Goal: Transaction & Acquisition: Purchase product/service

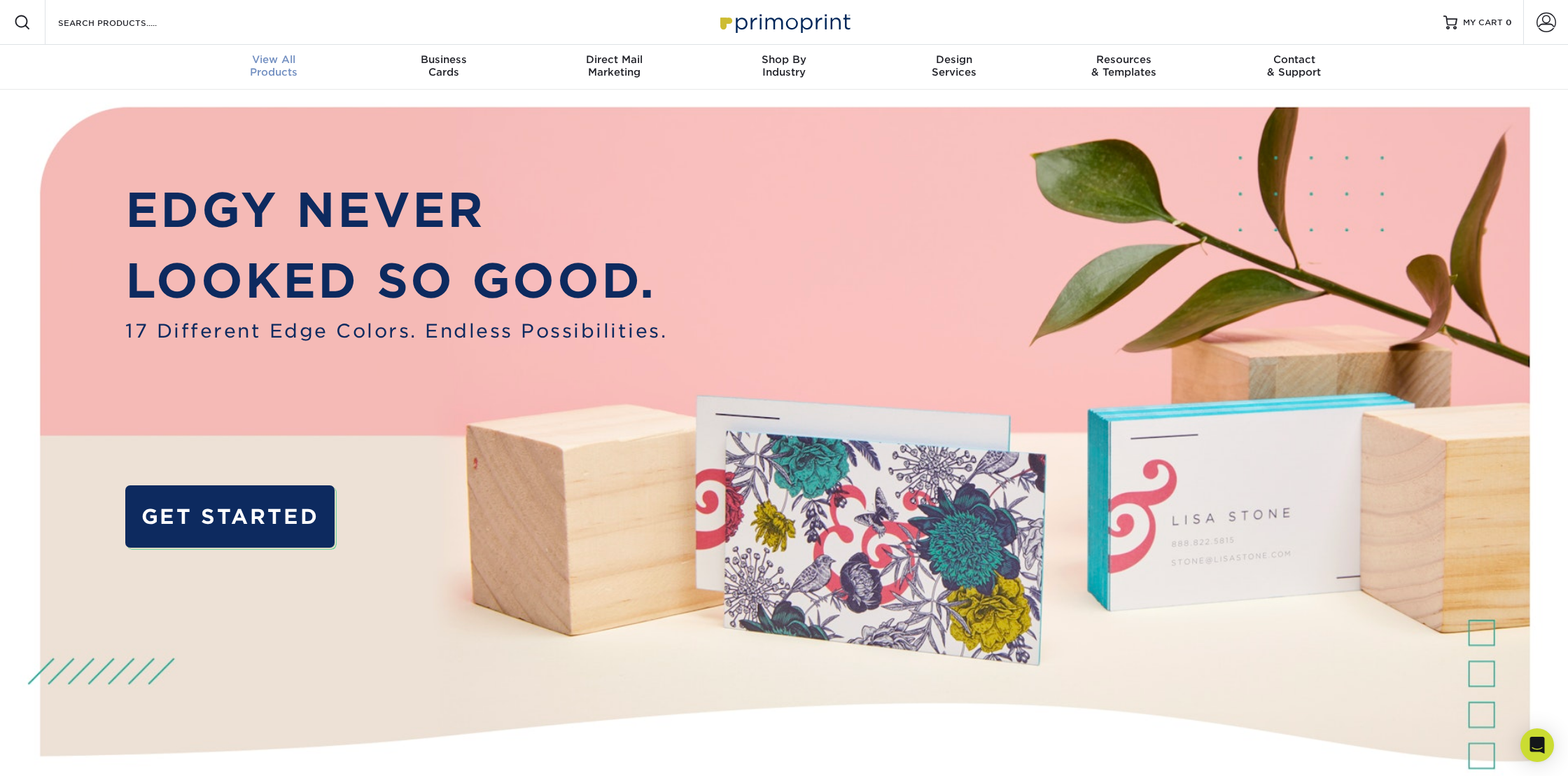
click at [285, 61] on span "View All" at bounding box center [274, 59] width 170 height 13
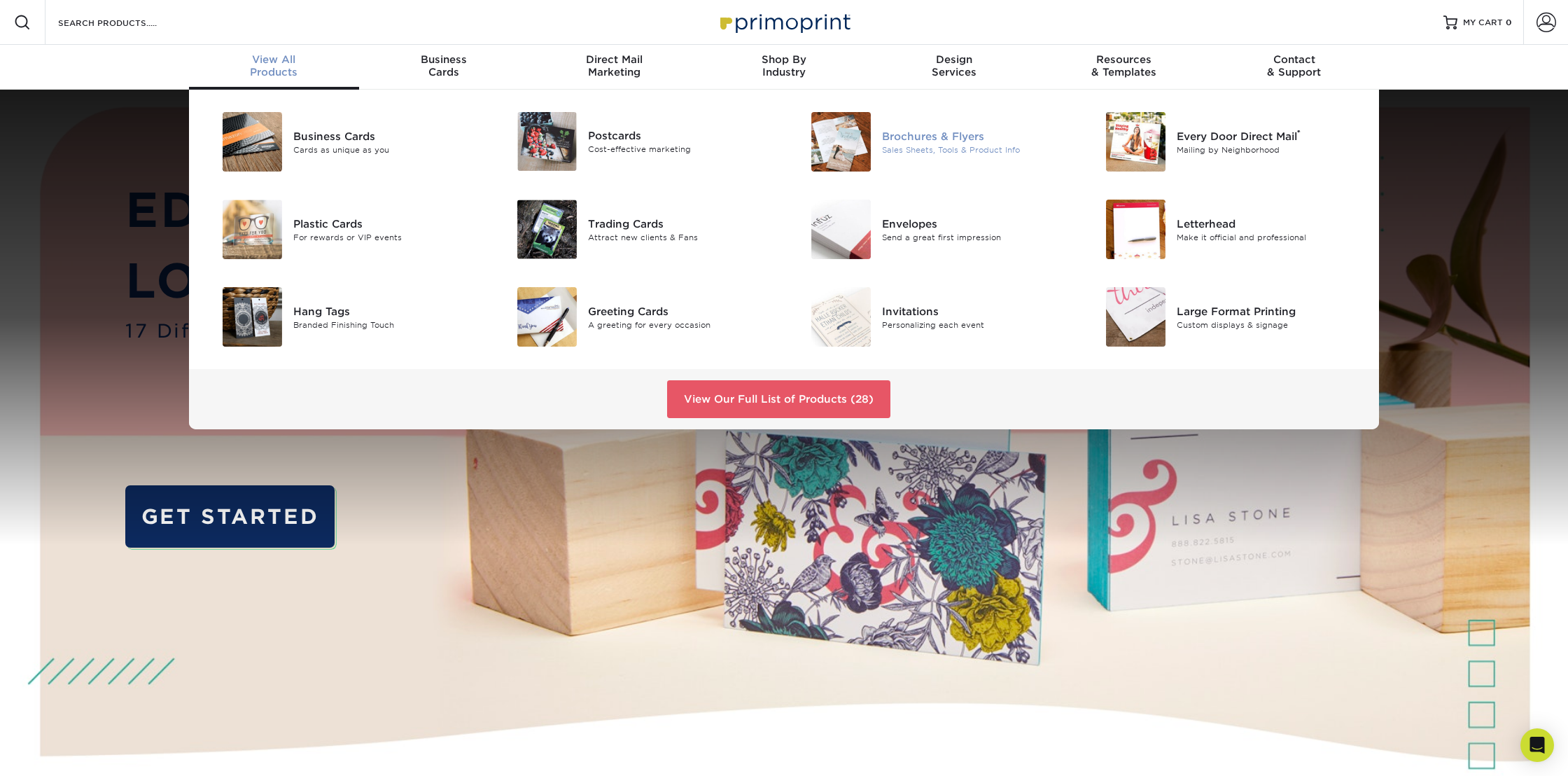
click at [942, 141] on div "Brochures & Flyers" at bounding box center [975, 136] width 186 height 16
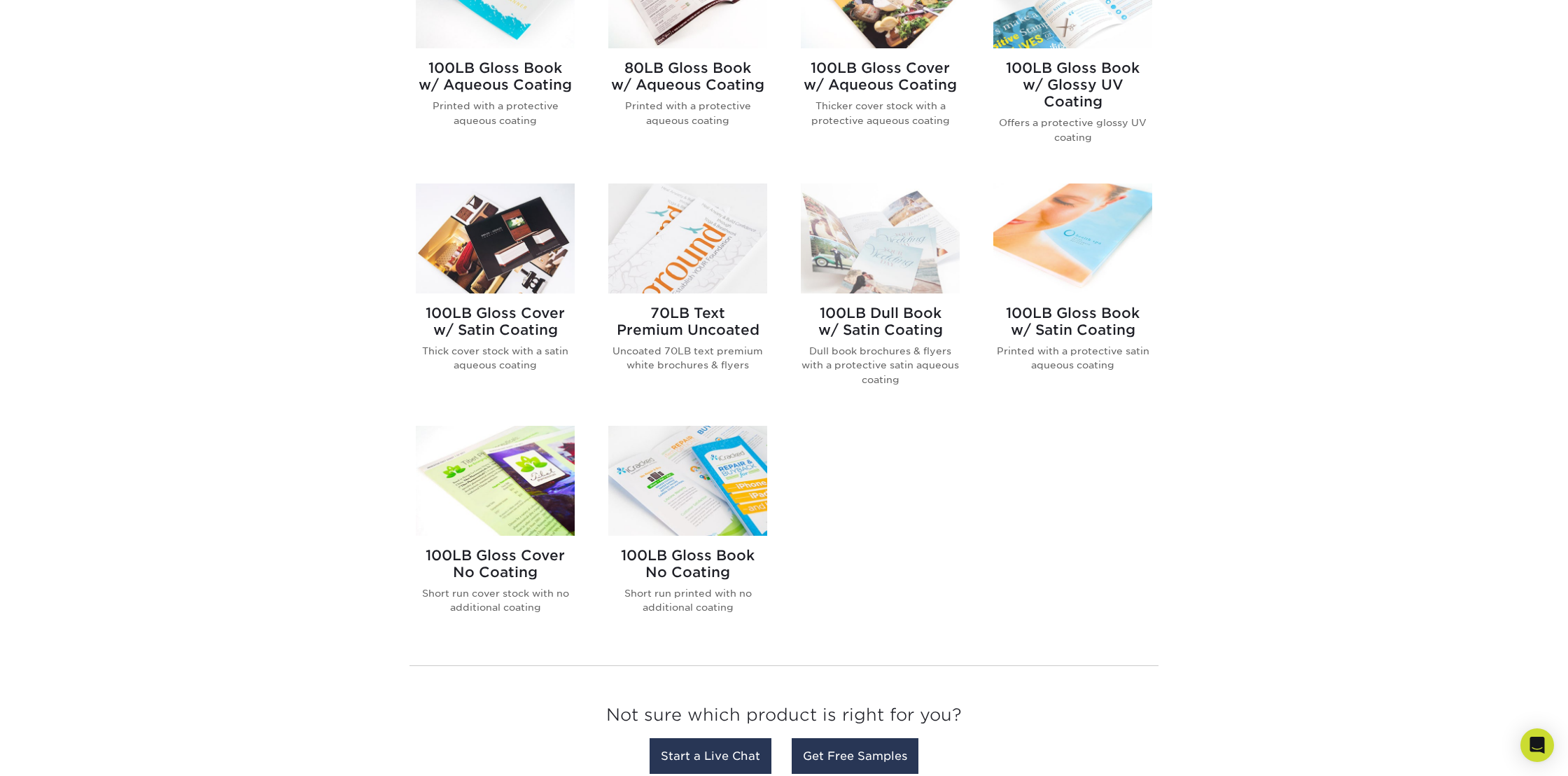
scroll to position [740, 0]
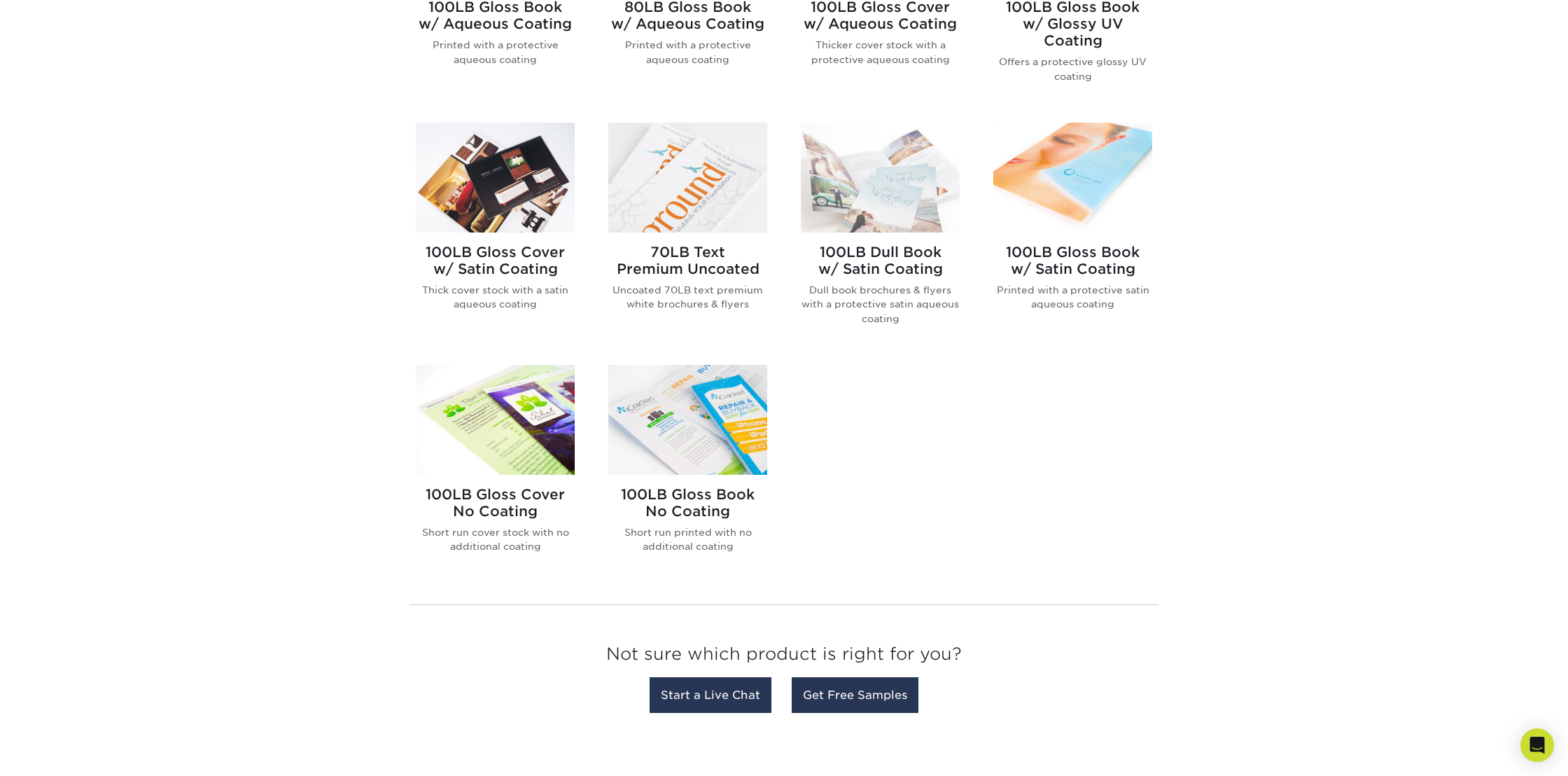
click at [675, 498] on h2 "100LB Gloss Book No Coating" at bounding box center [687, 502] width 159 height 33
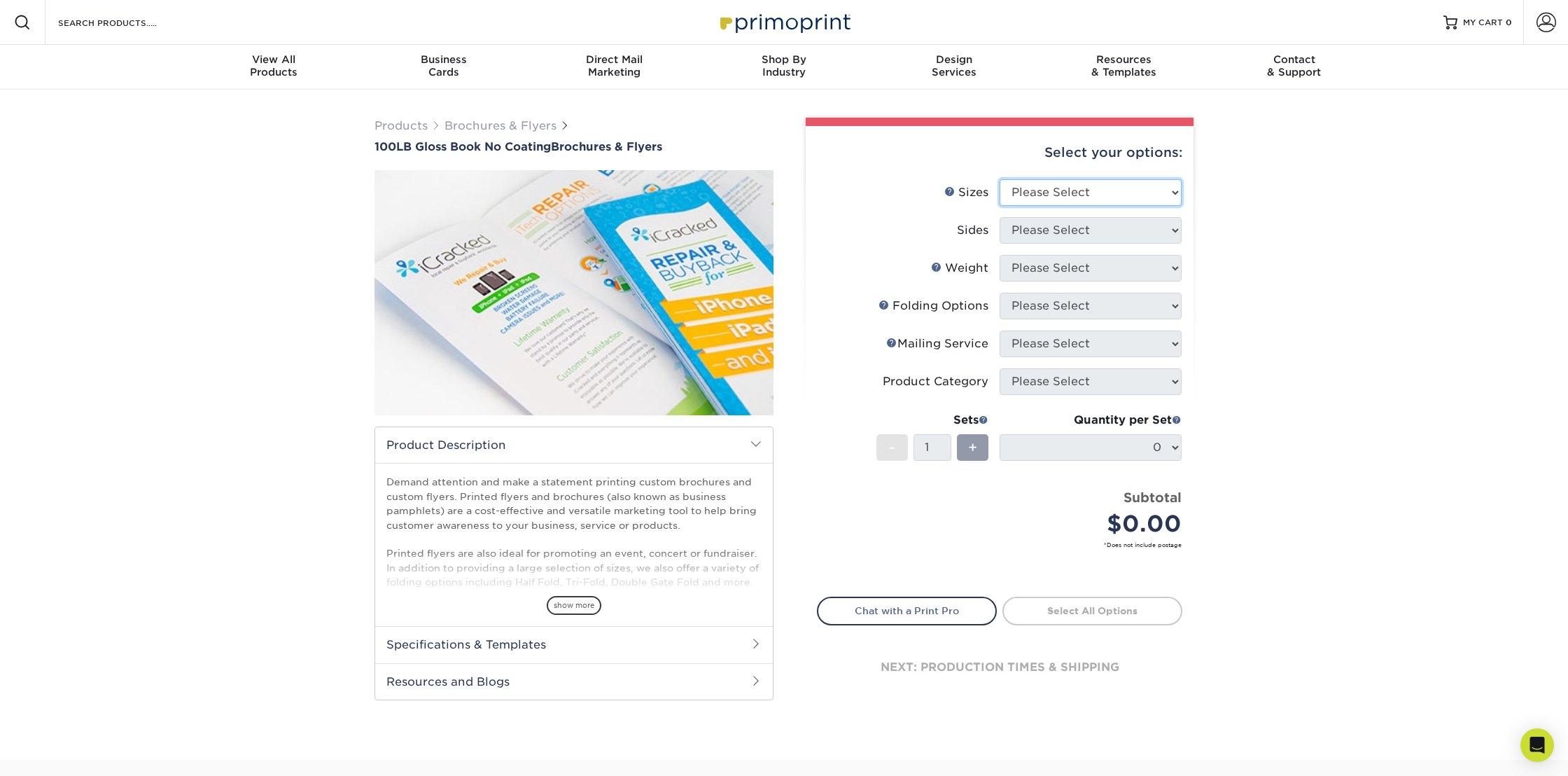
click at [1114, 183] on select "Please Select 3.67" x 8.5" 4" x 6" 4" x 8.5" 4" x 9" 4" x 10" 4" x 11" 4" x 15"…" at bounding box center [1090, 192] width 182 height 27
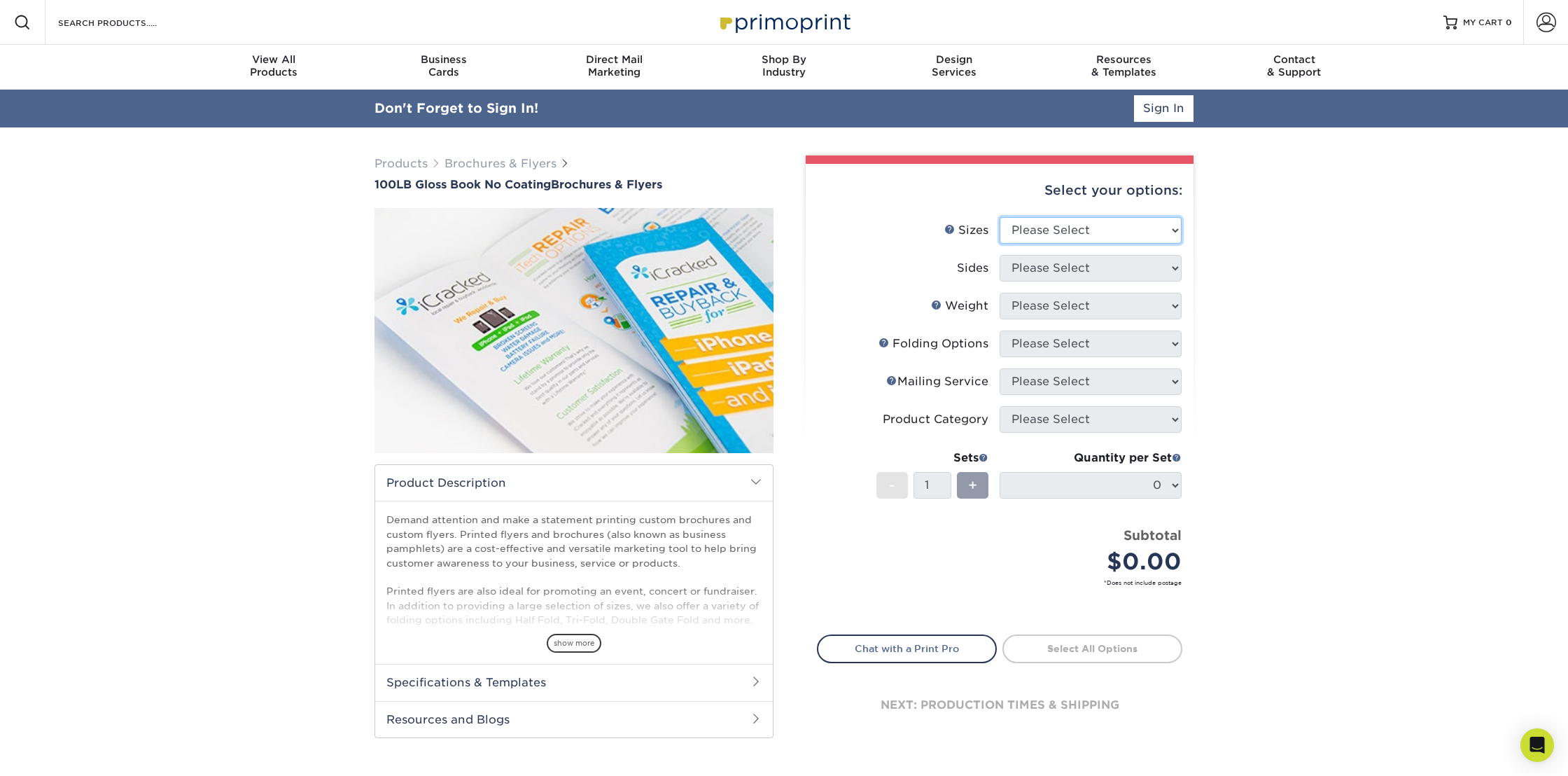
select select "4.00x9.00"
click at [999, 217] on select "Please Select 3.67" x 8.5" 4" x 6" 4" x 8.5" 4" x 9" 4" x 10" 4" x 11" 4" x 15"…" at bounding box center [1090, 230] width 182 height 27
click at [1057, 265] on select "Please Select Print Both Sides Print Front Only" at bounding box center [1090, 268] width 182 height 27
select select "13abbda7-1d64-4f25-8bb2-c179b224825d"
click at [999, 255] on select "Please Select Print Both Sides Print Front Only" at bounding box center [1090, 268] width 182 height 27
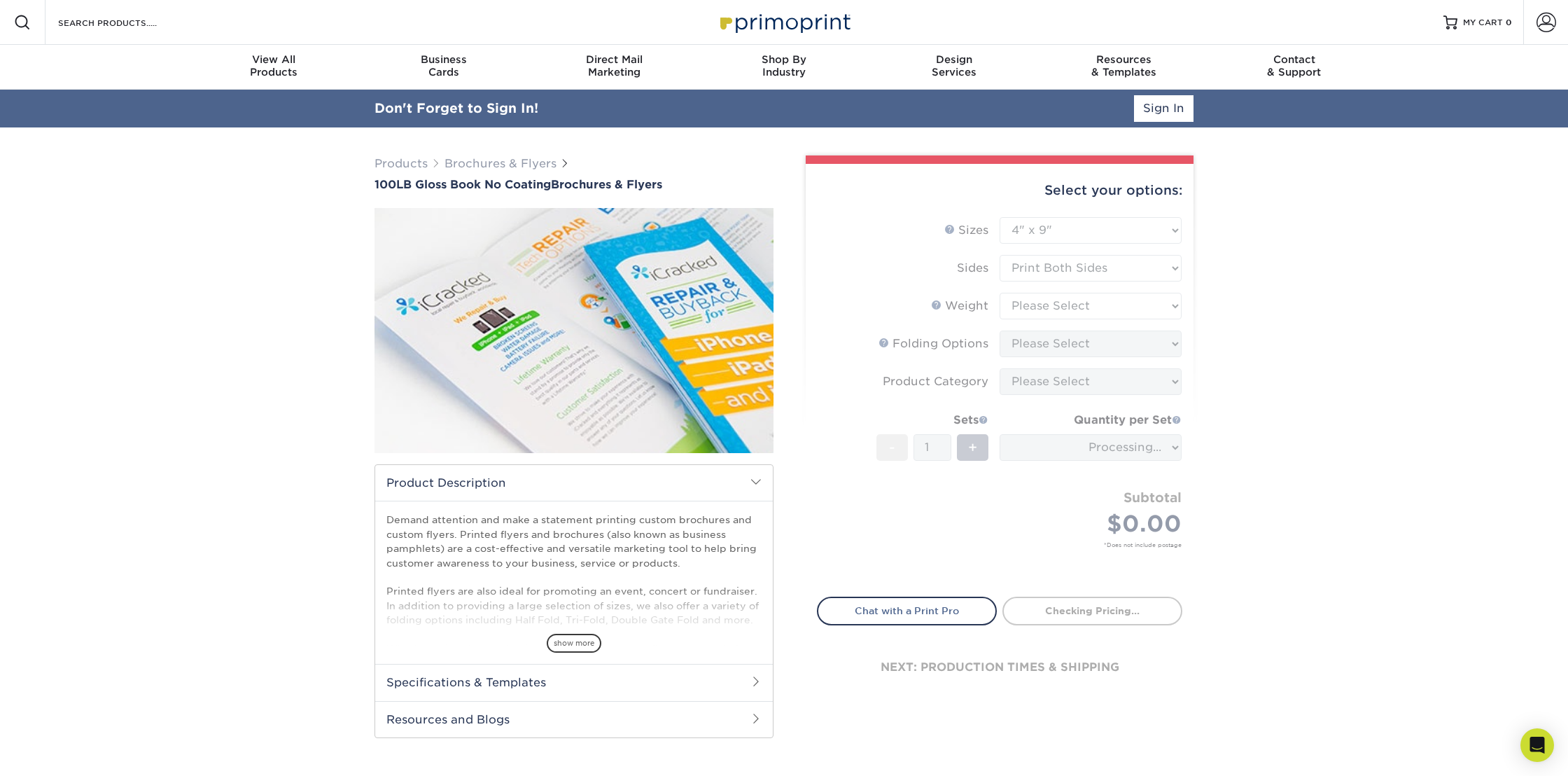
click at [1062, 272] on form "Sizes Help Sizes Please Select 3.67" x 8.5" 4" x 6" 4" x 8.5" 4" x 9" 4" x 10" …" at bounding box center [999, 398] width 365 height 363
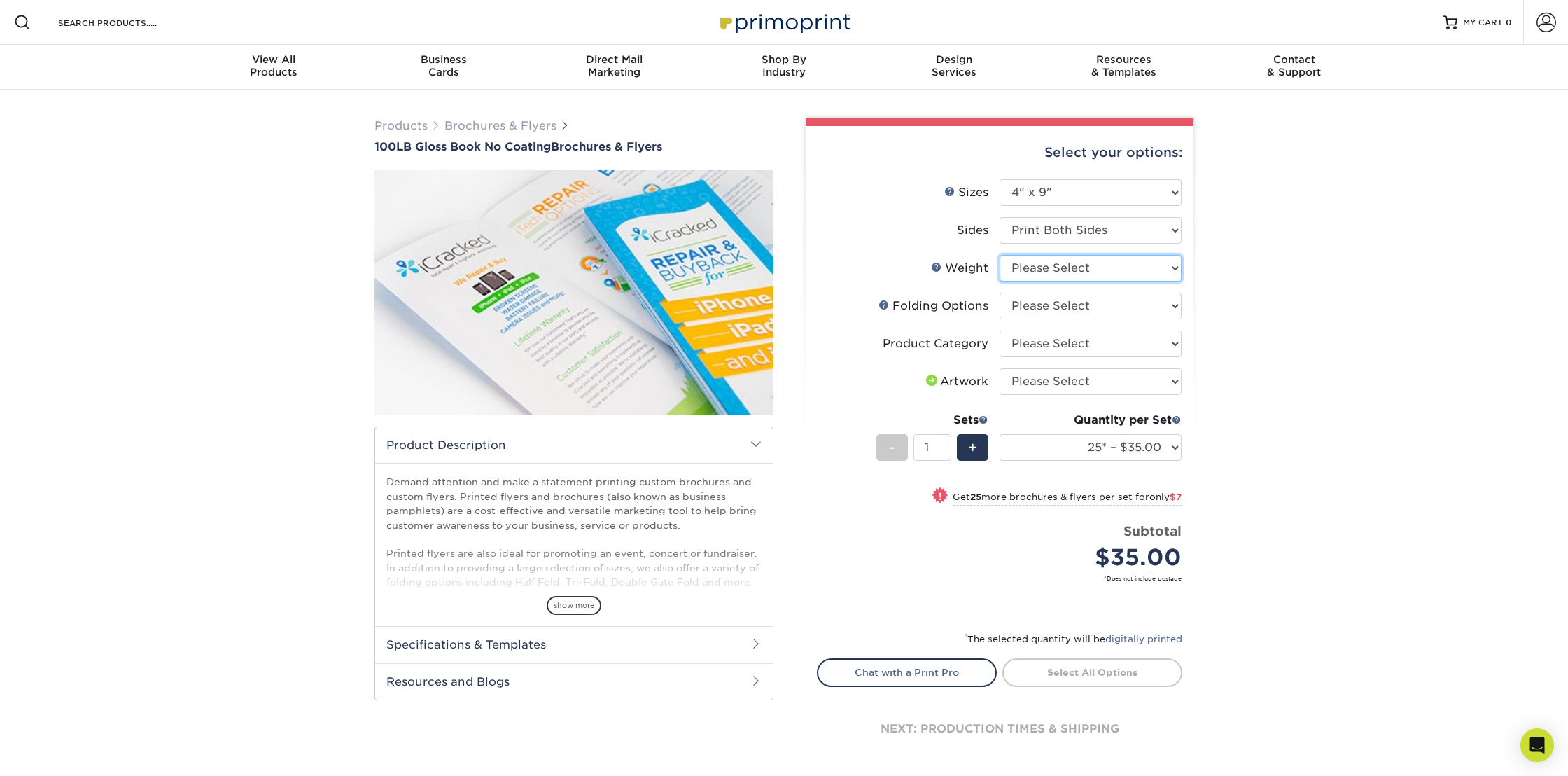
click at [1062, 267] on select "Please Select 100LB" at bounding box center [1090, 268] width 182 height 27
select select "100LB"
click at [999, 255] on select "Please Select 100LB" at bounding box center [1090, 268] width 182 height 27
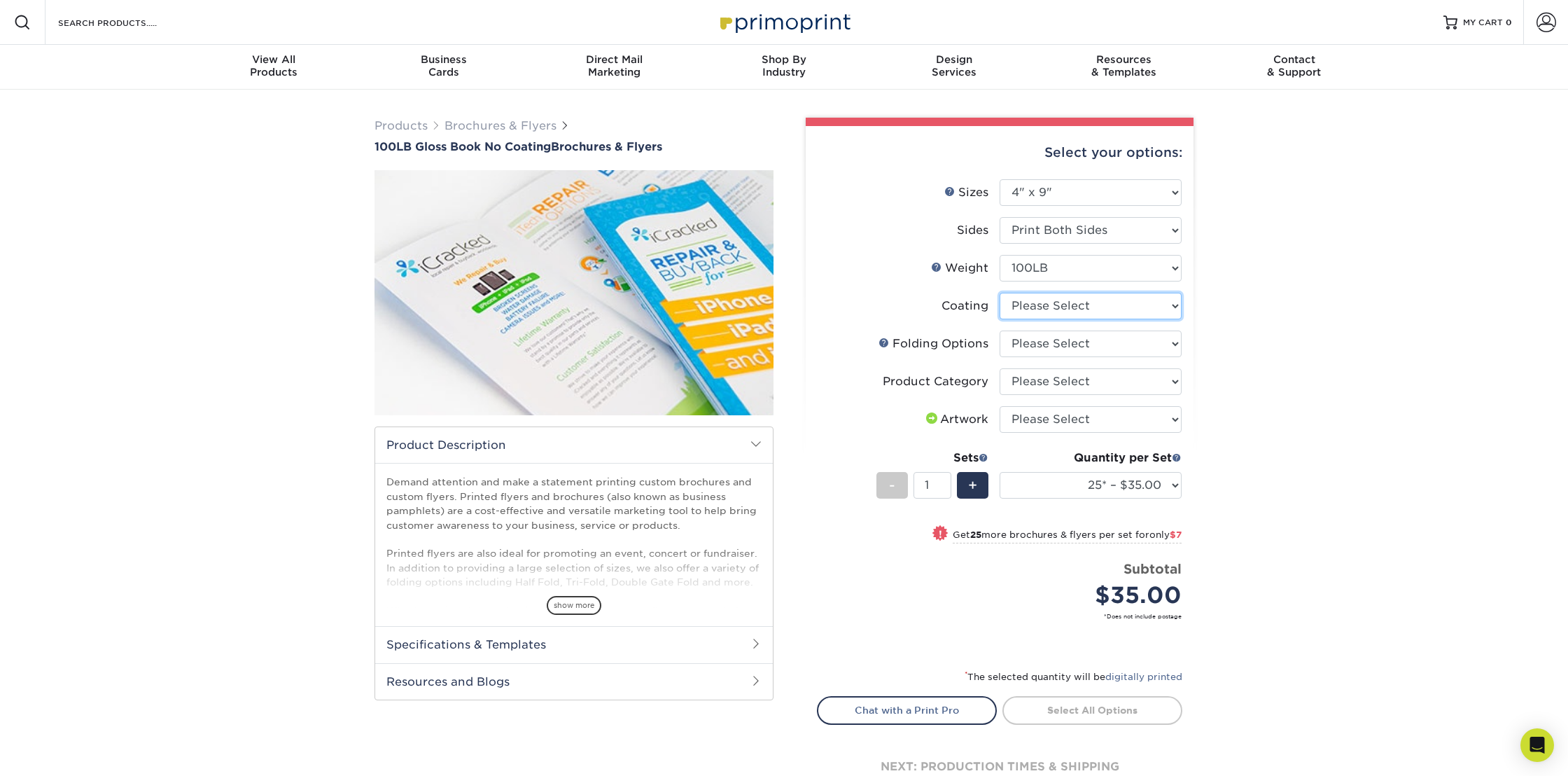
click at [1058, 304] on select at bounding box center [1090, 306] width 182 height 27
select select "3e7618de-abca-4bda-9f97-8b9129e913d8"
click at [999, 293] on select at bounding box center [1090, 306] width 182 height 27
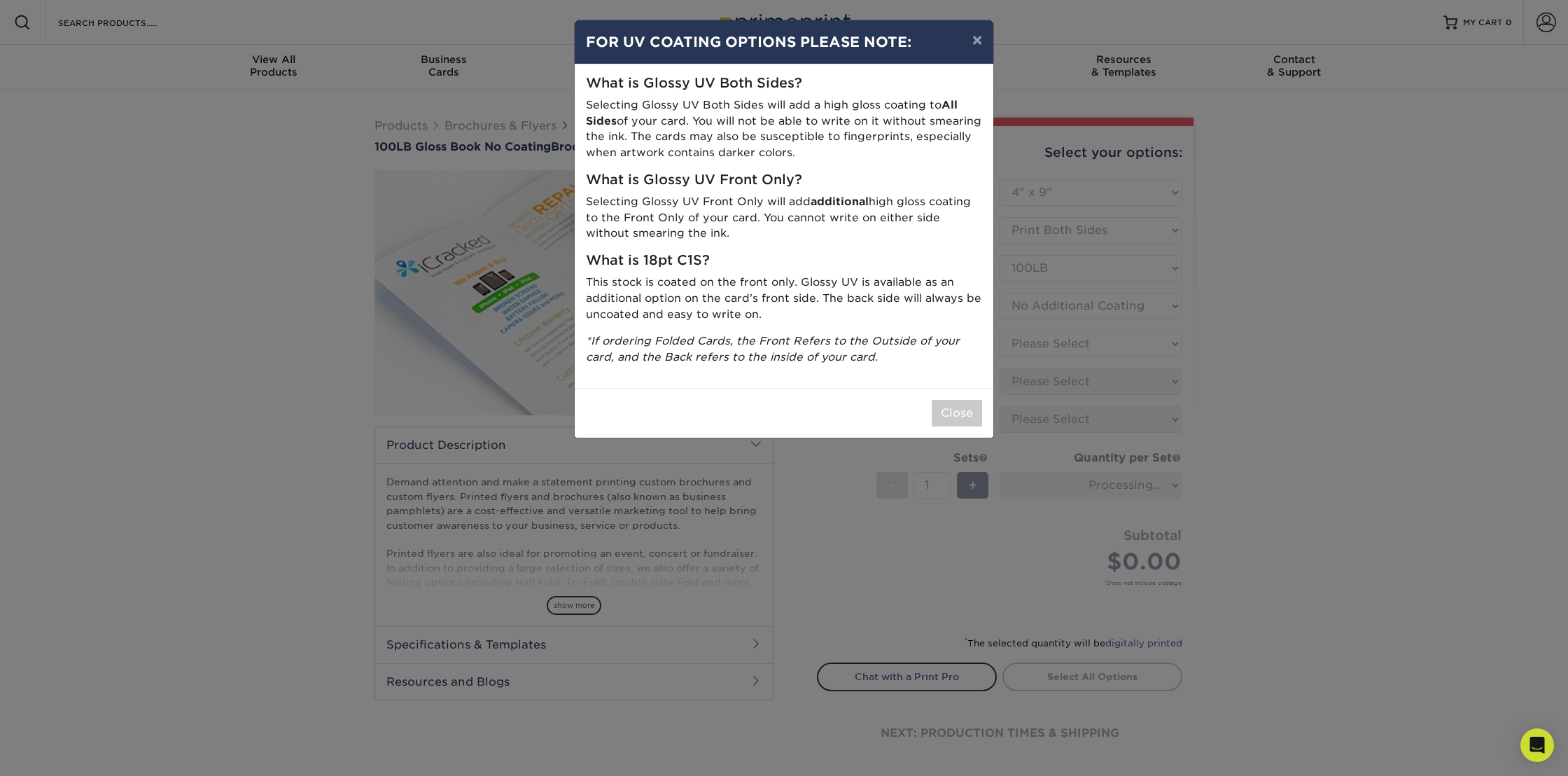
click at [943, 397] on div "Close" at bounding box center [784, 412] width 419 height 50
click at [947, 407] on button "Close" at bounding box center [957, 413] width 50 height 27
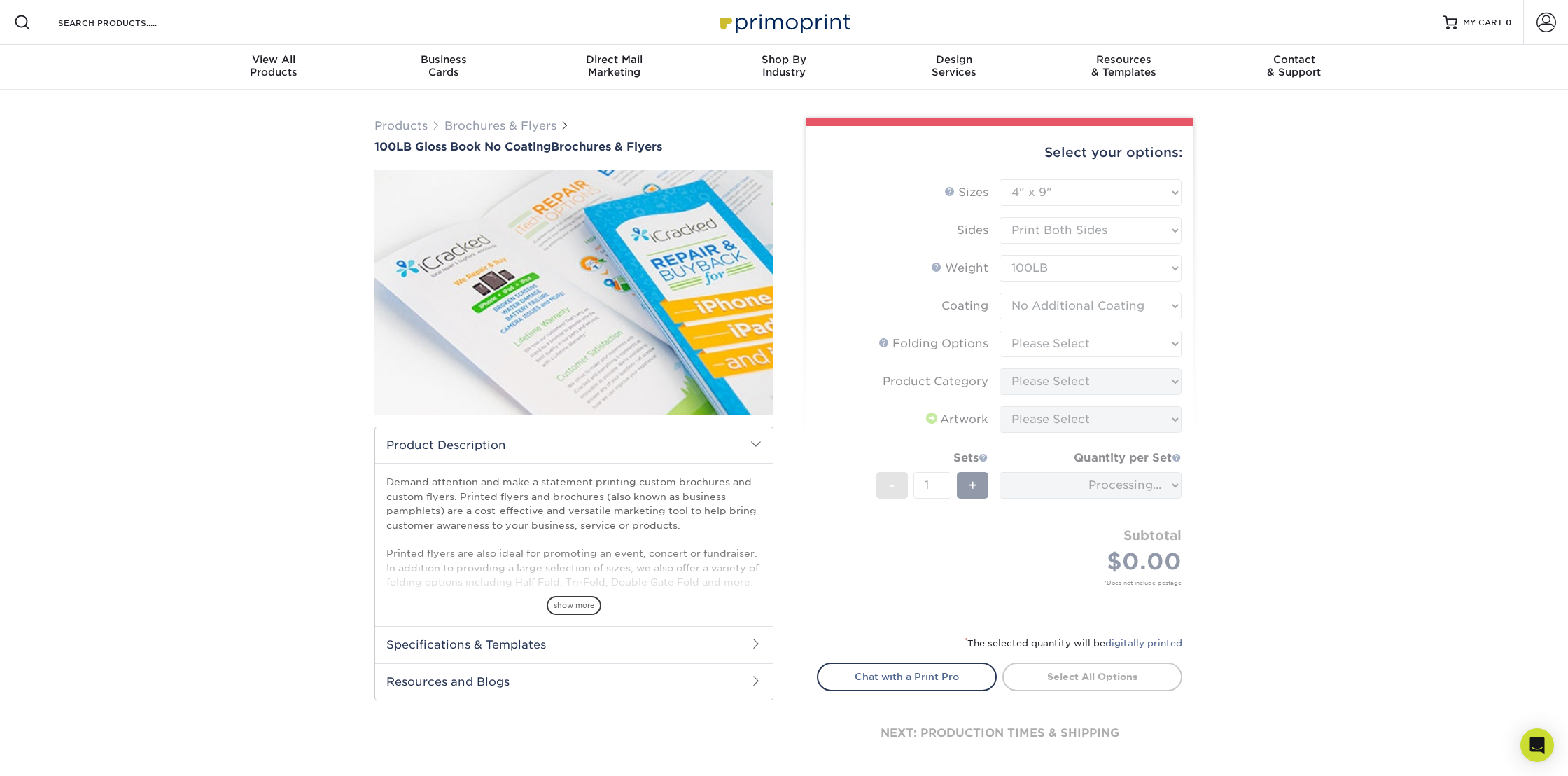
click at [1046, 338] on form "Sizes Help Sizes Please Select 3.67" x 8.5" 4" x 6" 4" x 8.5" 4" x 9" 4" x 10" …" at bounding box center [999, 398] width 365 height 439
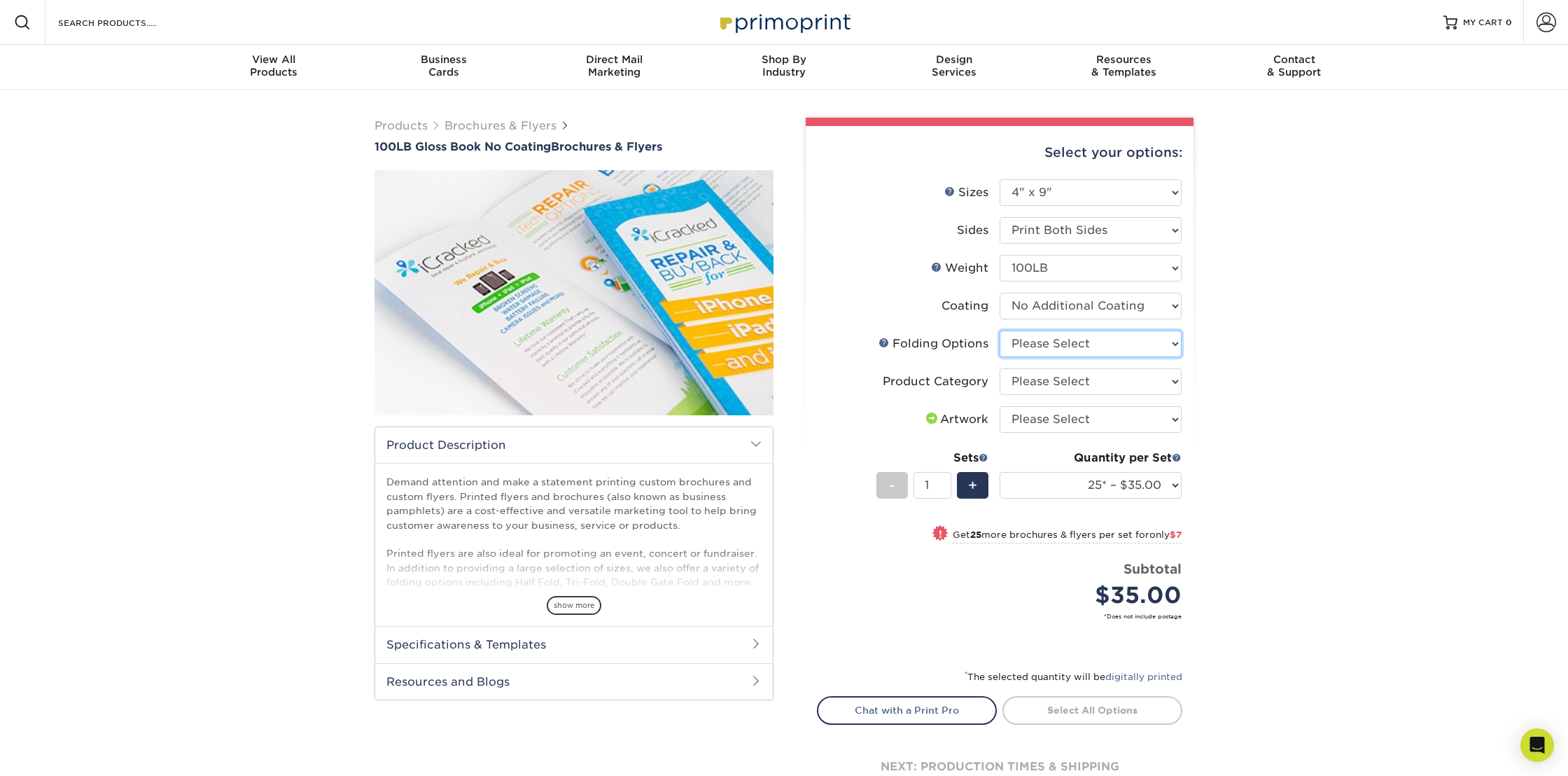
click at [1039, 341] on select "Please Select FLAT - No Folding" at bounding box center [1090, 344] width 182 height 27
select select "9b1d5825-34d1-4721-9874-ed79abb003d7"
click at [999, 330] on select "Please Select FLAT - No Folding" at bounding box center [1090, 344] width 182 height 27
click at [1037, 385] on select "Please Select Flyers and Brochures" at bounding box center [1090, 382] width 182 height 27
select select "1a668080-6b7c-4174-b399-2c3833b27ef4"
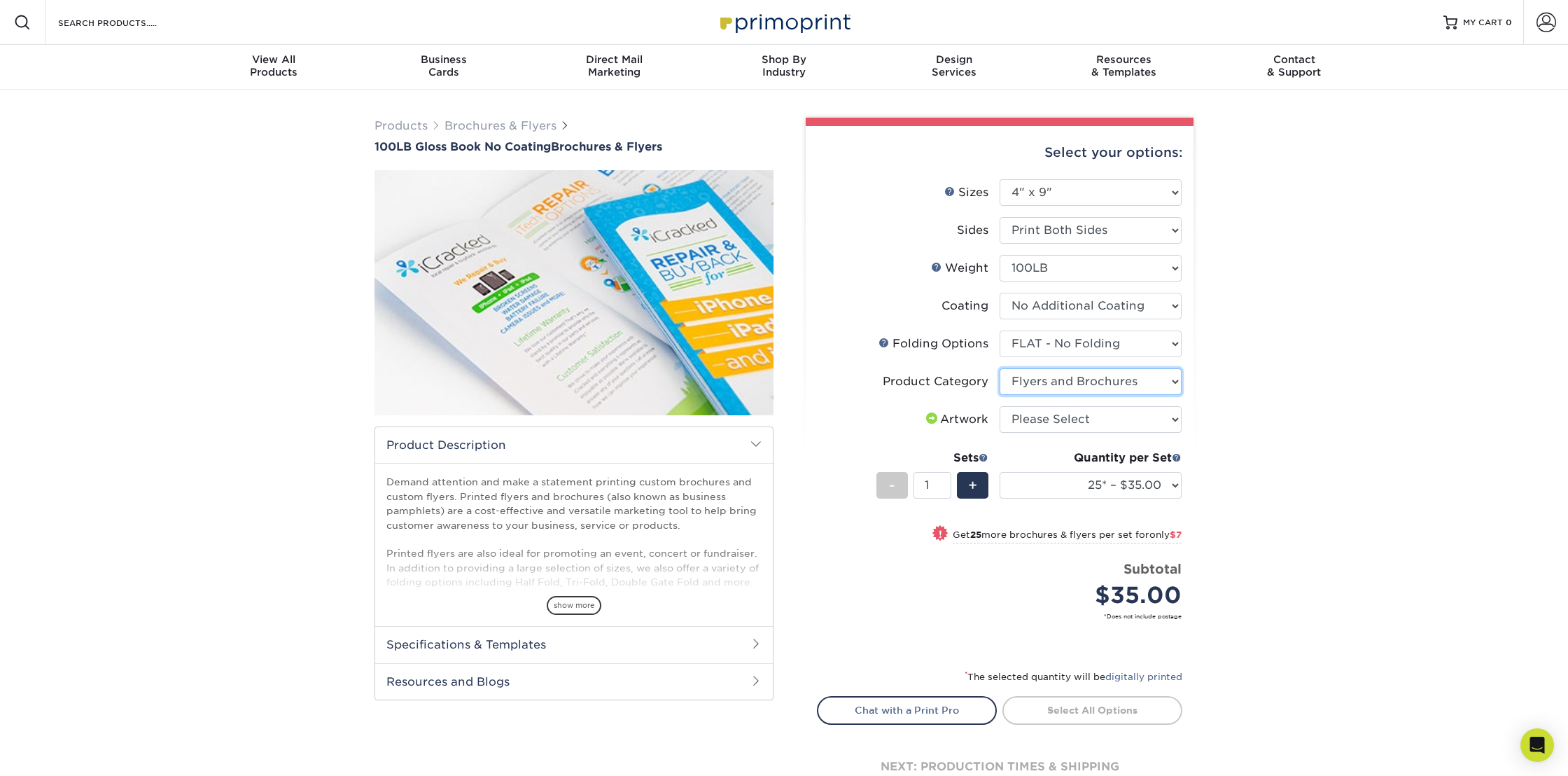
click at [999, 368] on select "Please Select Flyers and Brochures" at bounding box center [1090, 382] width 182 height 27
click at [1051, 420] on select "Please Select I will upload files I need a design - $175" at bounding box center [1090, 420] width 182 height 27
select select "upload"
click at [999, 406] on select "Please Select I will upload files I need a design - $175" at bounding box center [1090, 420] width 182 height 27
click at [1108, 473] on select "25* – $35.00 50* – $42.00 75* – $52.00 100* – $66.00 250* – $90.00 500 – $149.00" at bounding box center [1090, 486] width 182 height 27
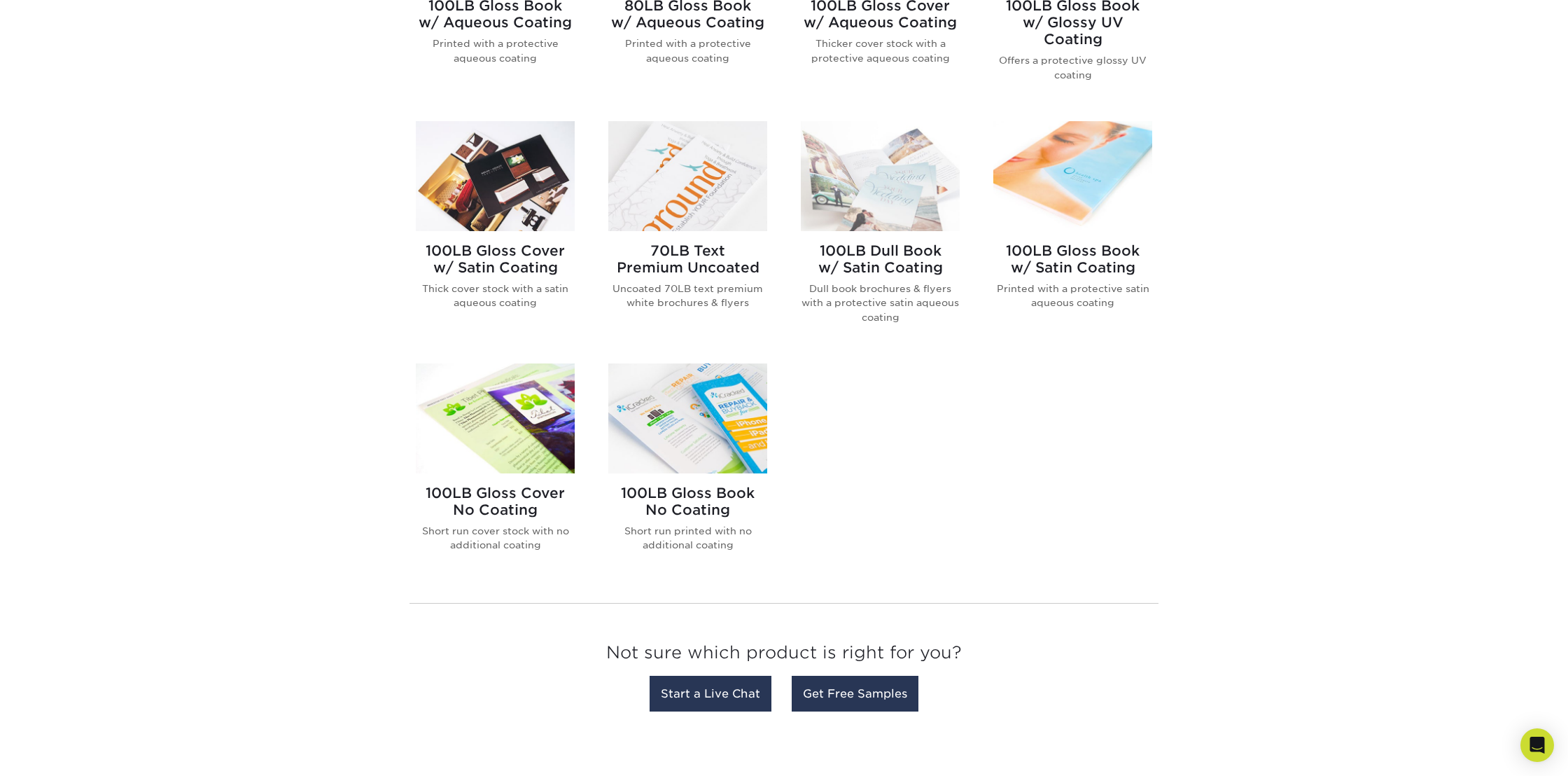
scroll to position [746, 0]
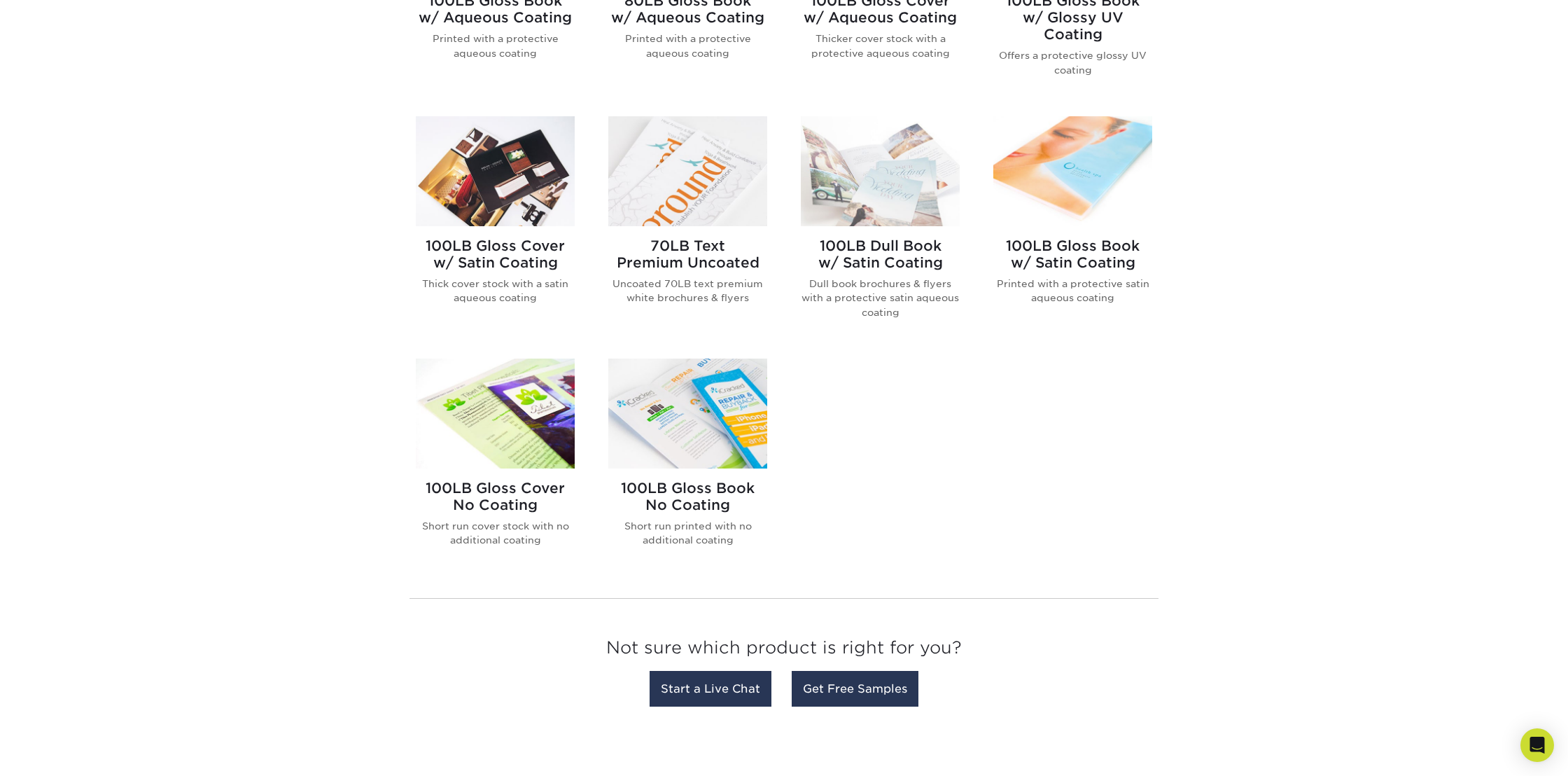
click at [477, 410] on img at bounding box center [495, 414] width 159 height 110
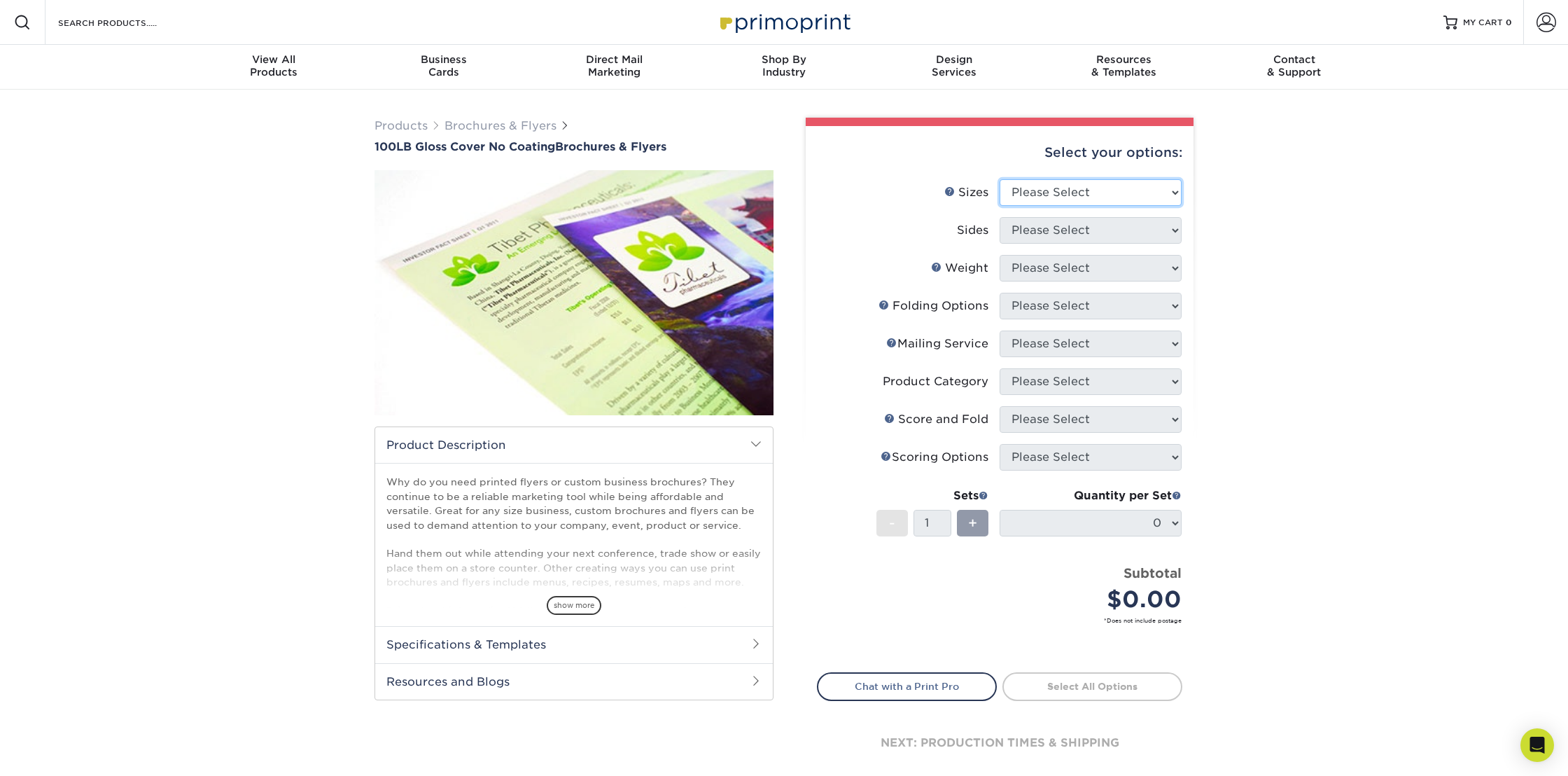
click at [1105, 190] on select "Please Select 3.67" x 8.5" 4" x 8.5" 4" x 8.5" 4" x 11" 4" x 12" 4.25" x 11" 4.…" at bounding box center [1090, 192] width 182 height 27
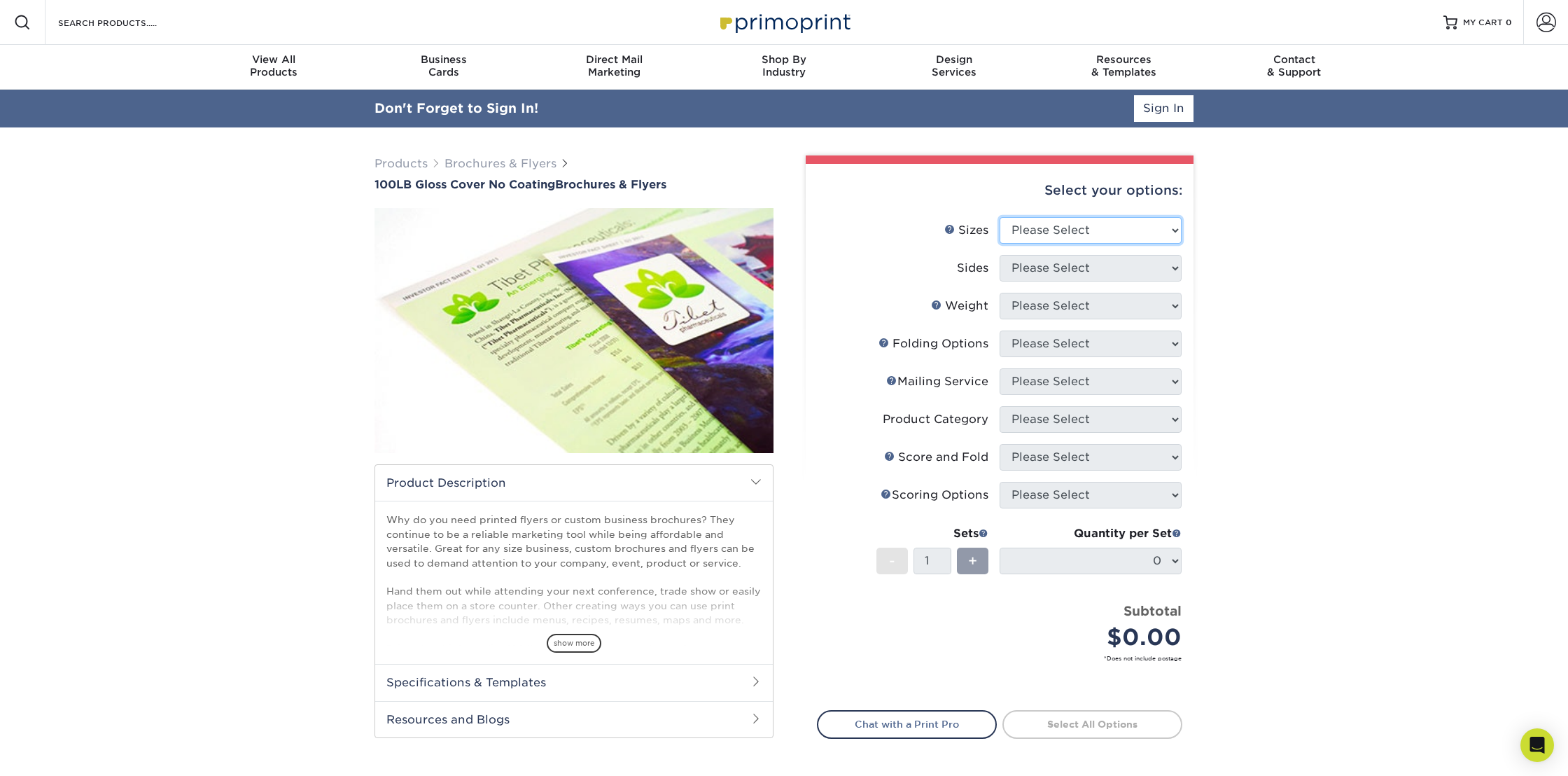
select select "4.00x8.50"
click at [999, 217] on select "Please Select 3.67" x 8.5" 4" x 8.5" 4" x 8.5" 4" x 11" 4" x 12" 4.25" x 11" 4.…" at bounding box center [1090, 230] width 182 height 27
click at [1099, 273] on select "Please Select Print Both Sides Print Front Only" at bounding box center [1090, 268] width 182 height 27
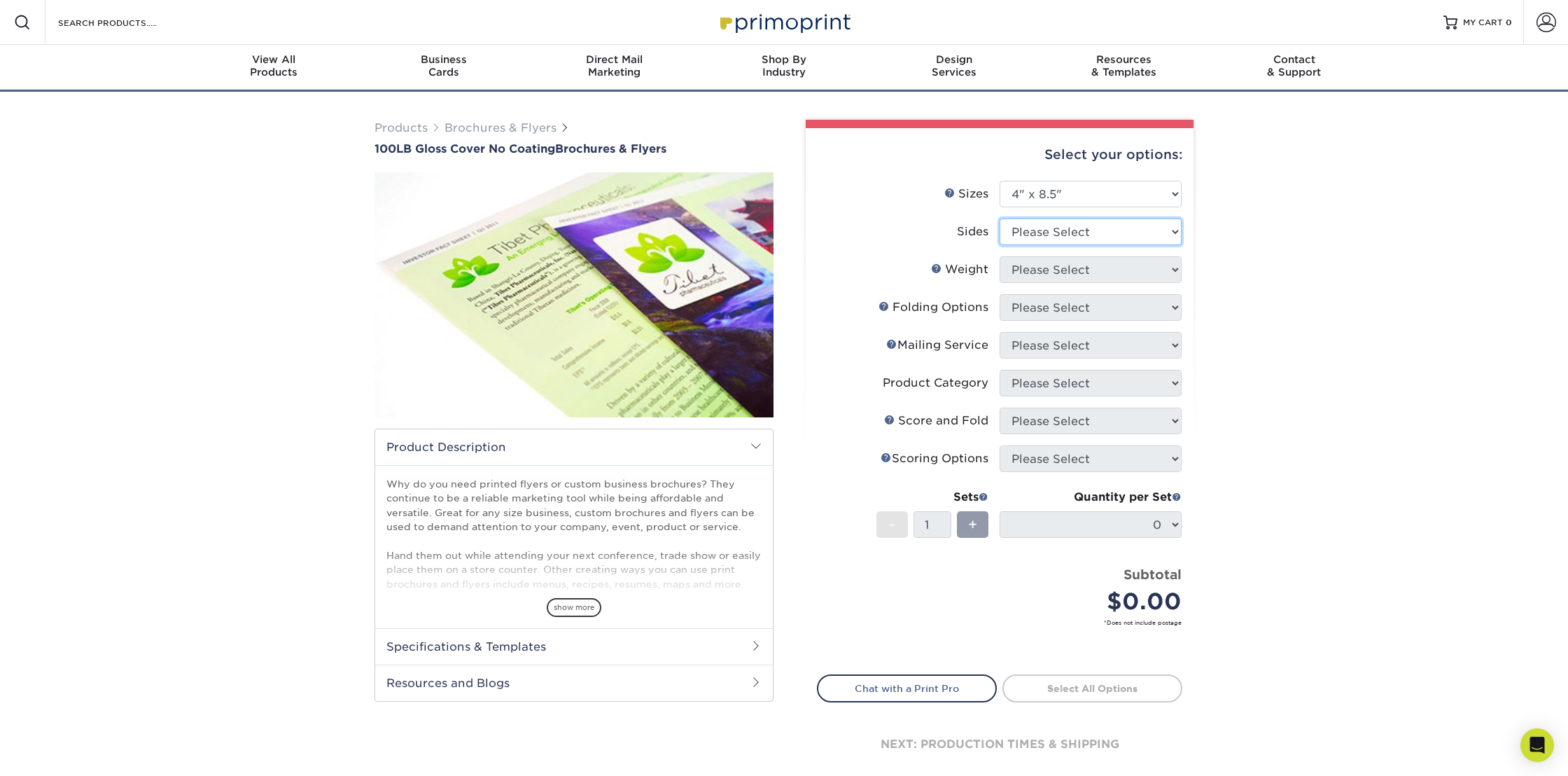
select select "32d3c223-f82c-492b-b915-ba065a00862f"
click at [999, 218] on select "Please Select Print Both Sides Print Front Only" at bounding box center [1090, 232] width 182 height 27
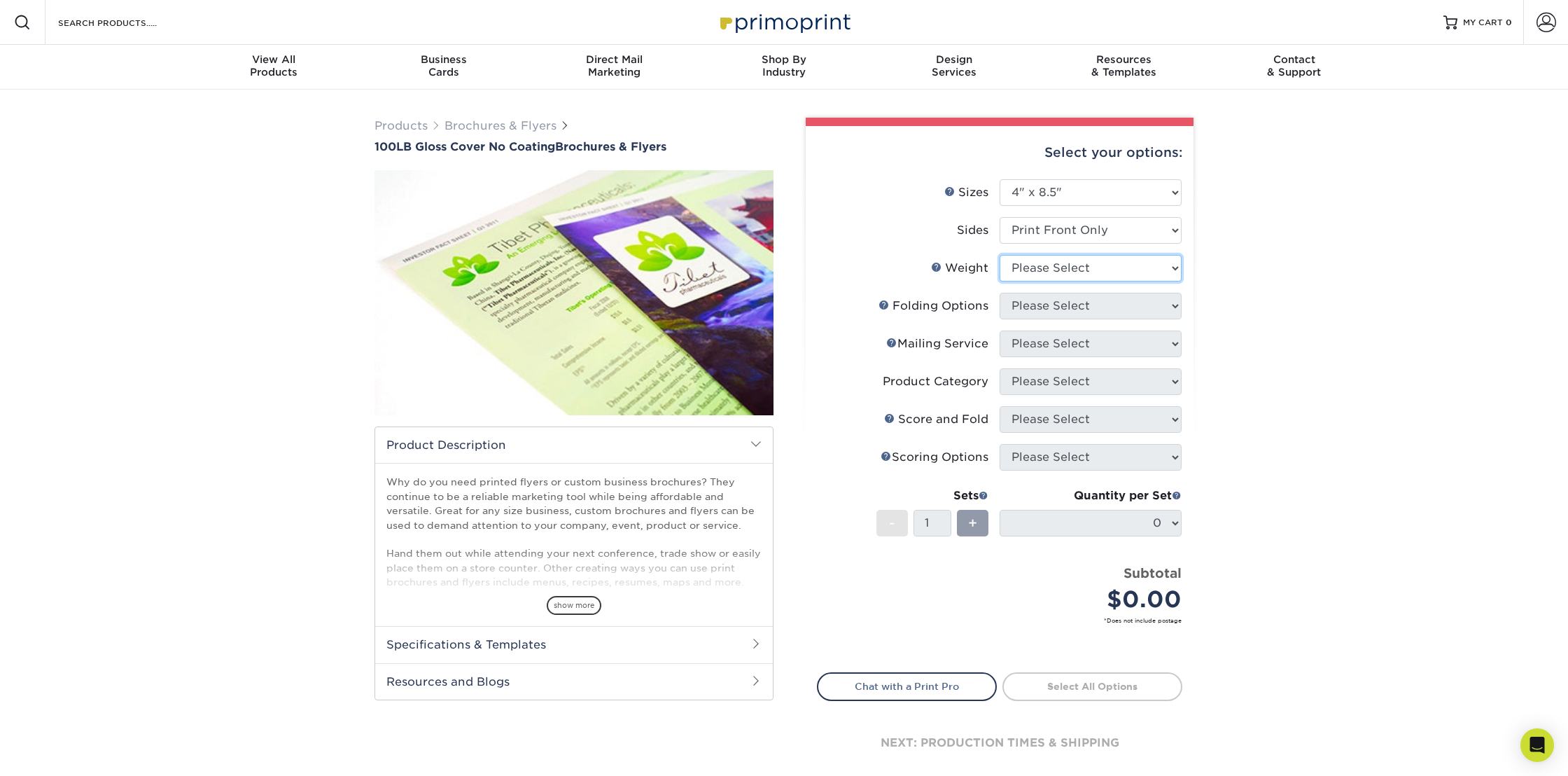
click at [1079, 273] on select "Please Select 100LB" at bounding box center [1090, 268] width 182 height 27
select select "100LB"
click at [999, 255] on select "Please Select 100LB" at bounding box center [1090, 268] width 182 height 27
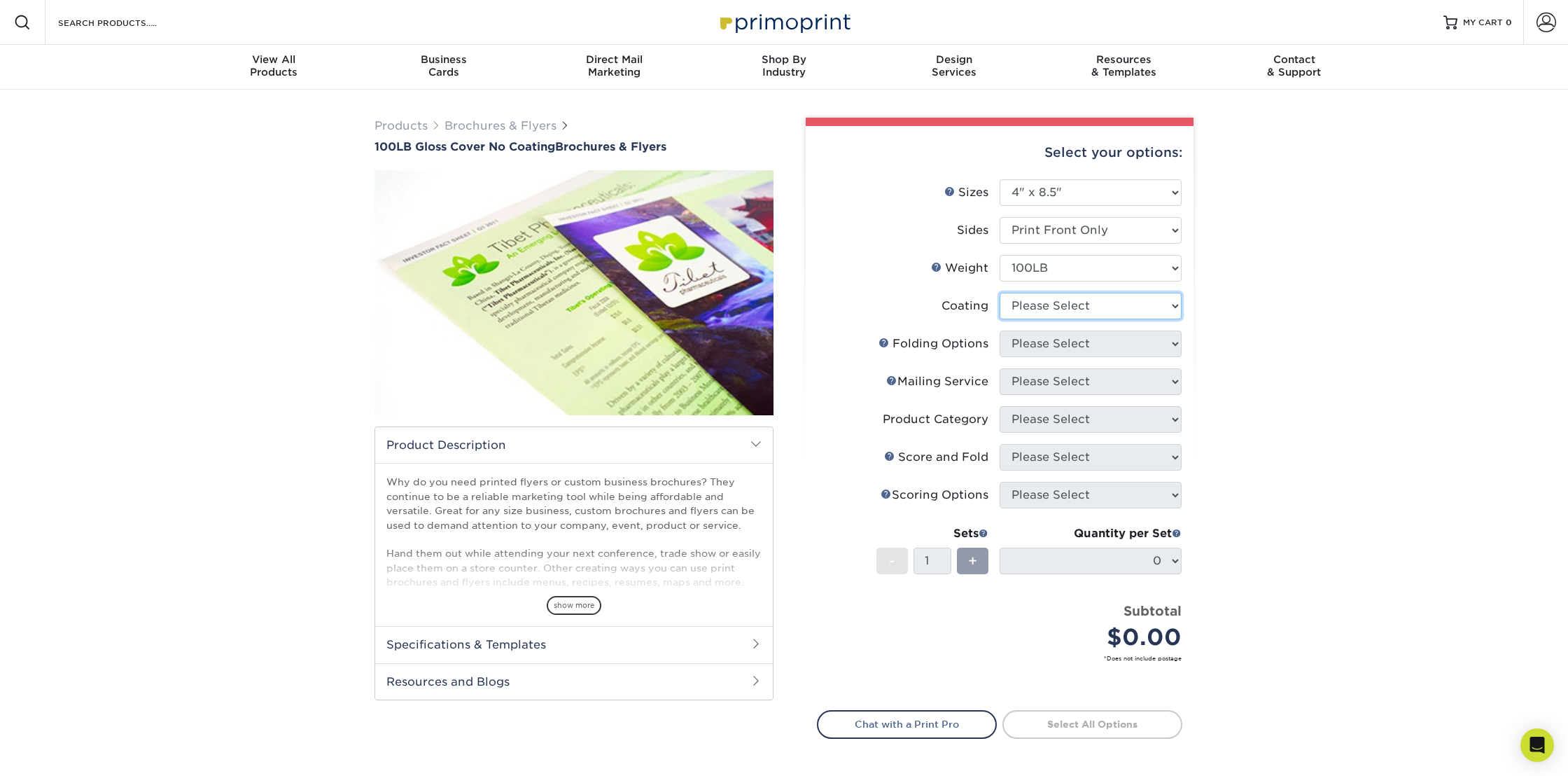
click at [1085, 301] on select at bounding box center [1090, 306] width 182 height 27
select select "3e7618de-abca-4bda-9f97-8b9129e913d8"
click at [999, 293] on select at bounding box center [1090, 306] width 182 height 27
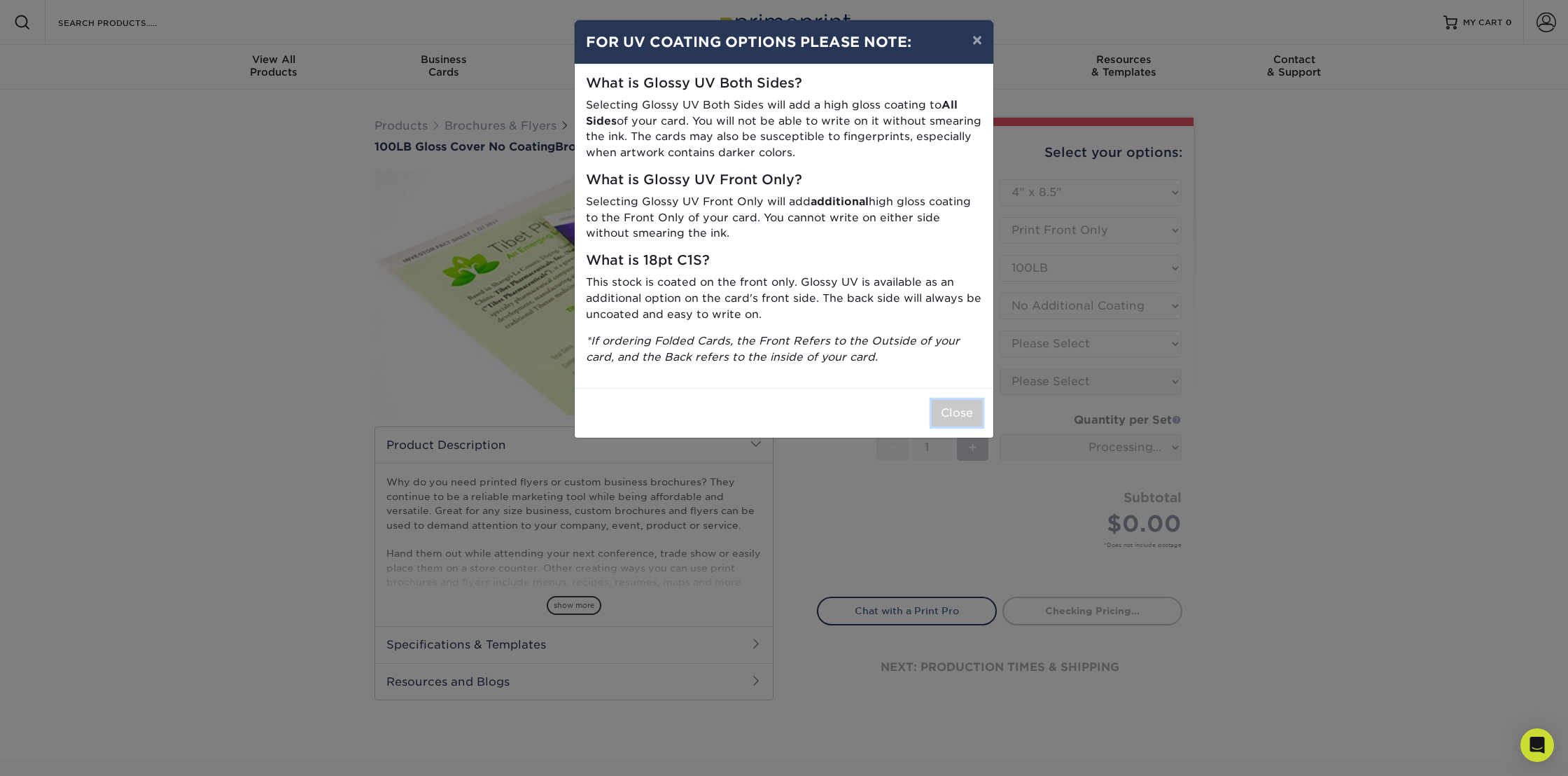
click at [957, 409] on button "Close" at bounding box center [957, 413] width 50 height 27
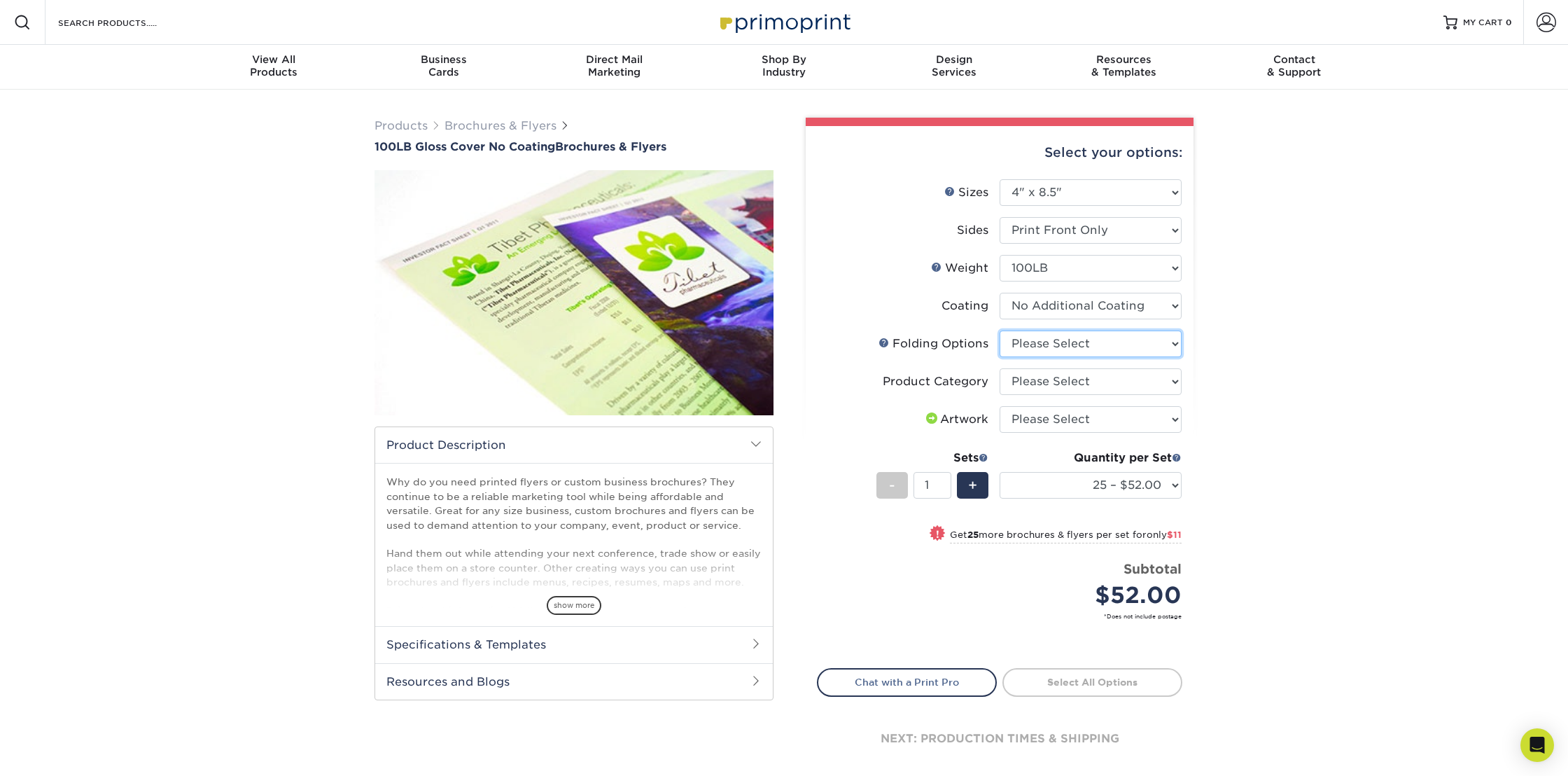
click at [1053, 342] on select "Please Select FLAT - No Folding" at bounding box center [1090, 344] width 182 height 27
select select "9b1d5825-34d1-4721-9874-ed79abb003d7"
click at [999, 330] on select "Please Select FLAT - No Folding" at bounding box center [1090, 344] width 182 height 27
click at [1060, 385] on select "Please Select Flyers and Brochures" at bounding box center [1090, 382] width 182 height 27
select select "1a668080-6b7c-4174-b399-2c3833b27ef4"
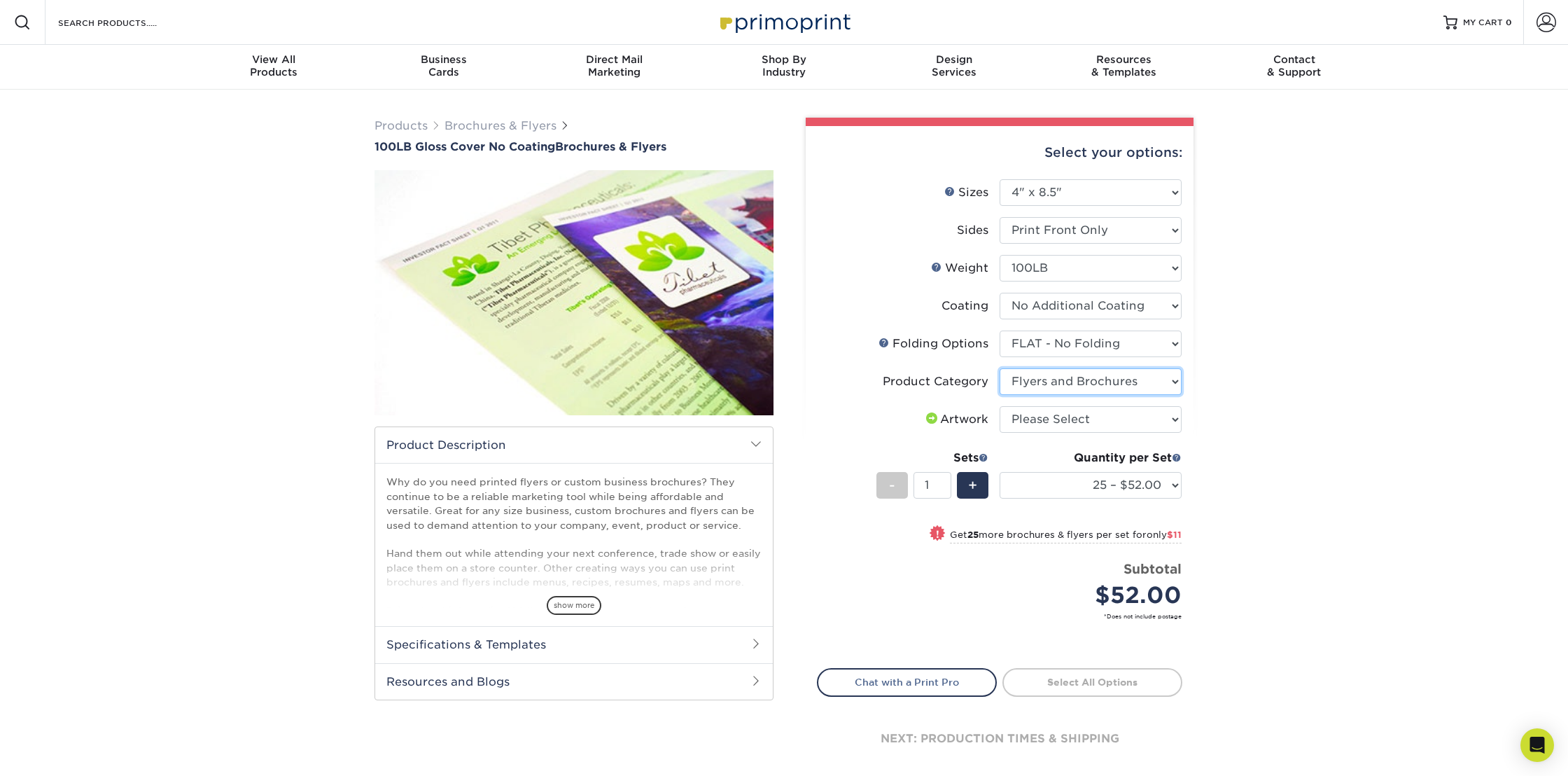
click at [999, 368] on select "Please Select Flyers and Brochures" at bounding box center [1090, 382] width 182 height 27
click at [1067, 423] on select "Please Select I will upload files I need a design - $175" at bounding box center [1090, 420] width 182 height 27
select select "upload"
click at [999, 406] on select "Please Select I will upload files I need a design - $175" at bounding box center [1090, 420] width 182 height 27
click at [1093, 483] on select "25 – $52.00 50 – $63.00 75 – $71.00 100 – $83.00 250 – $107.00 500 – $121.00 10…" at bounding box center [1090, 486] width 182 height 27
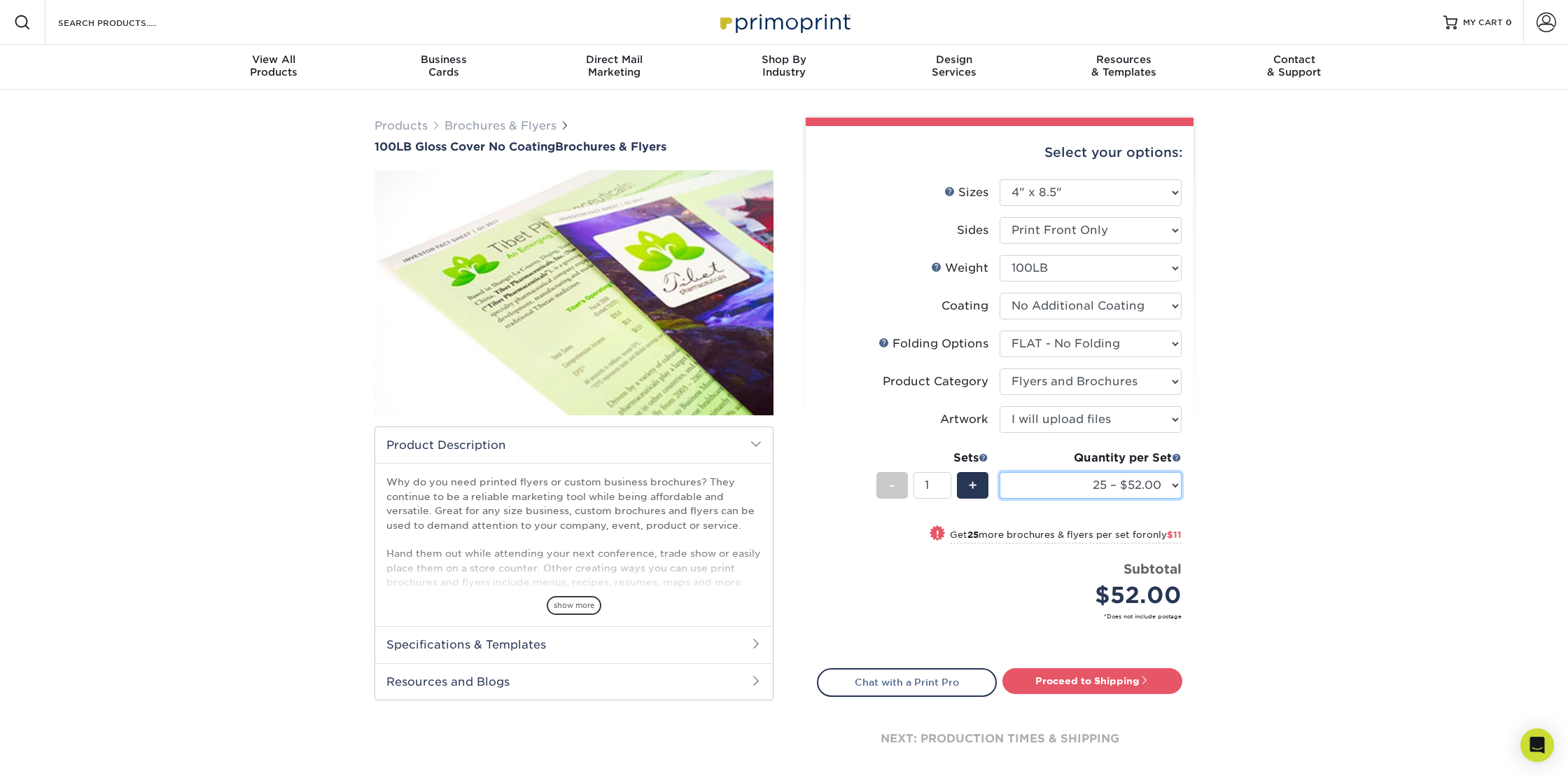
select select "2500 – $218.00"
click at [999, 472] on select "25 – $52.00 50 – $63.00 75 – $71.00 100 – $83.00 250 – $107.00 500 – $121.00 10…" at bounding box center [1090, 486] width 182 height 27
click at [1097, 232] on select "Please Select Print Both Sides Print Front Only" at bounding box center [1090, 230] width 182 height 27
select select "13abbda7-1d64-4f25-8bb2-c179b224825d"
click at [999, 217] on select "Please Select Print Both Sides Print Front Only" at bounding box center [1090, 230] width 182 height 27
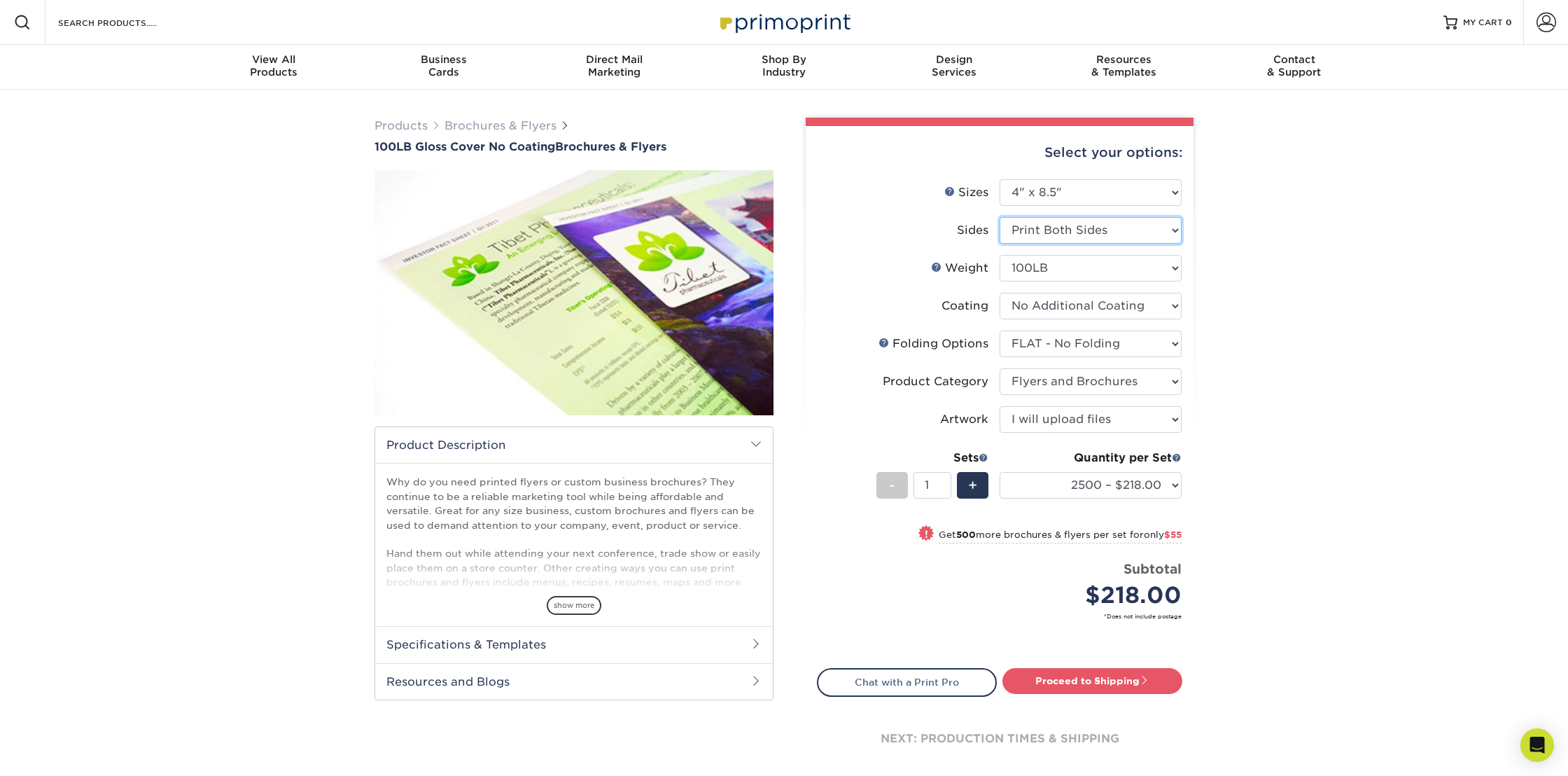
select select "-1"
select select
select select "-1"
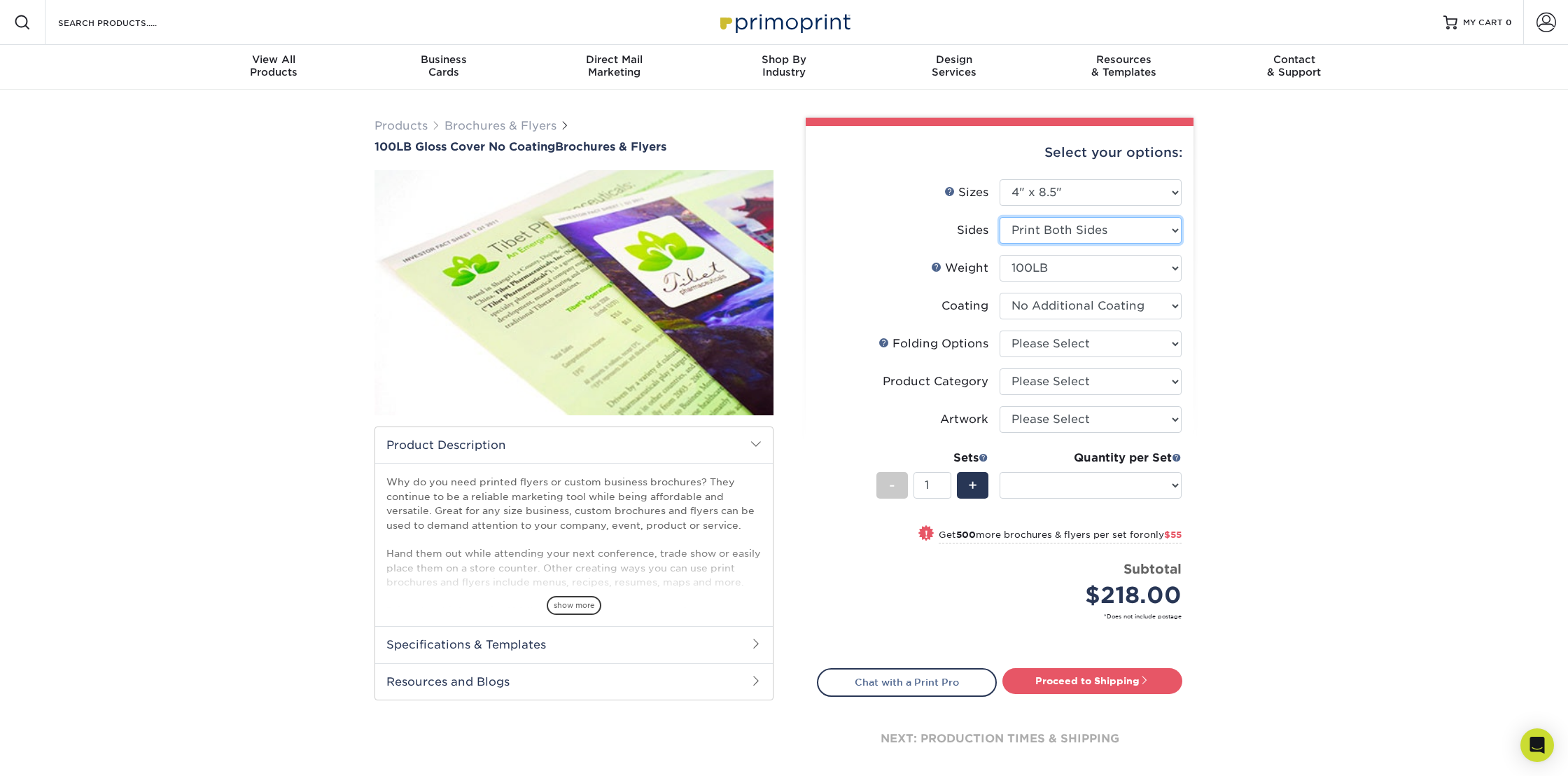
select select "-1"
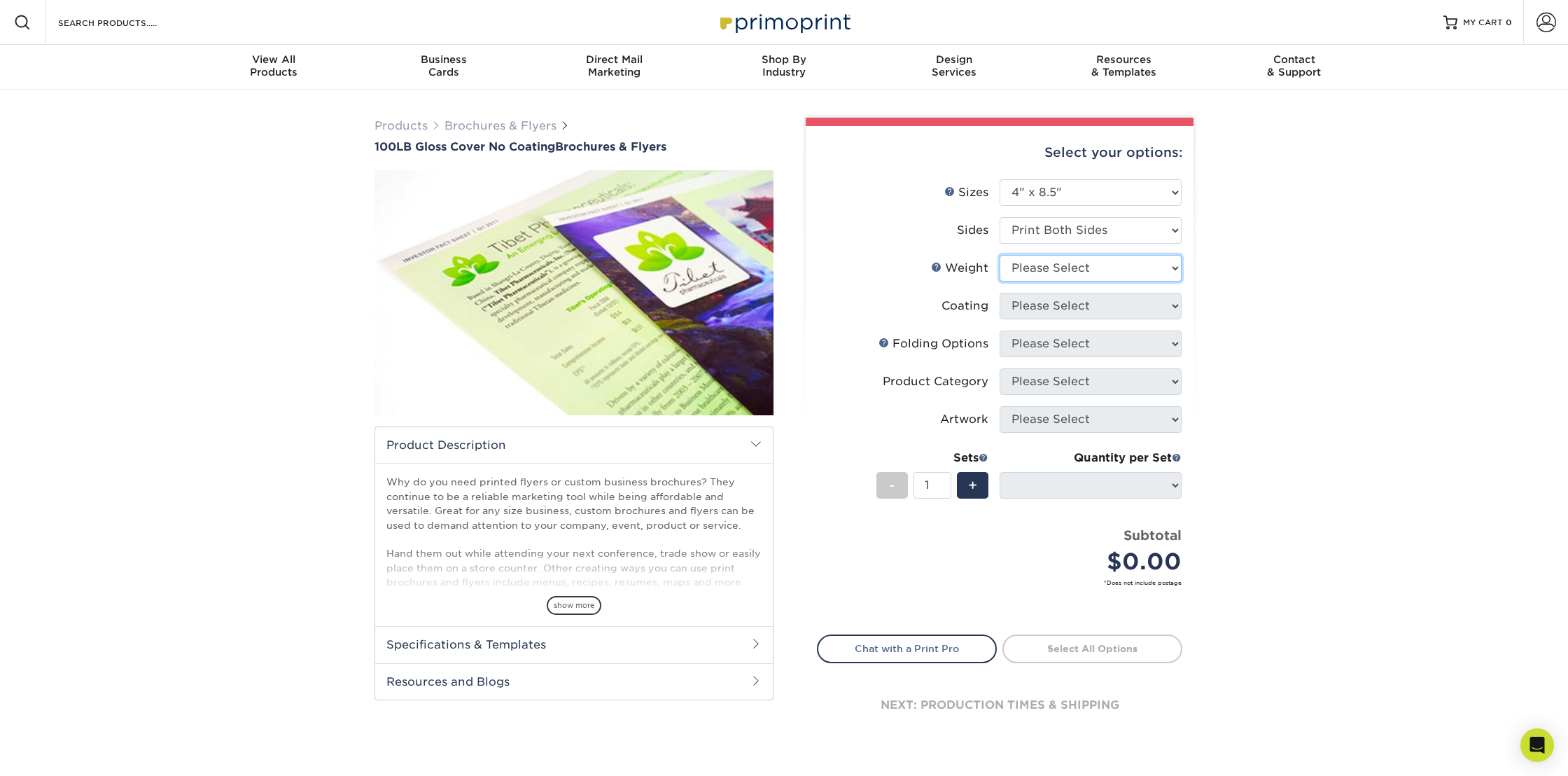
click at [1085, 264] on select "Please Select 100LB" at bounding box center [1090, 268] width 182 height 27
select select "100LB"
click at [999, 255] on select "Please Select 100LB" at bounding box center [1090, 268] width 182 height 27
select select
click at [1111, 309] on select at bounding box center [1090, 306] width 182 height 27
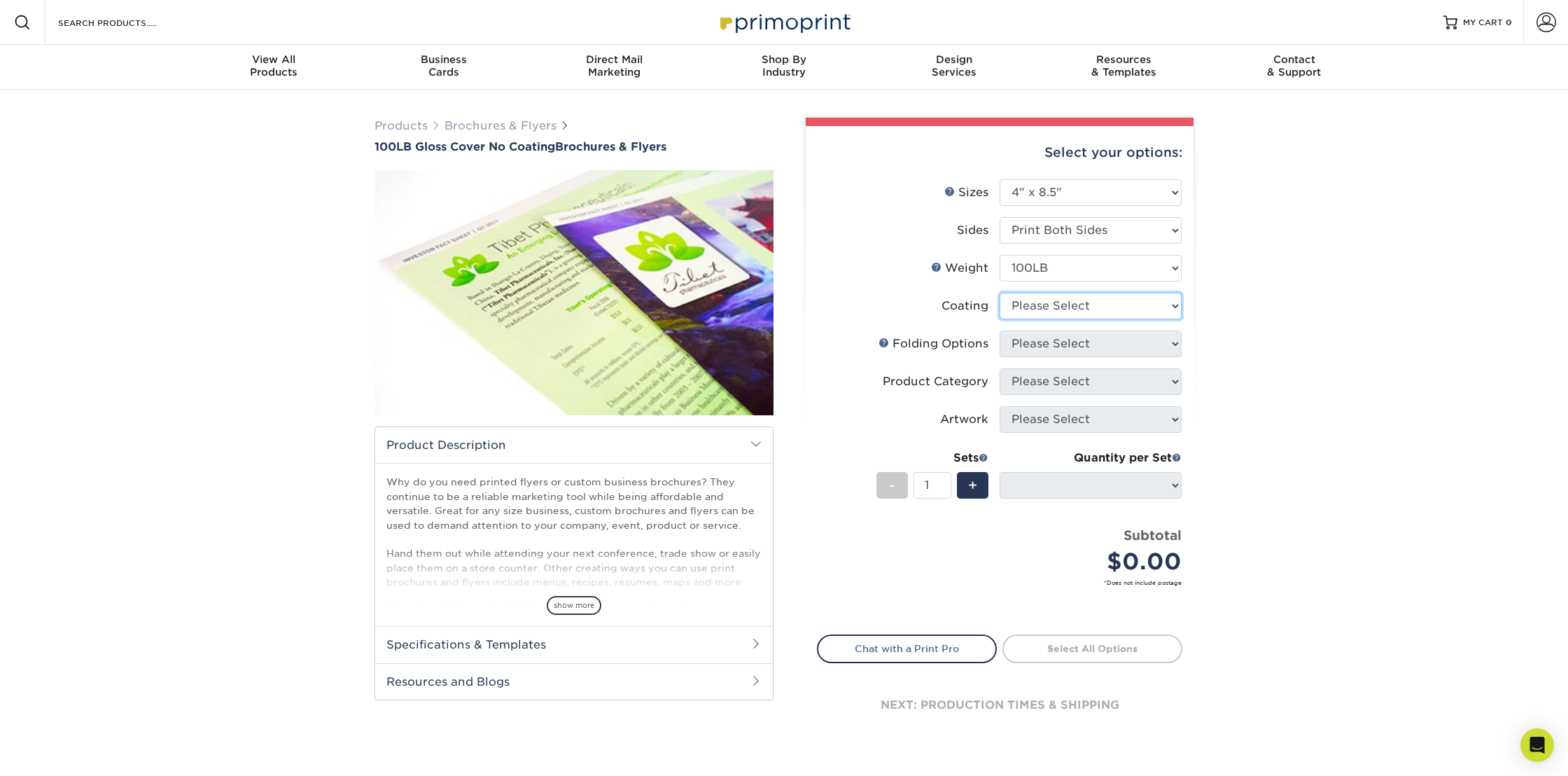
select select "3e7618de-abca-4bda-9f97-8b9129e913d8"
click at [999, 293] on select at bounding box center [1090, 306] width 182 height 27
select select "-1"
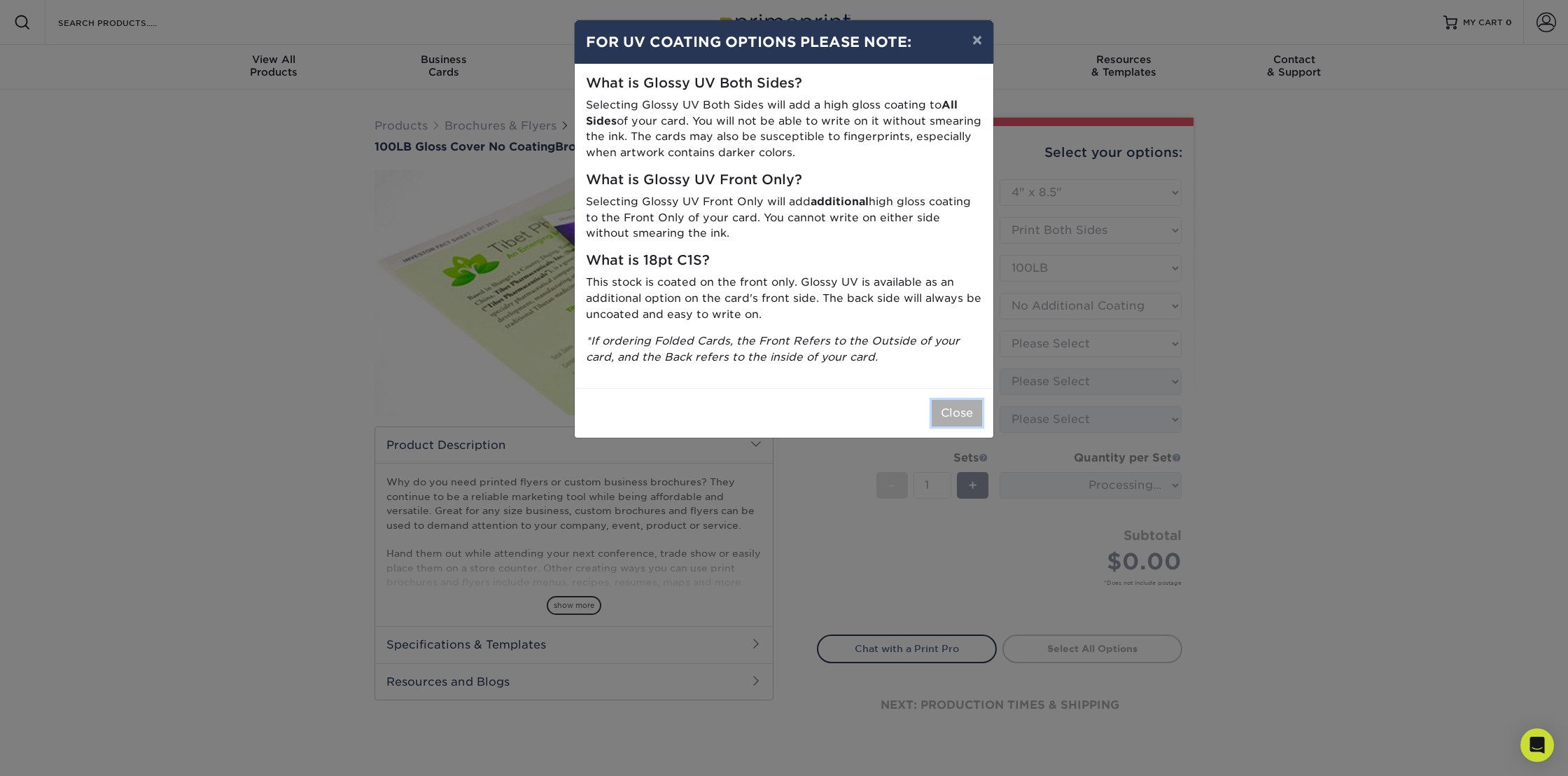
click at [979, 408] on button "Close" at bounding box center [957, 413] width 50 height 27
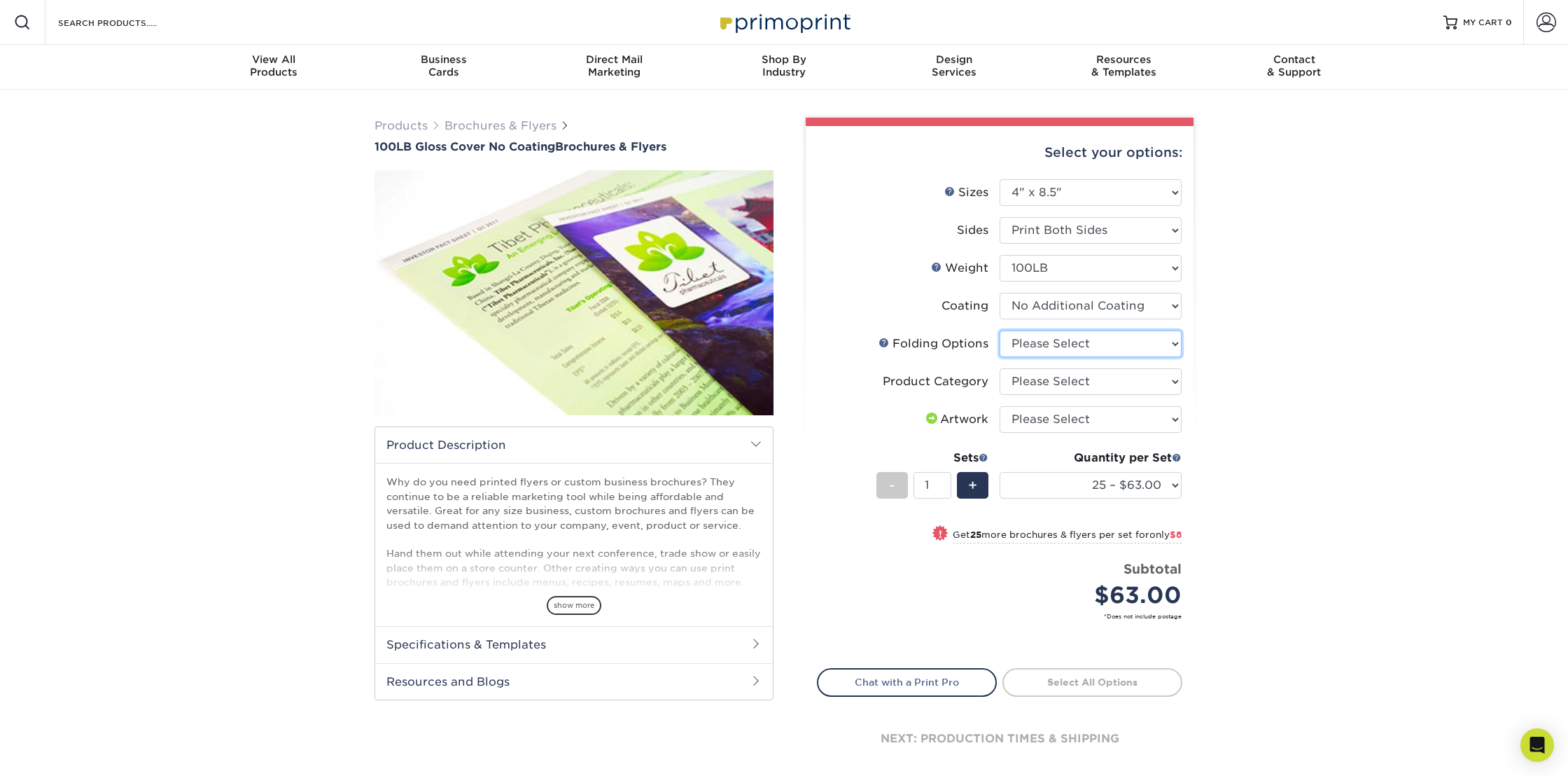
click at [1108, 342] on select "Please Select FLAT - No Folding" at bounding box center [1090, 344] width 182 height 27
select select "9b1d5825-34d1-4721-9874-ed79abb003d7"
click at [999, 330] on select "Please Select FLAT - No Folding" at bounding box center [1090, 344] width 182 height 27
click at [1087, 381] on select "Please Select Flyers and Brochures" at bounding box center [1090, 382] width 182 height 27
select select "1a668080-6b7c-4174-b399-2c3833b27ef4"
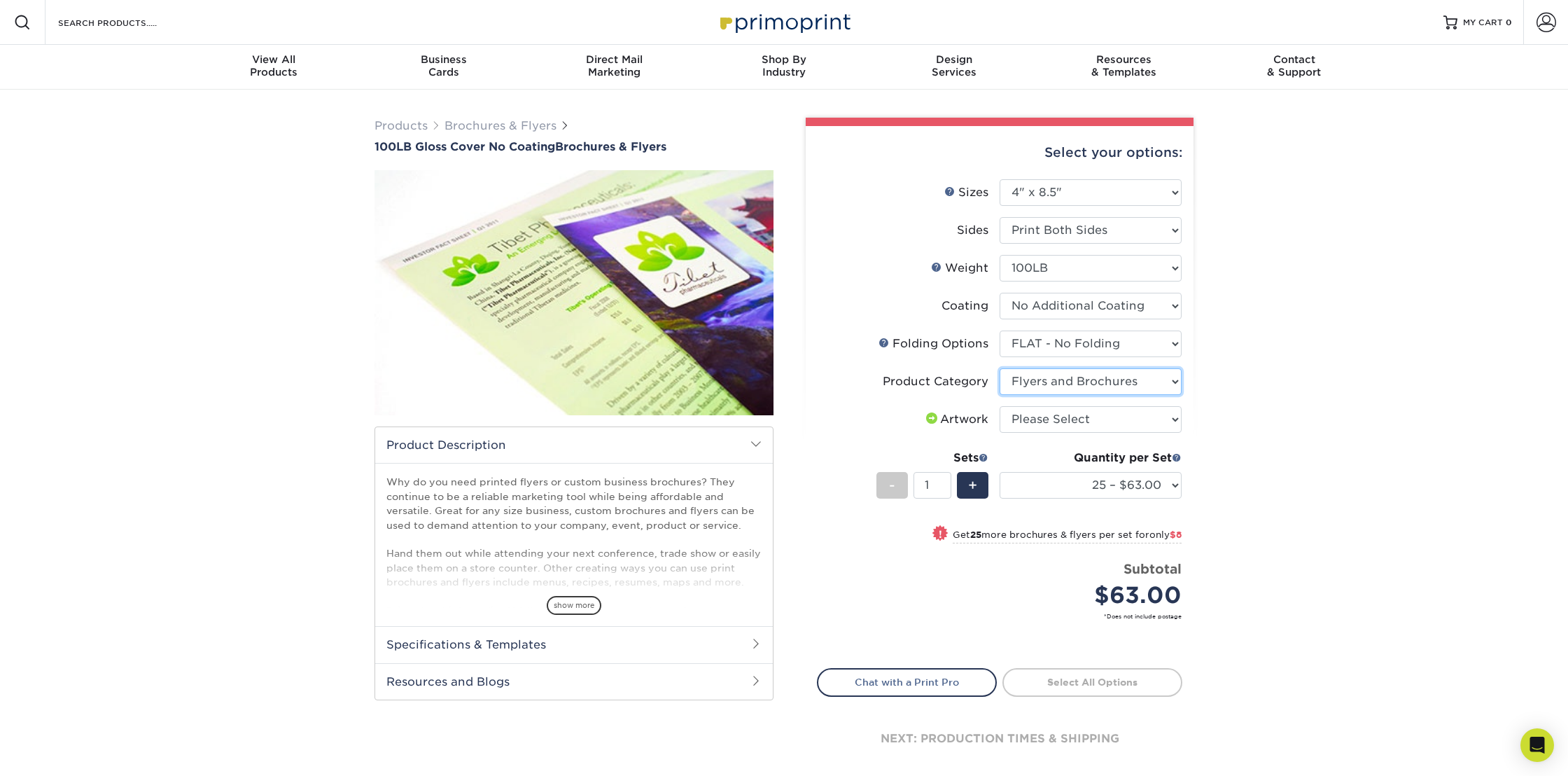
click at [999, 368] on select "Please Select Flyers and Brochures" at bounding box center [1090, 382] width 182 height 27
click at [1090, 425] on select "Please Select I will upload files I need a design - $175" at bounding box center [1090, 420] width 182 height 27
select select "upload"
click at [999, 406] on select "Please Select I will upload files I need a design - $175" at bounding box center [1090, 420] width 182 height 27
click at [1100, 487] on select "25 – $63.00 50 – $71.00 75 – $80.00 100 – $90.00 250 – $121.00 500 – $135.00 10…" at bounding box center [1090, 486] width 182 height 27
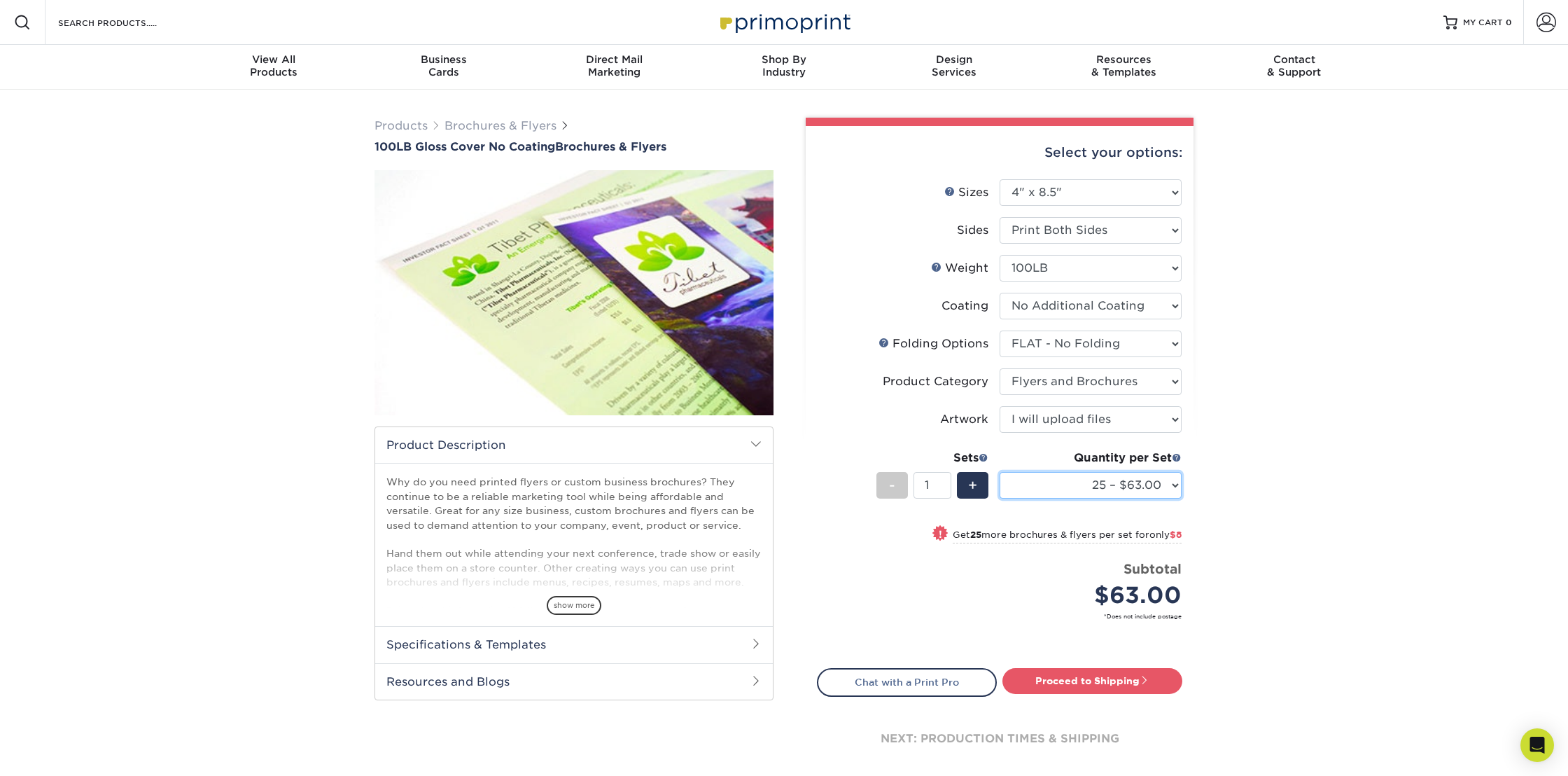
select select "2500 – $238.00"
click at [999, 472] on select "25 – $63.00 50 – $71.00 75 – $80.00 100 – $90.00 250 – $121.00 500 – $135.00 10…" at bounding box center [1090, 486] width 182 height 27
click at [1066, 230] on select "Please Select Print Both Sides Print Front Only" at bounding box center [1090, 230] width 182 height 27
select select "32d3c223-f82c-492b-b915-ba065a00862f"
click at [999, 217] on select "Please Select Print Both Sides Print Front Only" at bounding box center [1090, 230] width 182 height 27
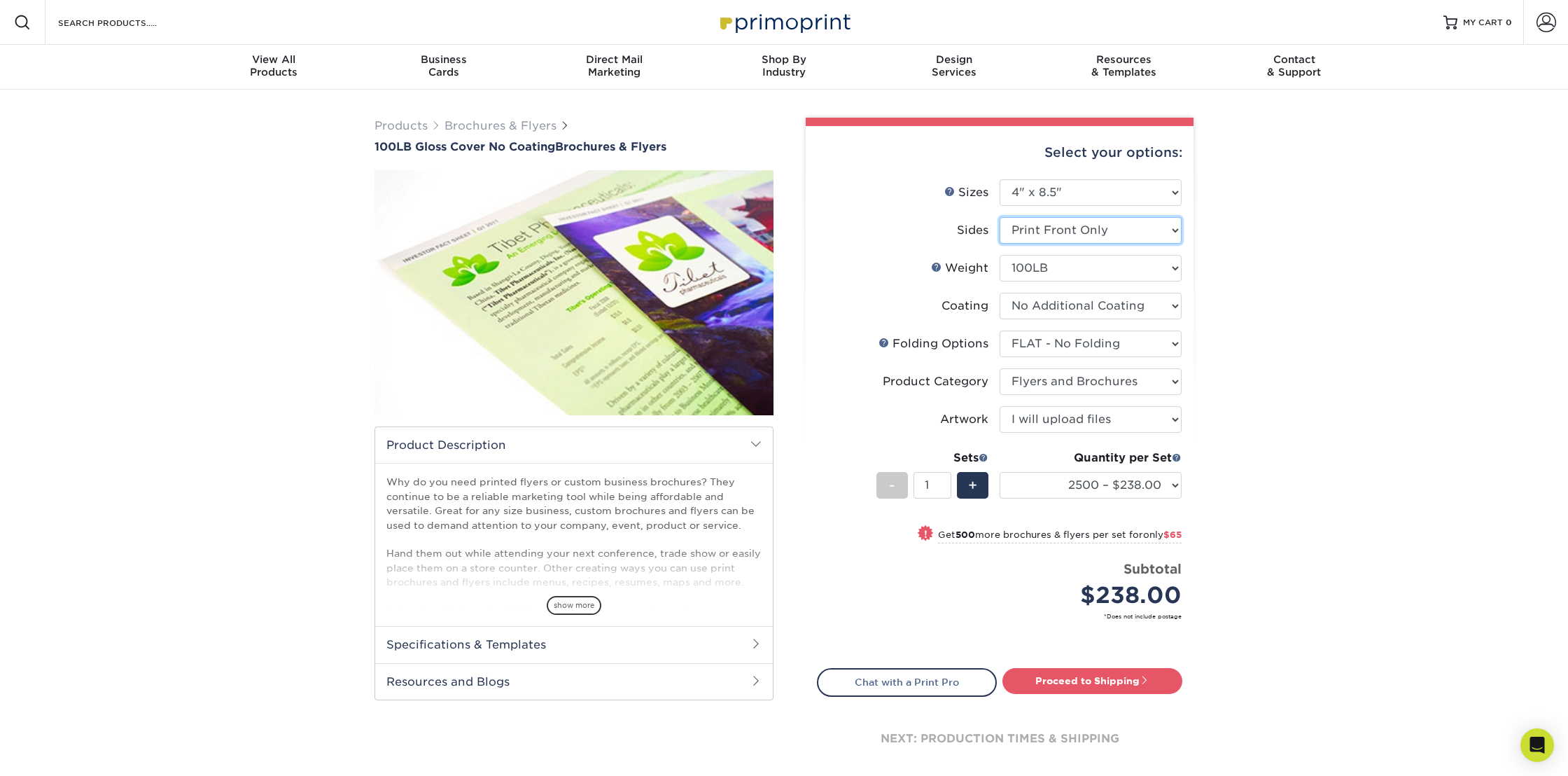
select select "-1"
select select
select select "-1"
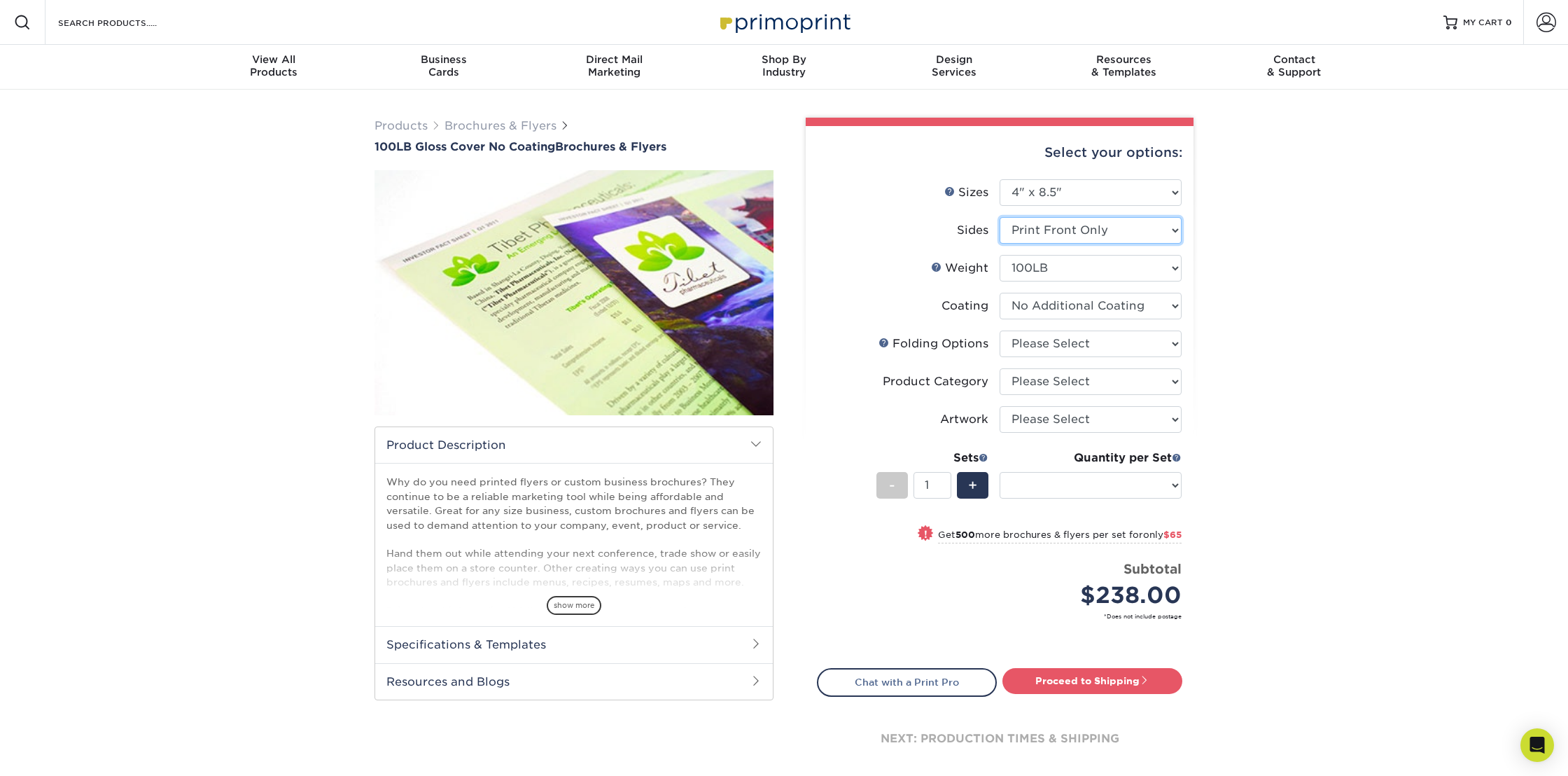
select select "-1"
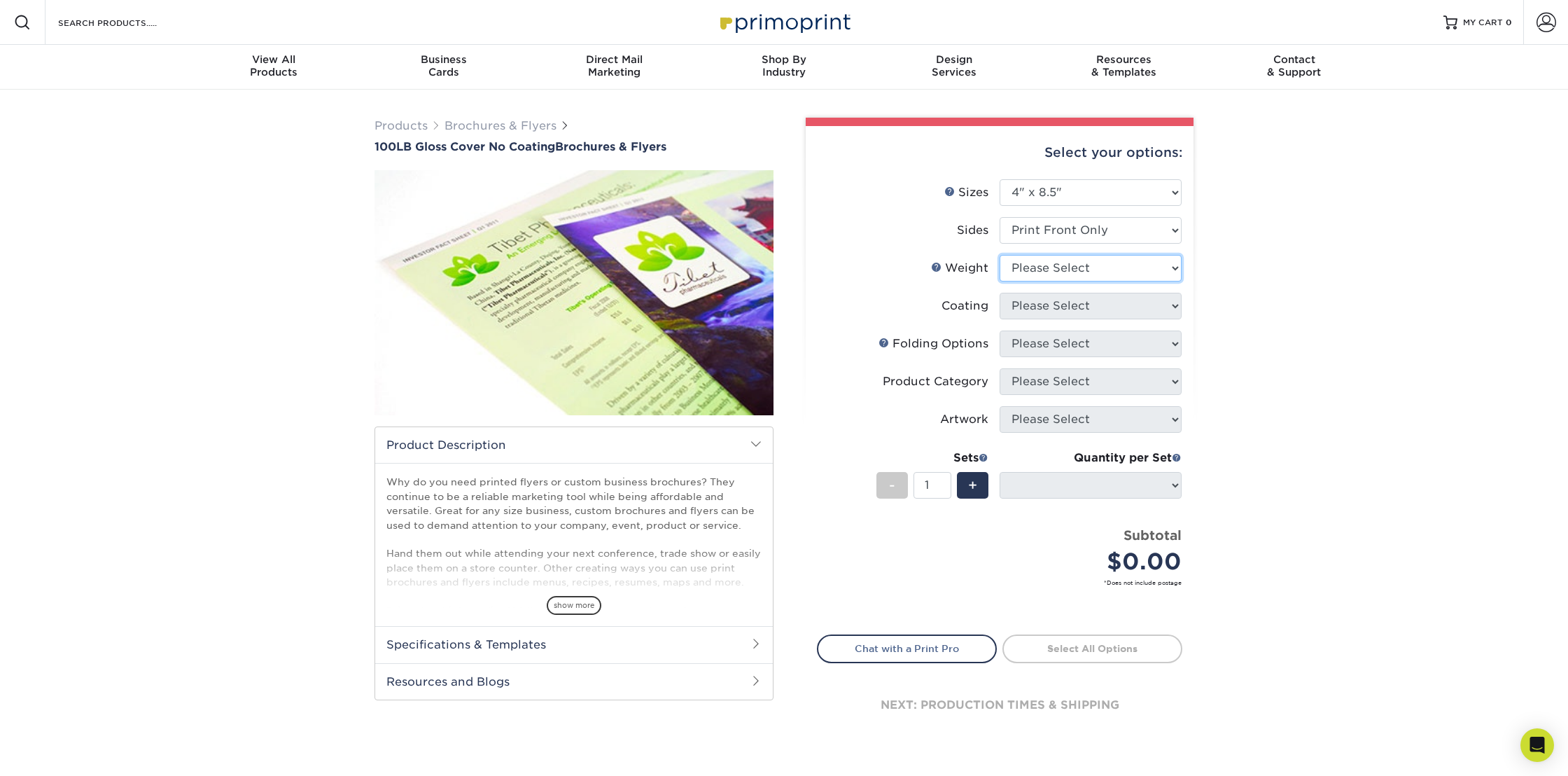
click at [1056, 267] on select "Please Select 100LB" at bounding box center [1090, 268] width 182 height 27
select select "100LB"
click at [999, 255] on select "Please Select 100LB" at bounding box center [1090, 268] width 182 height 27
select select
click at [1062, 304] on select at bounding box center [1090, 306] width 182 height 27
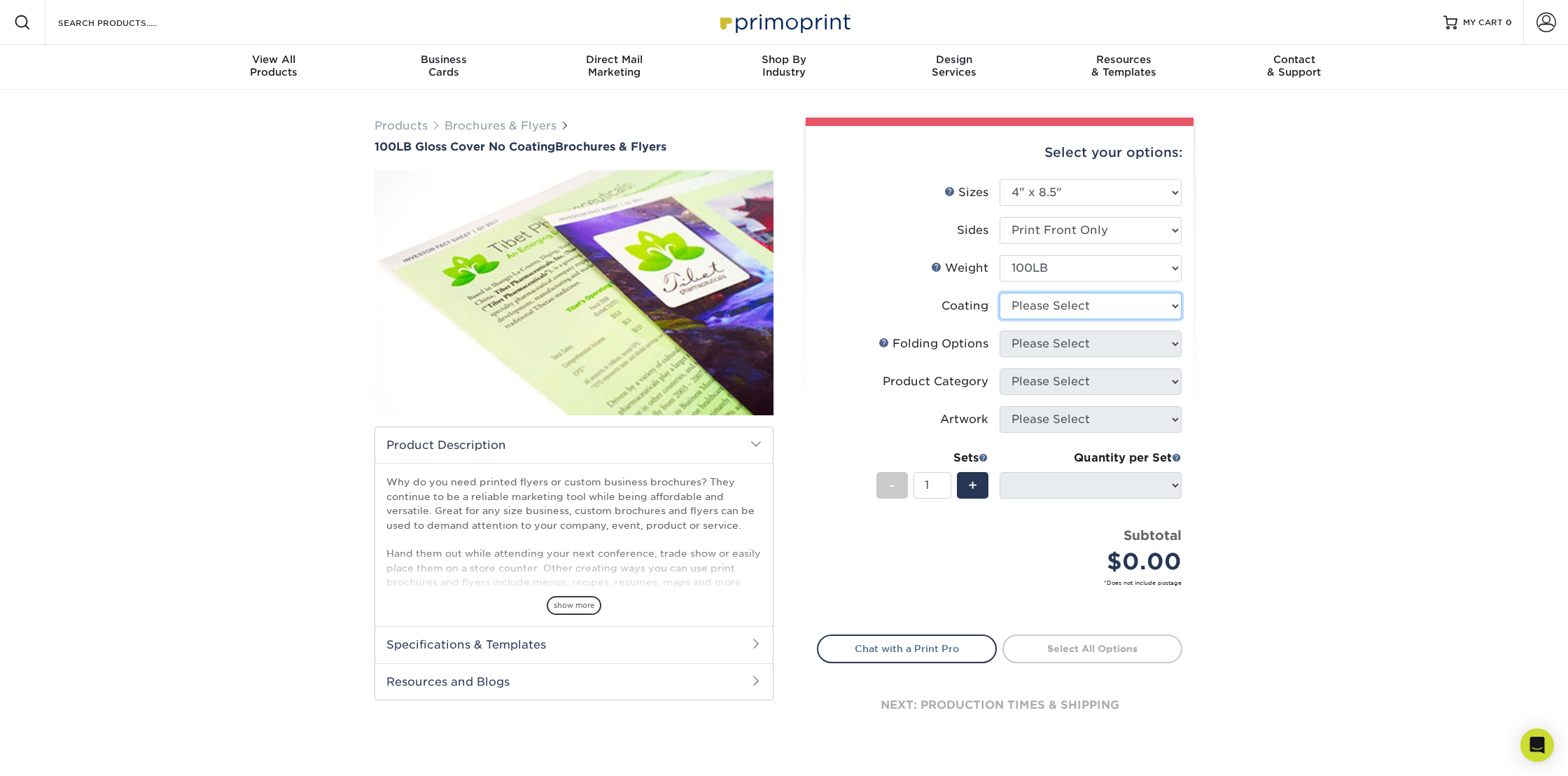
select select "3e7618de-abca-4bda-9f97-8b9129e913d8"
click at [999, 293] on select at bounding box center [1090, 306] width 182 height 27
select select "-1"
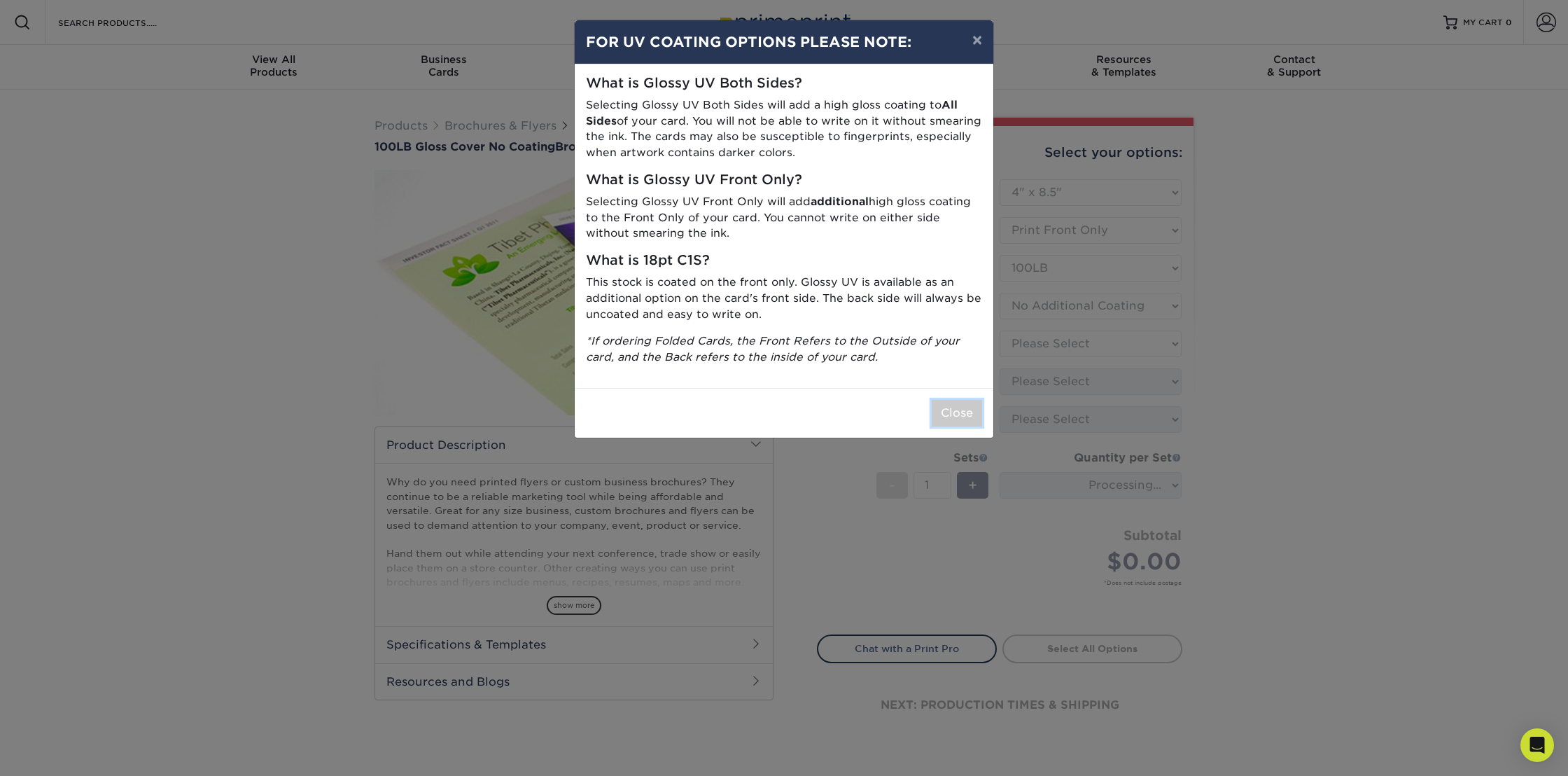
drag, startPoint x: 953, startPoint y: 425, endPoint x: 960, endPoint y: 415, distance: 12.2
click at [953, 423] on button "Close" at bounding box center [957, 413] width 50 height 27
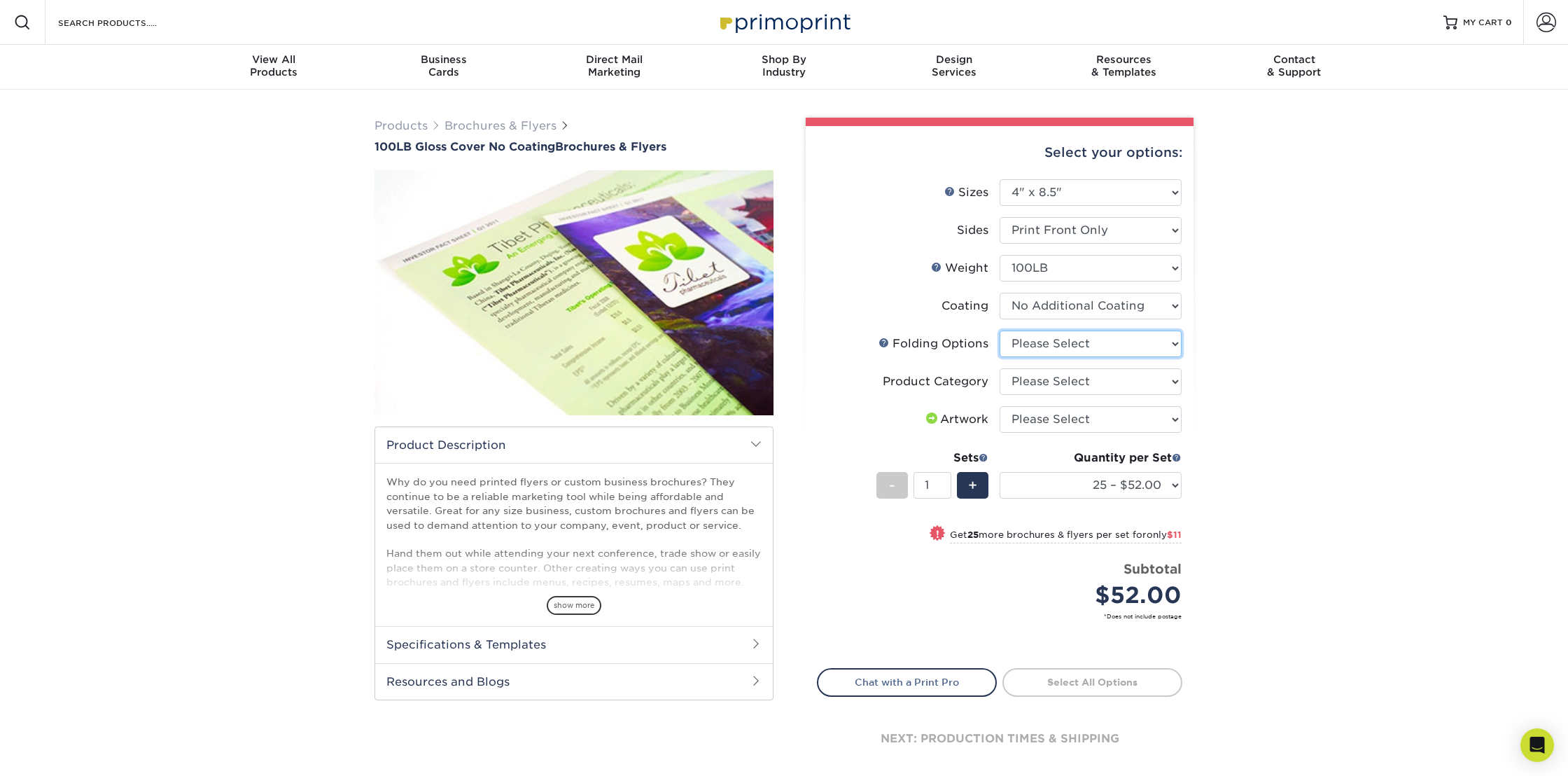
click at [1061, 336] on select "Please Select FLAT - No Folding" at bounding box center [1090, 344] width 182 height 27
select select "9b1d5825-34d1-4721-9874-ed79abb003d7"
click at [999, 330] on select "Please Select FLAT - No Folding" at bounding box center [1090, 344] width 182 height 27
click at [1052, 383] on select "Please Select Flyers and Brochures" at bounding box center [1090, 382] width 182 height 27
select select "1a668080-6b7c-4174-b399-2c3833b27ef4"
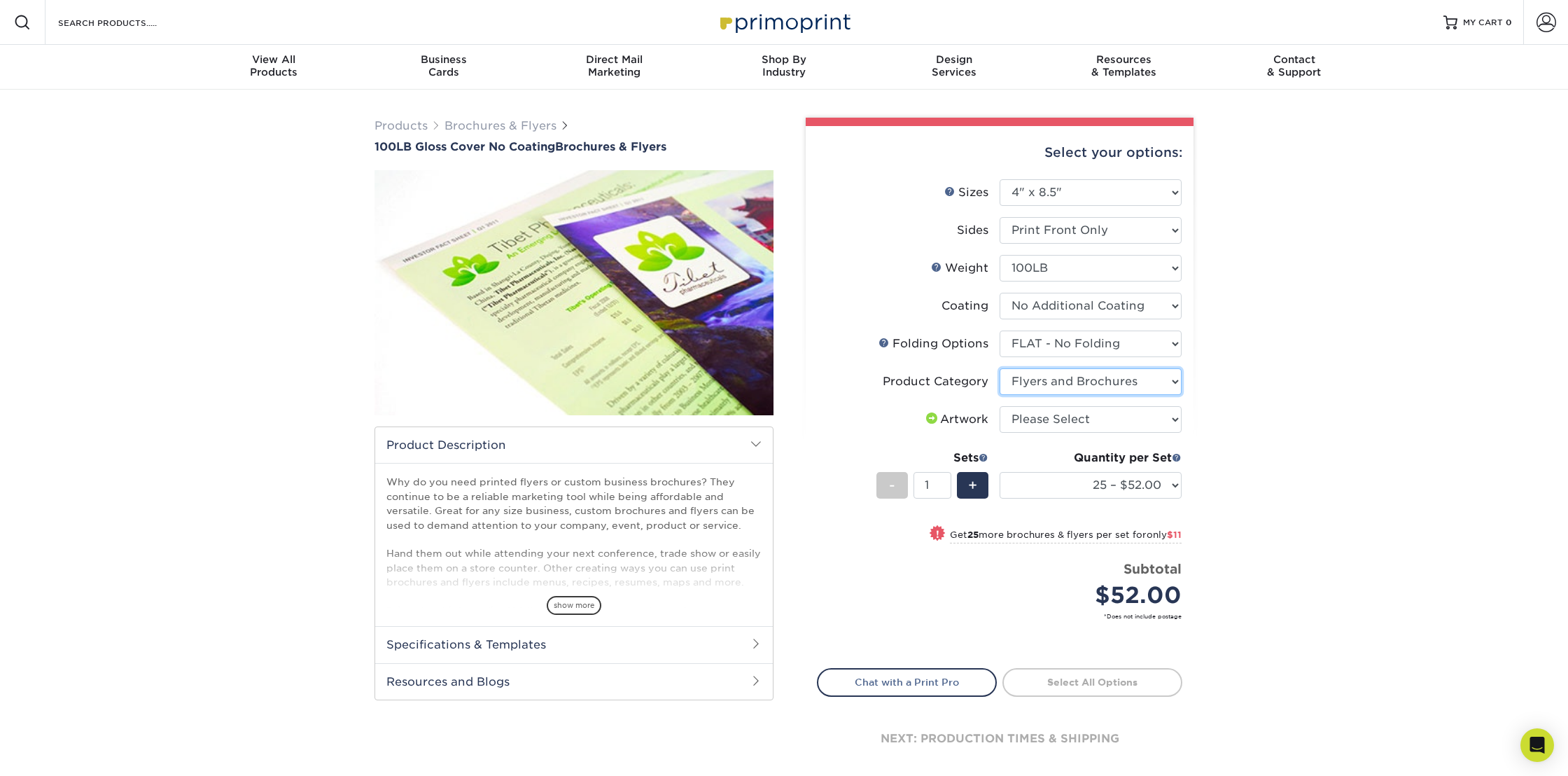
click at [999, 368] on select "Please Select Flyers and Brochures" at bounding box center [1090, 382] width 182 height 27
click at [1050, 422] on select "Please Select I will upload files I need a design - $175" at bounding box center [1090, 420] width 182 height 27
select select "upload"
click at [999, 406] on select "Please Select I will upload files I need a design - $175" at bounding box center [1090, 420] width 182 height 27
click at [1074, 480] on select "25 – $52.00 50 – $63.00 75 – $71.00 100 – $83.00 250 – $107.00 500 – $121.00 10…" at bounding box center [1090, 486] width 182 height 27
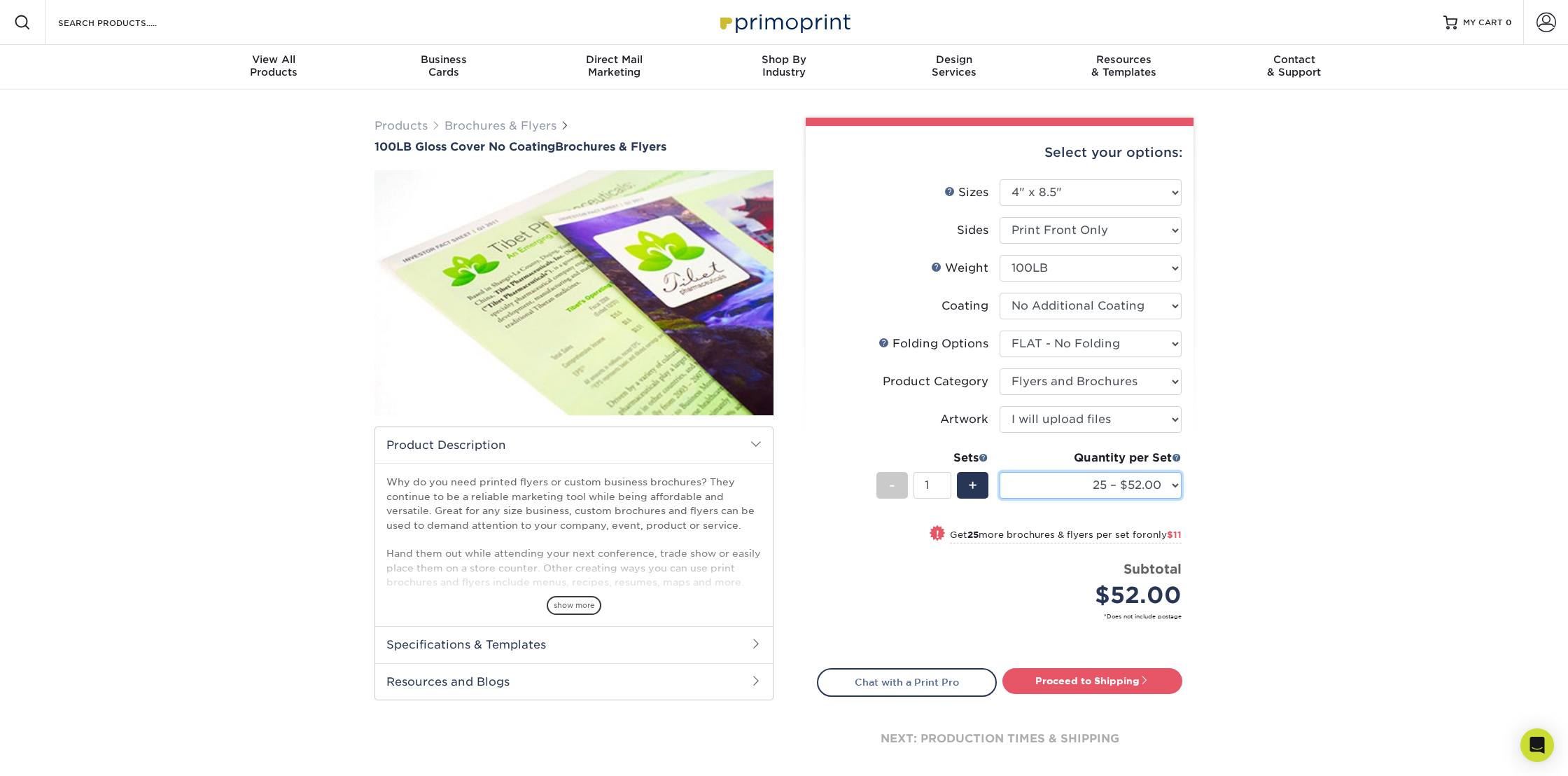
select select "2500 – $218.00"
click at [999, 472] on select "25 – $52.00 50 – $63.00 75 – $71.00 100 – $83.00 250 – $107.00 500 – $121.00 10…" at bounding box center [1090, 486] width 182 height 27
click at [1087, 679] on link "Proceed to Shipping" at bounding box center [1092, 681] width 180 height 25
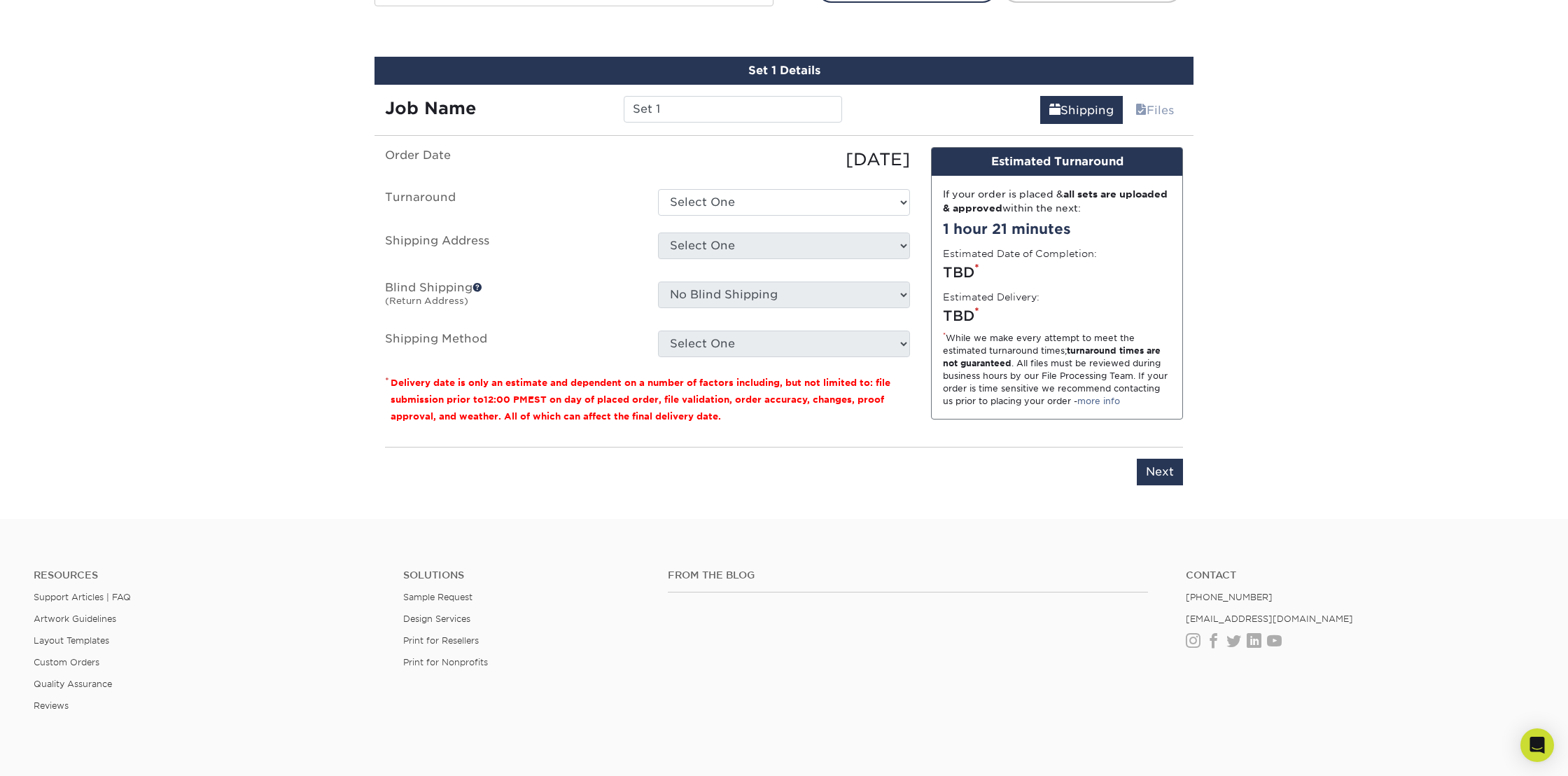
scroll to position [705, 0]
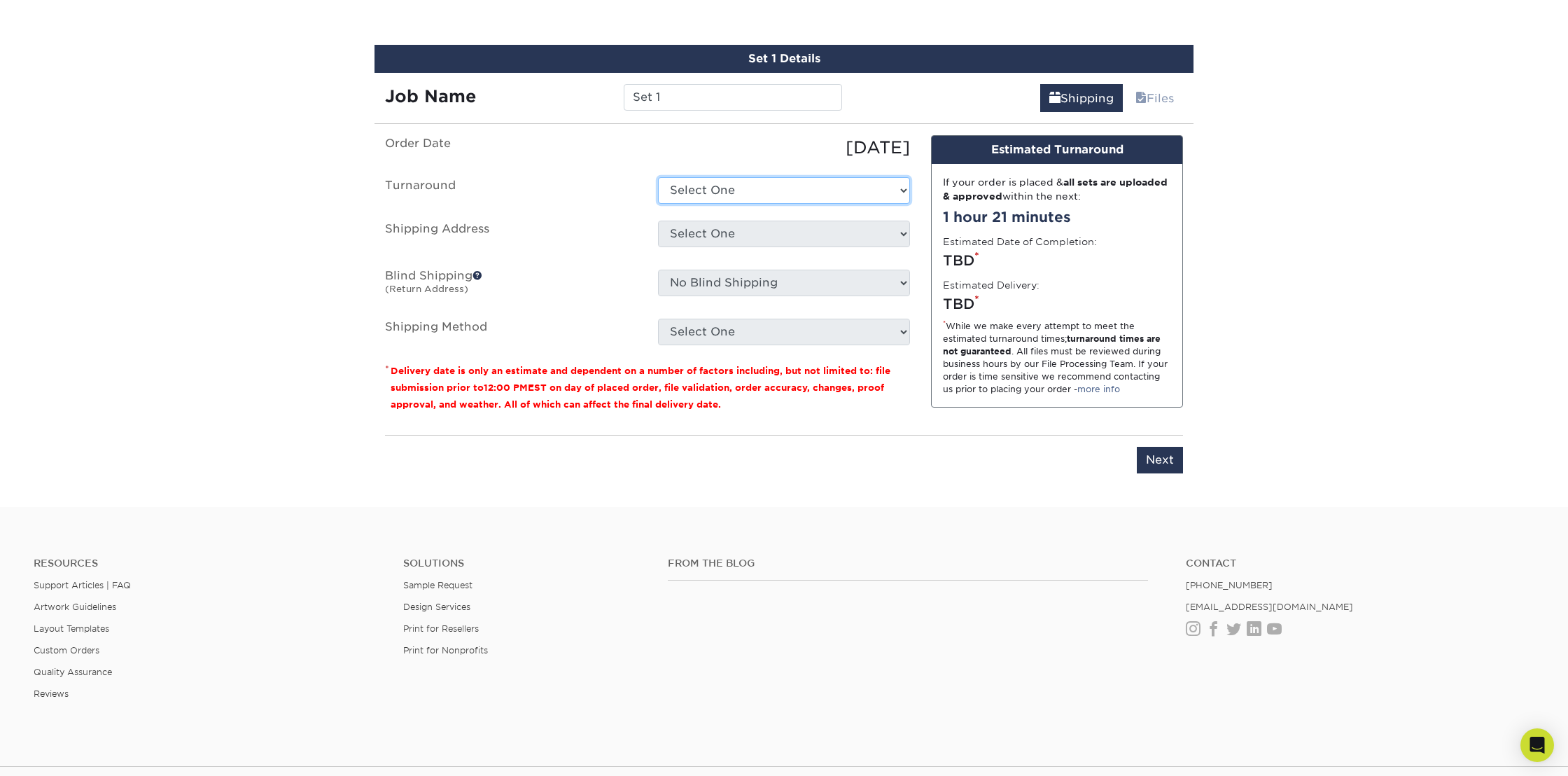
click at [795, 183] on select "Select One 2-4 Business Days 2 Day Next Business Day" at bounding box center [783, 191] width 252 height 27
select select "2d3e3ecf-9588-47bd-ad33-397eba3d0aa1"
click at [658, 177] on select "Select One 2-4 Business Days 2 Day Next Business Day" at bounding box center [783, 191] width 252 height 27
click at [722, 235] on select "Select One + Add New Address - Login" at bounding box center [783, 234] width 252 height 27
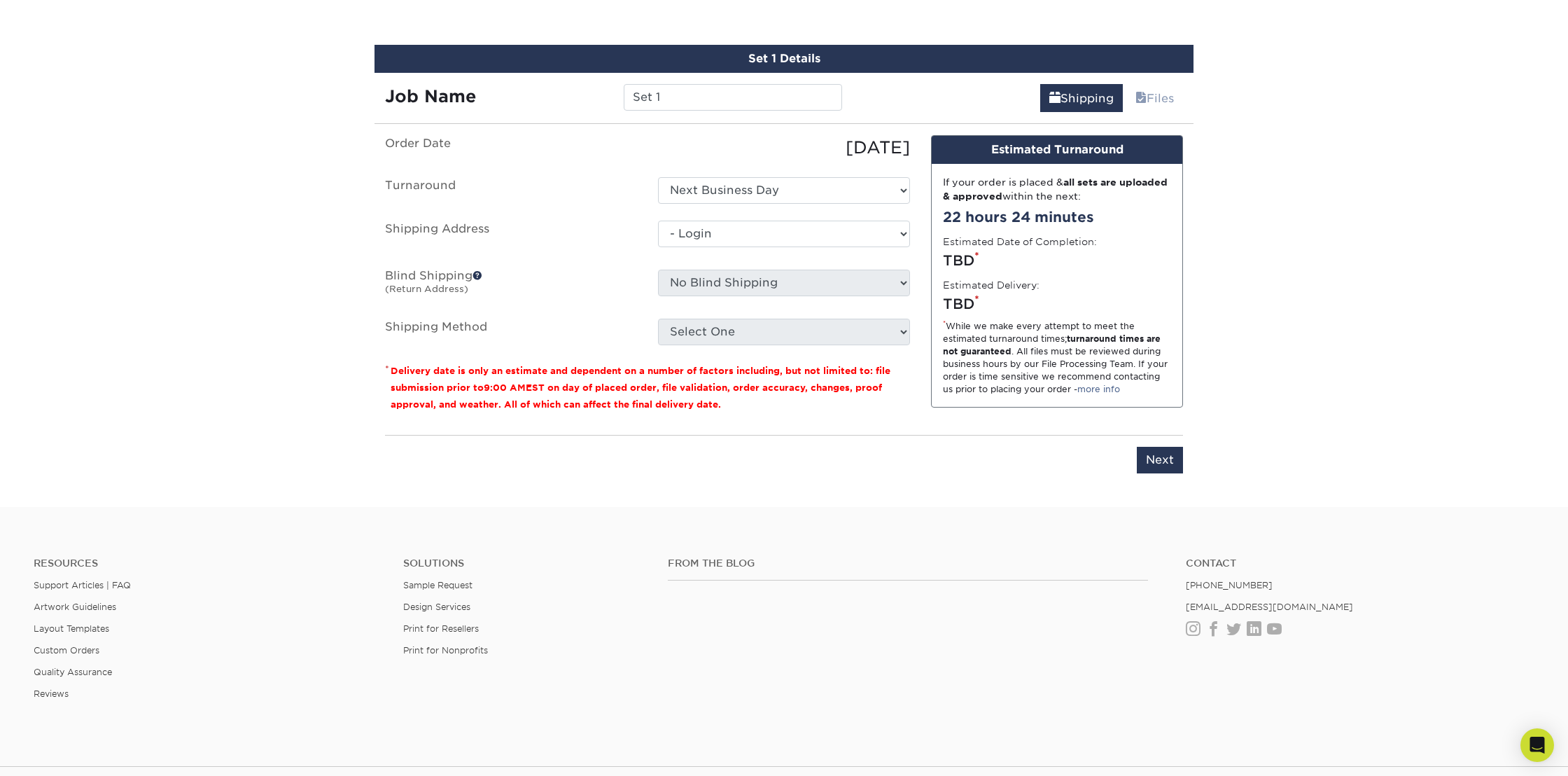
click at [658, 247] on select "Select One + Add New Address - Login" at bounding box center [783, 234] width 252 height 27
select select "-1"
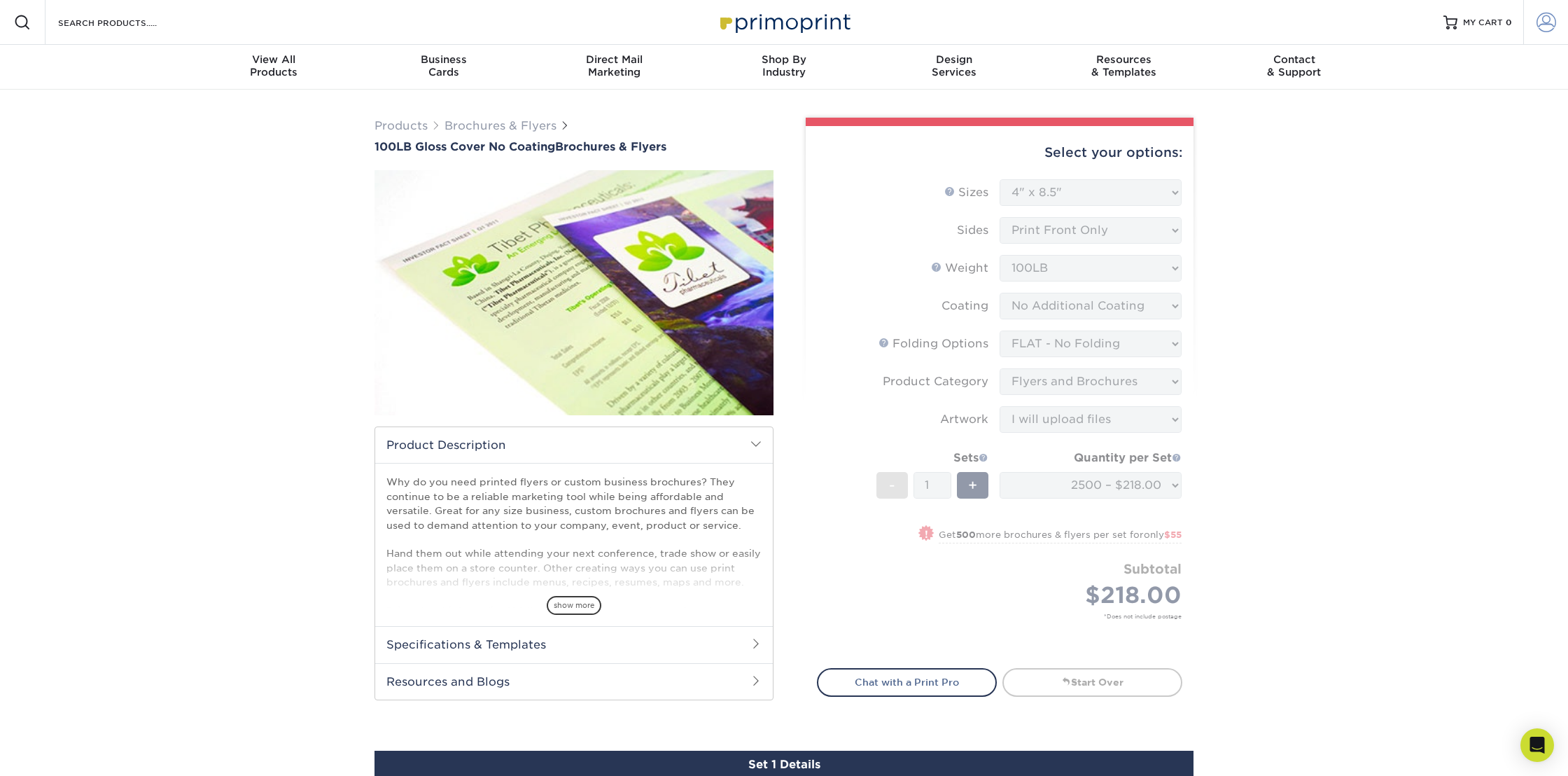
click at [1541, 22] on span at bounding box center [1546, 22] width 19 height 19
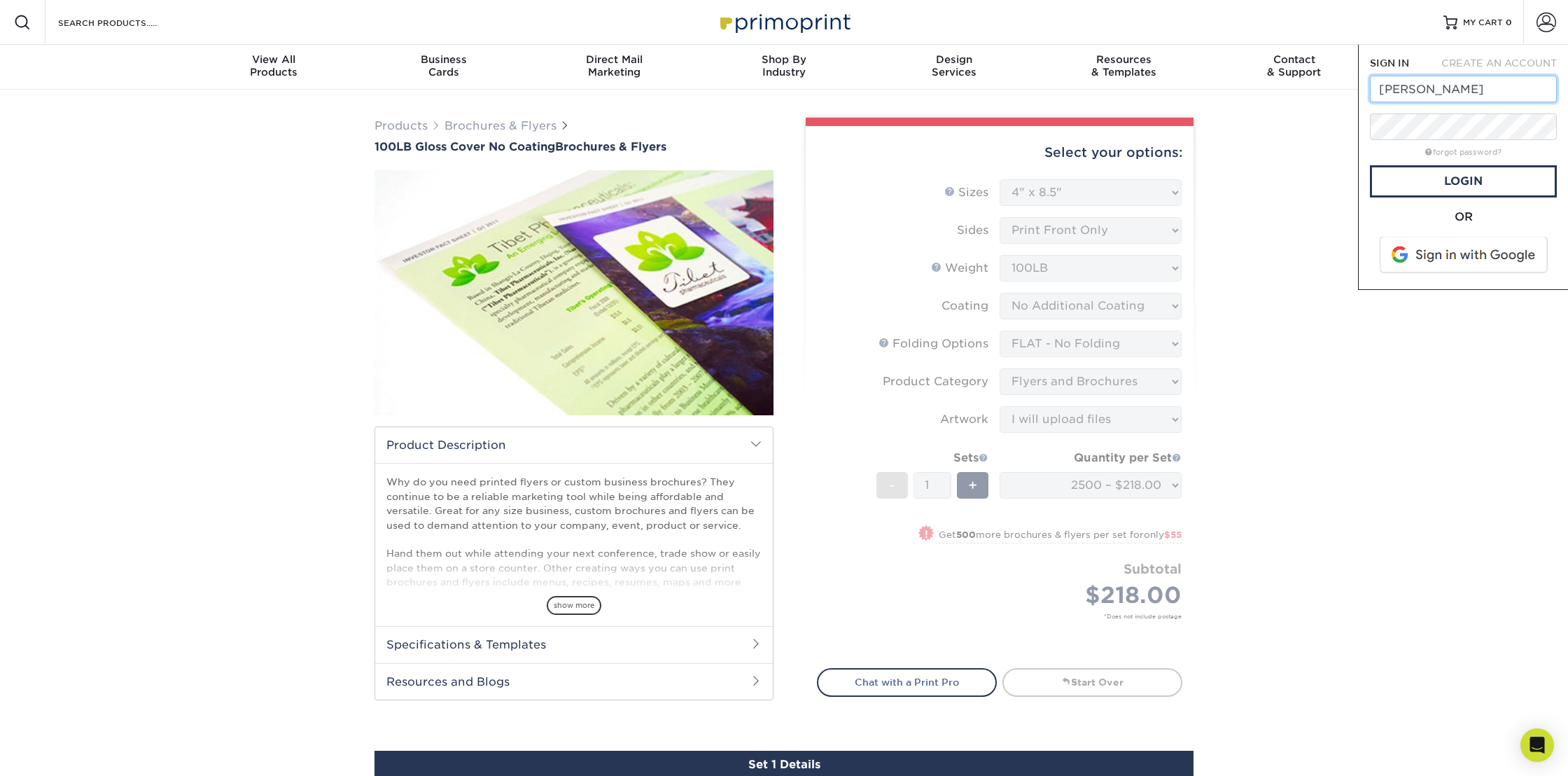
type input "eric@ericangello.com"
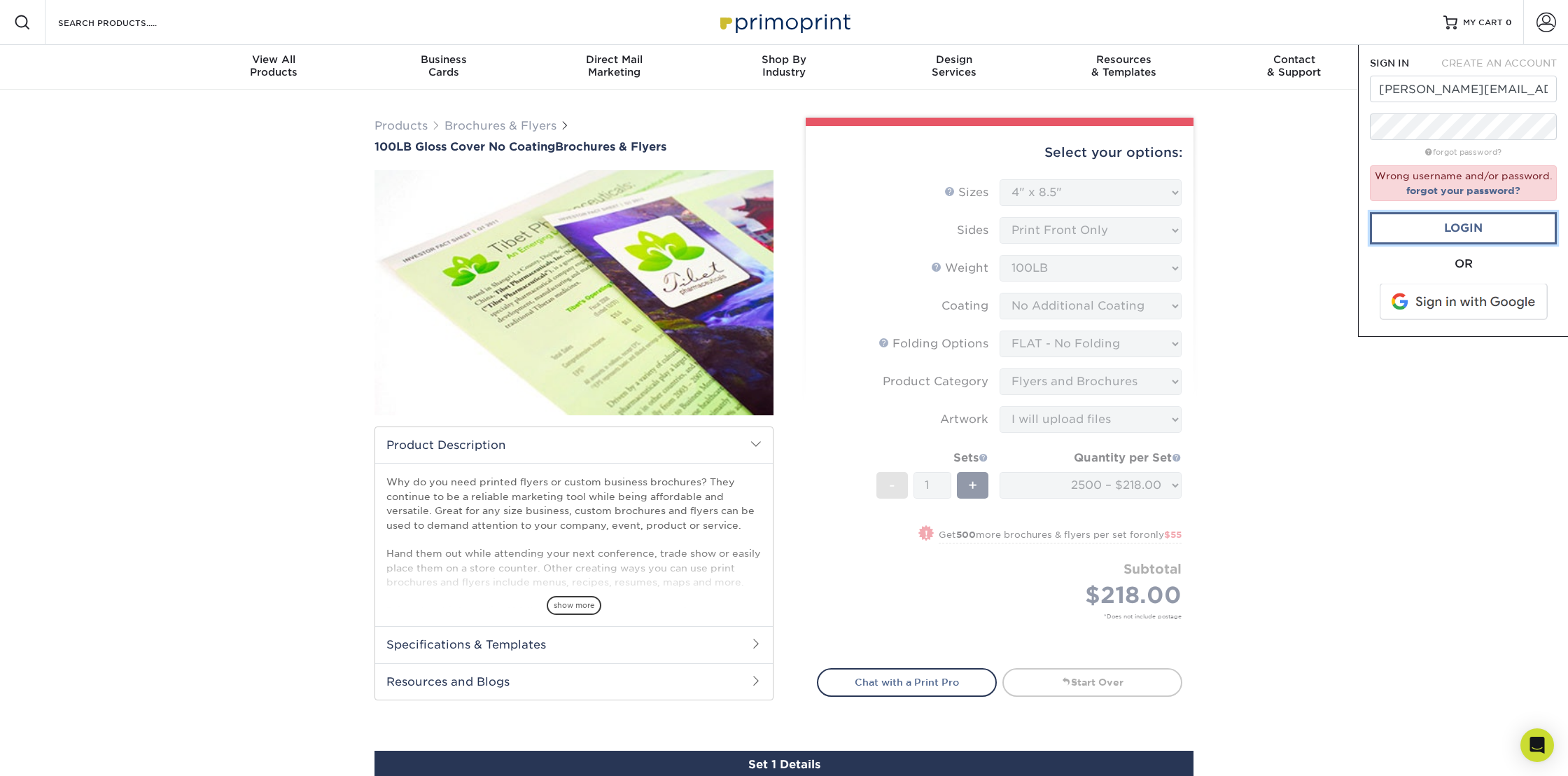
click at [1475, 224] on link "Login" at bounding box center [1463, 228] width 187 height 32
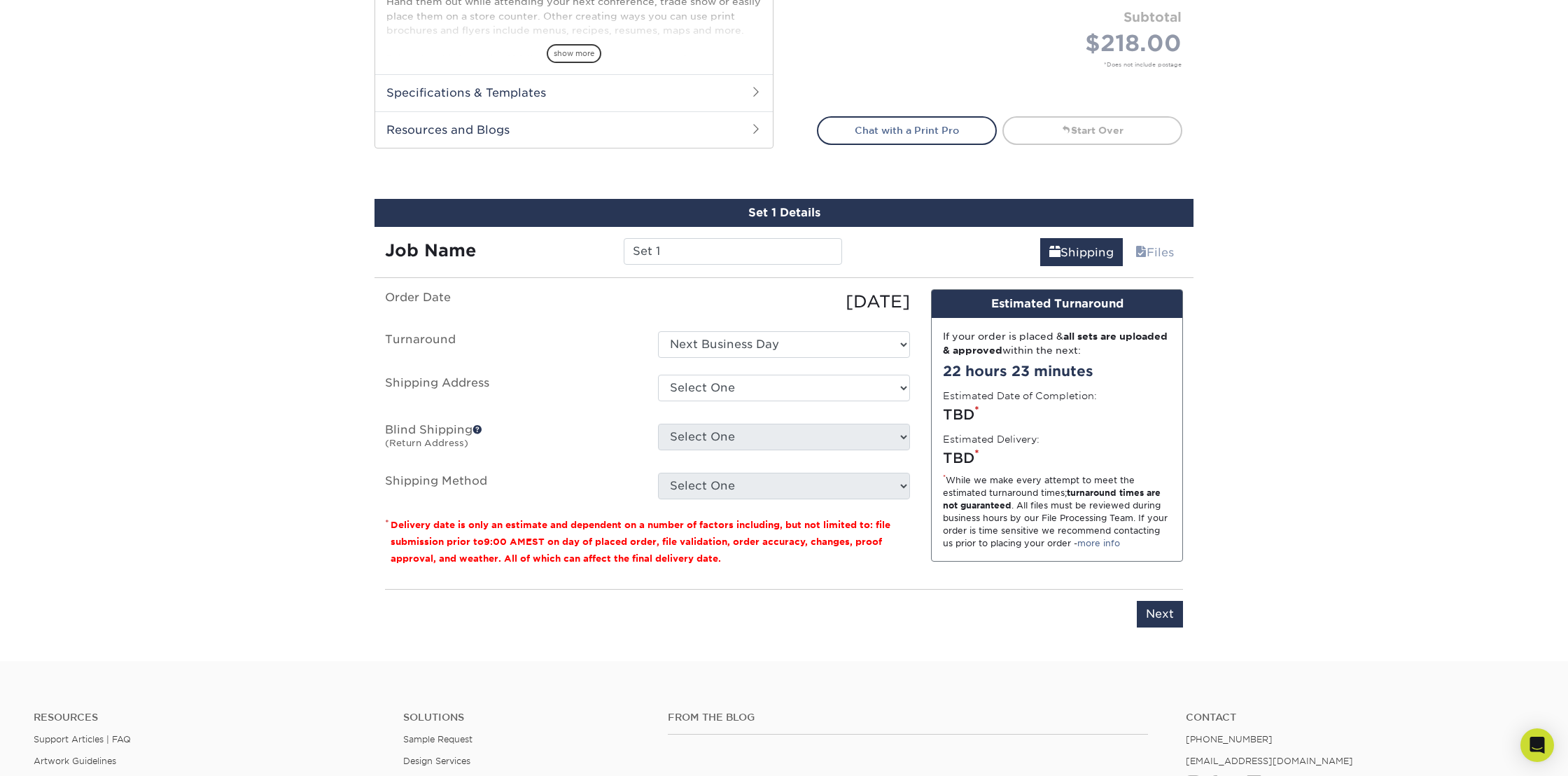
scroll to position [560, 0]
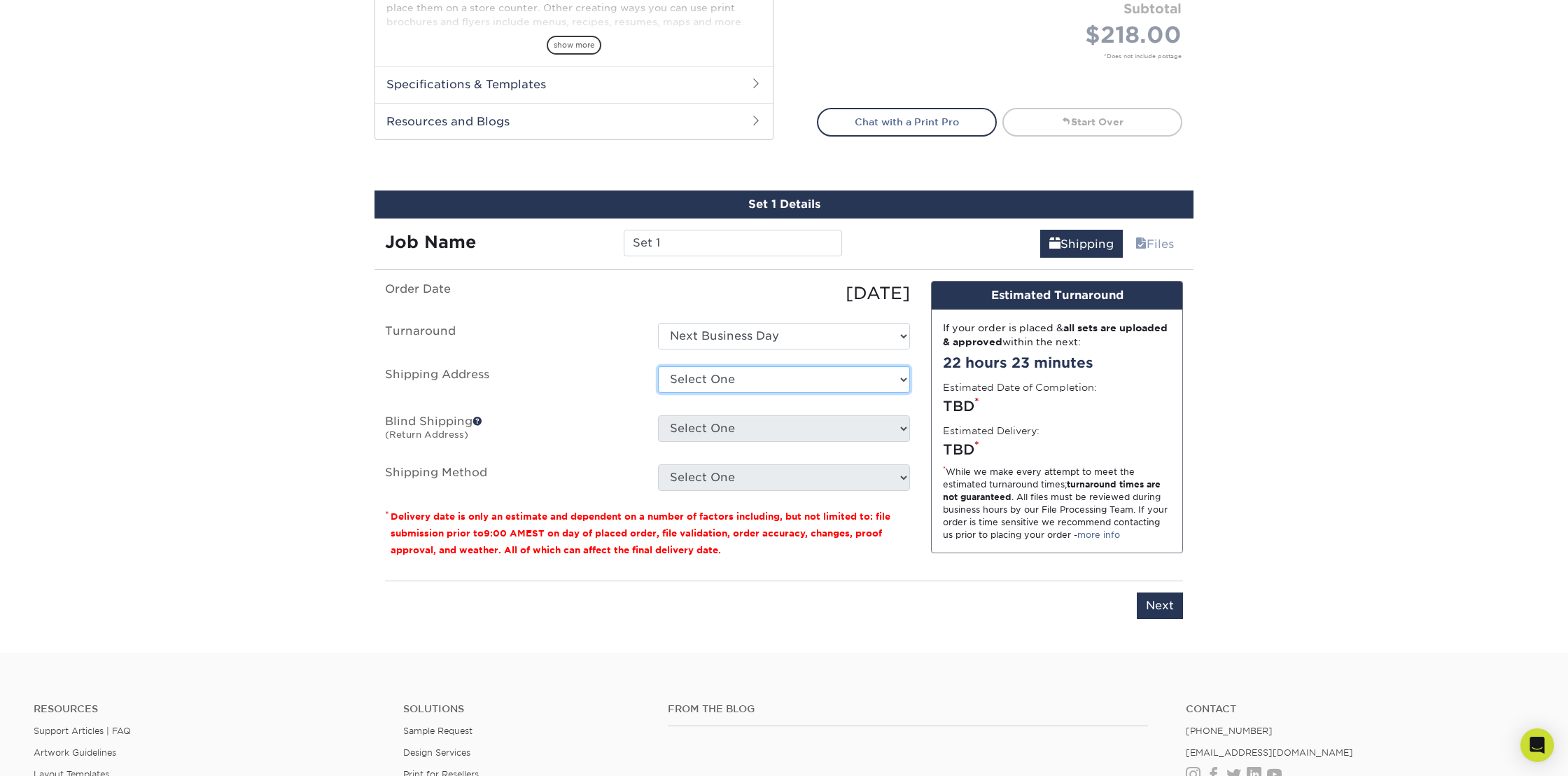
click at [761, 382] on select "Select One 51 EVERGREEN AVE, NEPTUNE CITY, NJ 1300 MAIN ST, BELMAR, NJ 60 N MAI…" at bounding box center [783, 379] width 252 height 27
select select "161079"
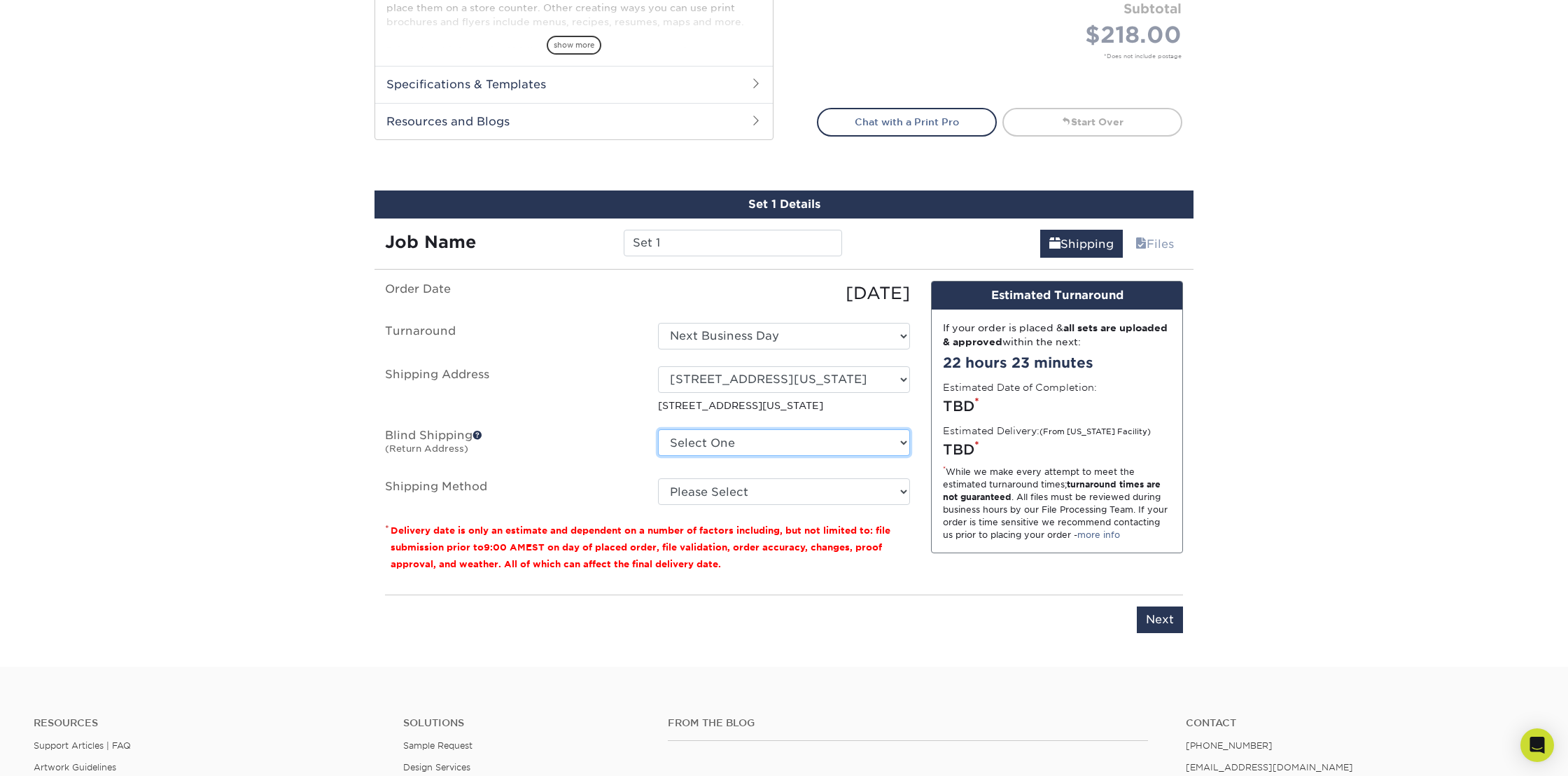
click at [751, 441] on select "Select One 51 EVERGREEN AVE, NEPTUNE CITY, NJ 1300 MAIN ST, BELMAR, NJ 60 N MAI…" at bounding box center [783, 443] width 252 height 27
select select "65499"
click at [658, 429] on select "Select One 51 EVERGREEN AVE, NEPTUNE CITY, NJ 1300 MAIN ST, BELMAR, NJ 60 N MAI…" at bounding box center [783, 443] width 252 height 27
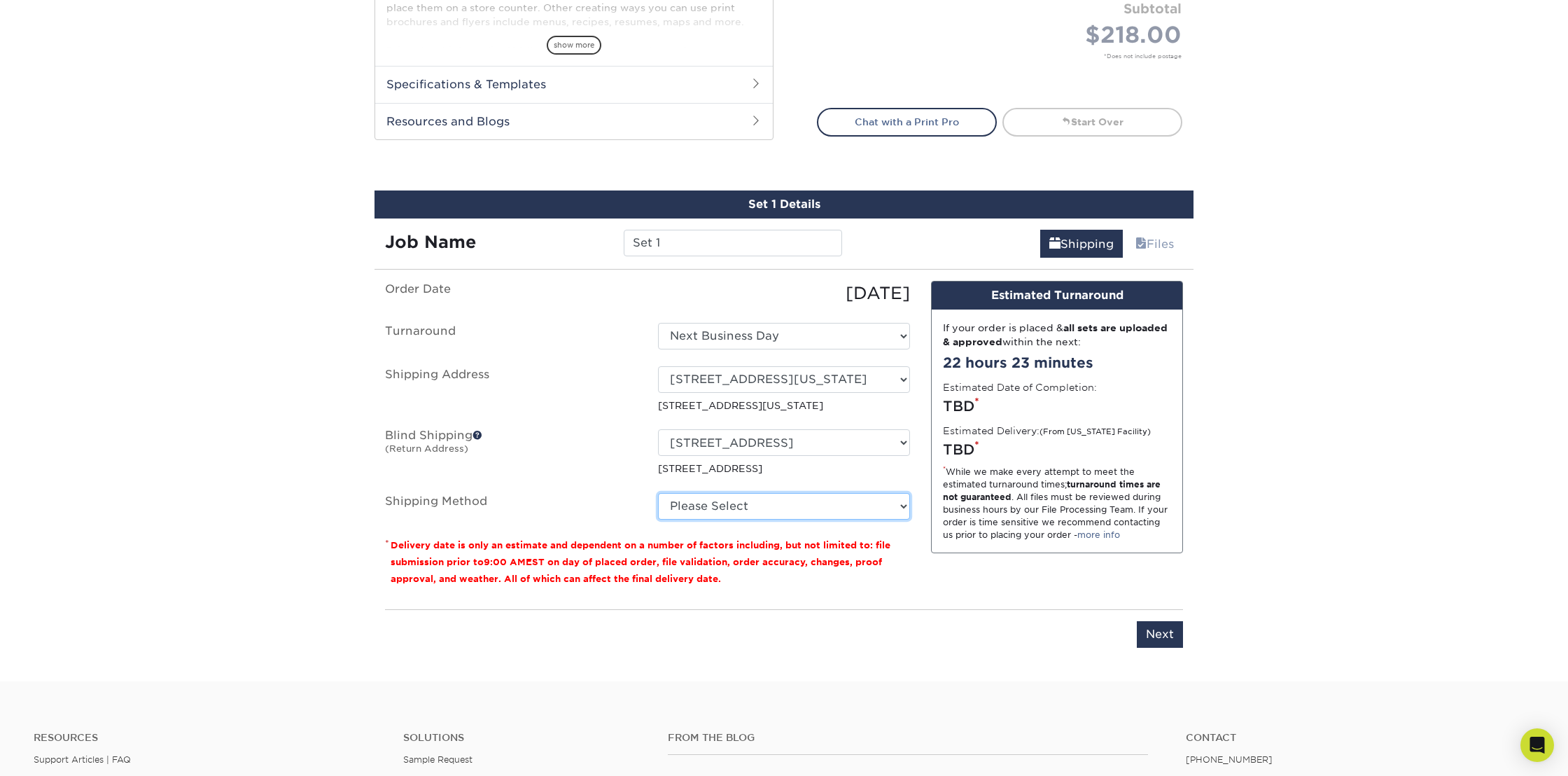
click at [728, 501] on select "Please Select Ground Shipping (+$60.96) 3 Day Shipping Service (+$143.60) 2 Day…" at bounding box center [783, 506] width 252 height 27
select select "03"
click at [658, 493] on select "Please Select Ground Shipping (+$60.96) 3 Day Shipping Service (+$143.60) 2 Day…" at bounding box center [783, 506] width 252 height 27
click at [1160, 631] on input "Next" at bounding box center [1160, 634] width 46 height 27
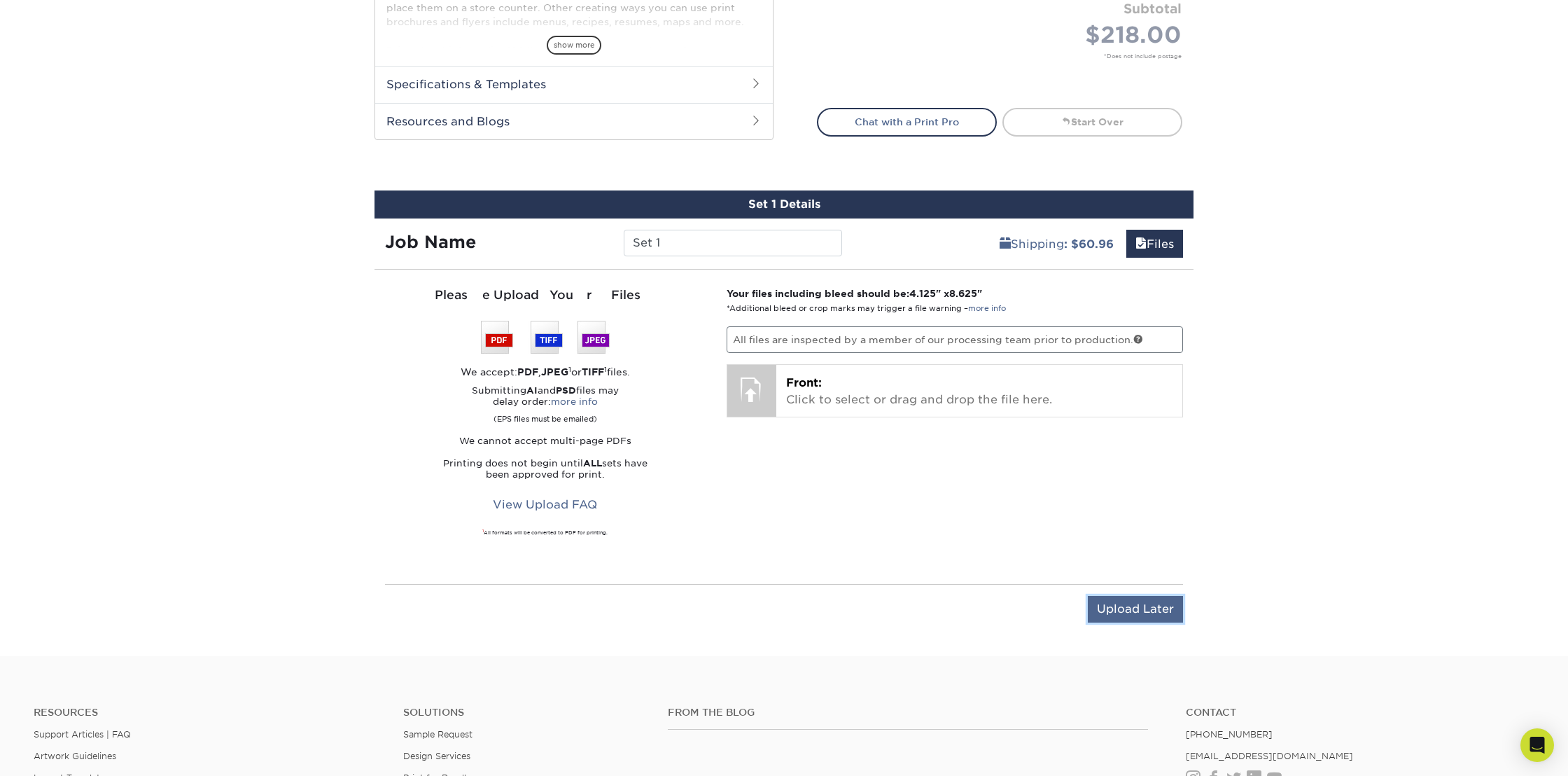
click at [1106, 606] on input "Upload Later" at bounding box center [1135, 609] width 95 height 27
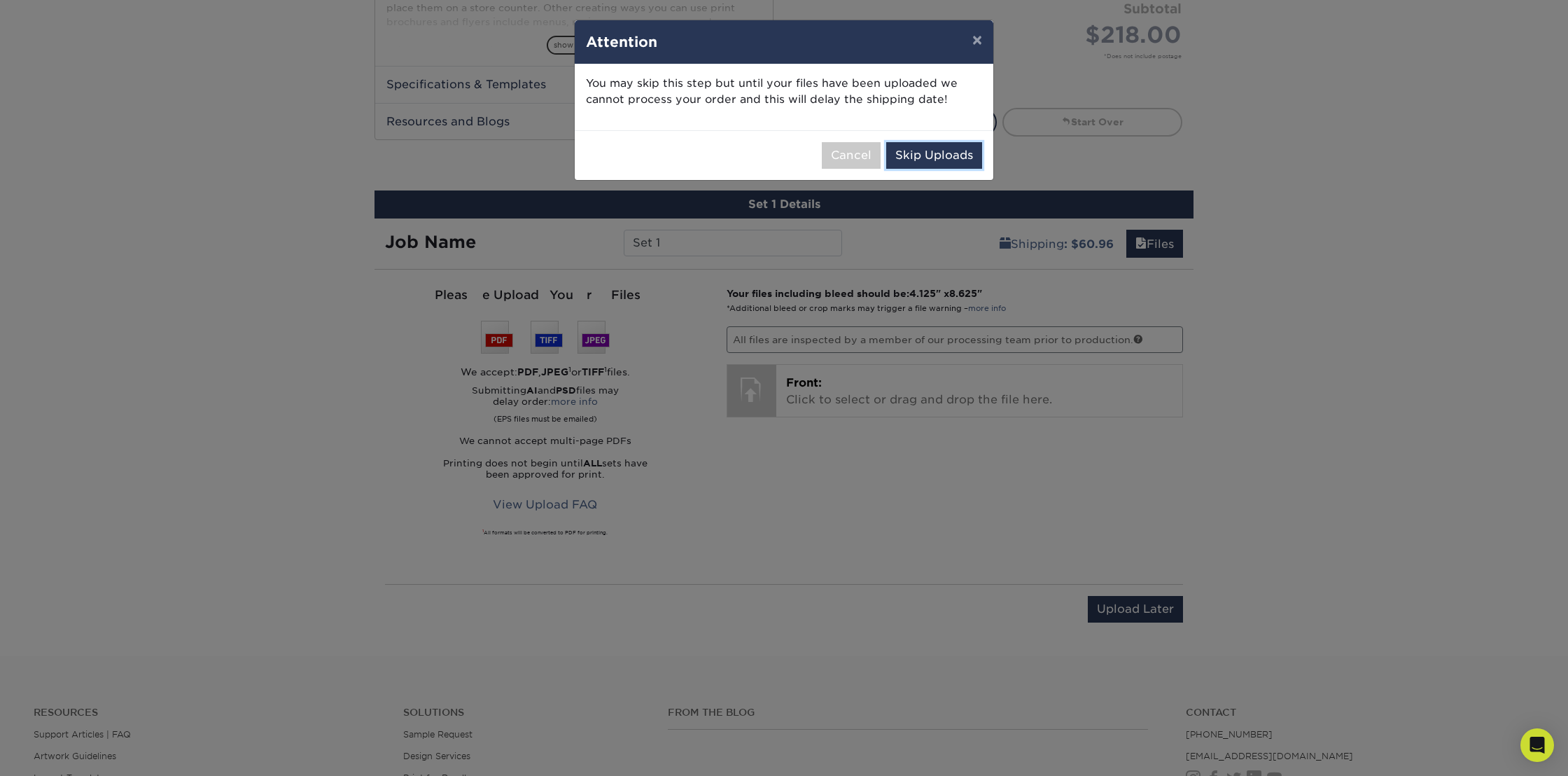
drag, startPoint x: 916, startPoint y: 153, endPoint x: 887, endPoint y: 158, distance: 29.4
click at [916, 153] on button "Skip Uploads" at bounding box center [934, 155] width 96 height 27
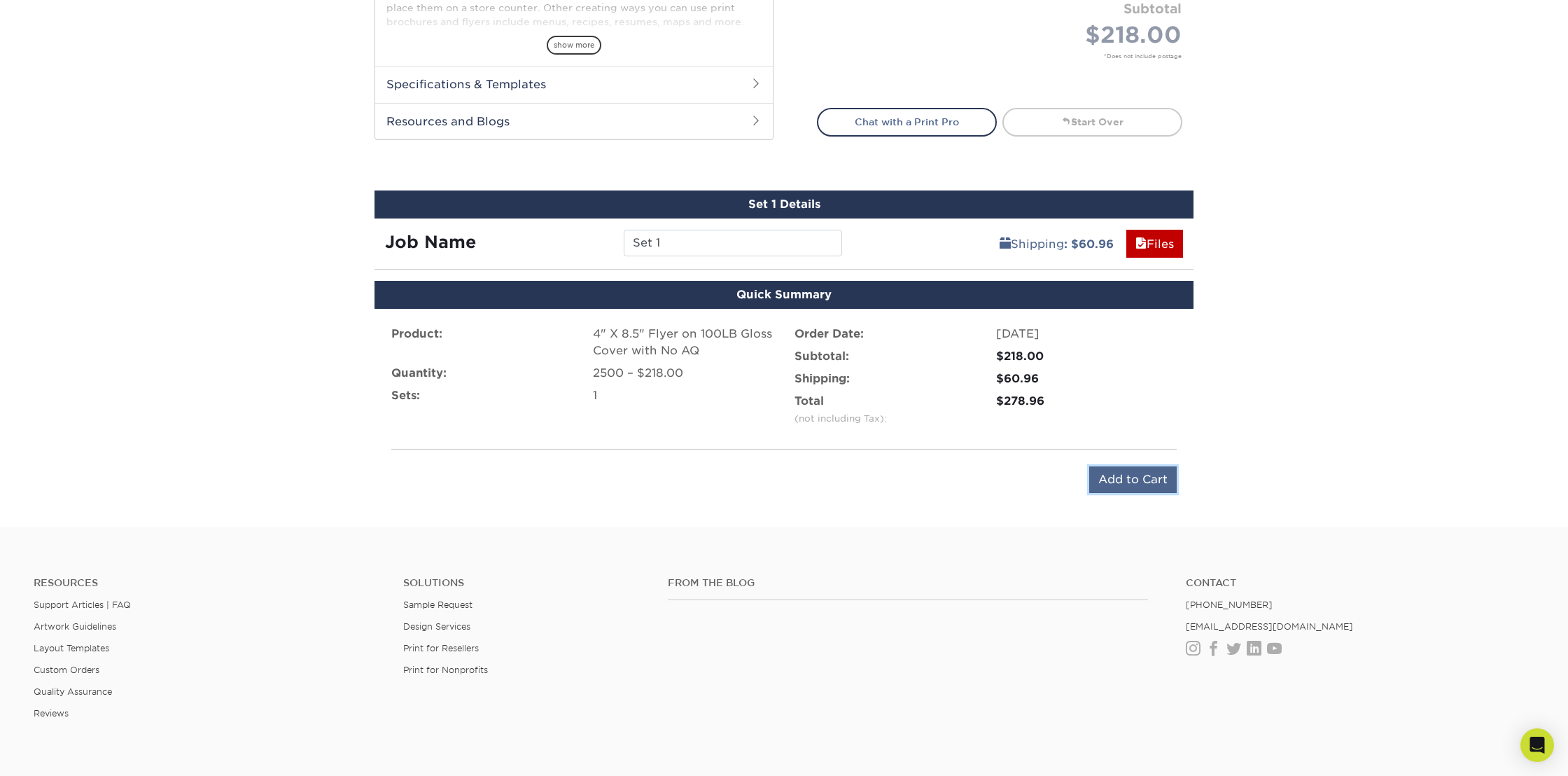
click at [1119, 473] on input "Add to Cart" at bounding box center [1133, 480] width 88 height 27
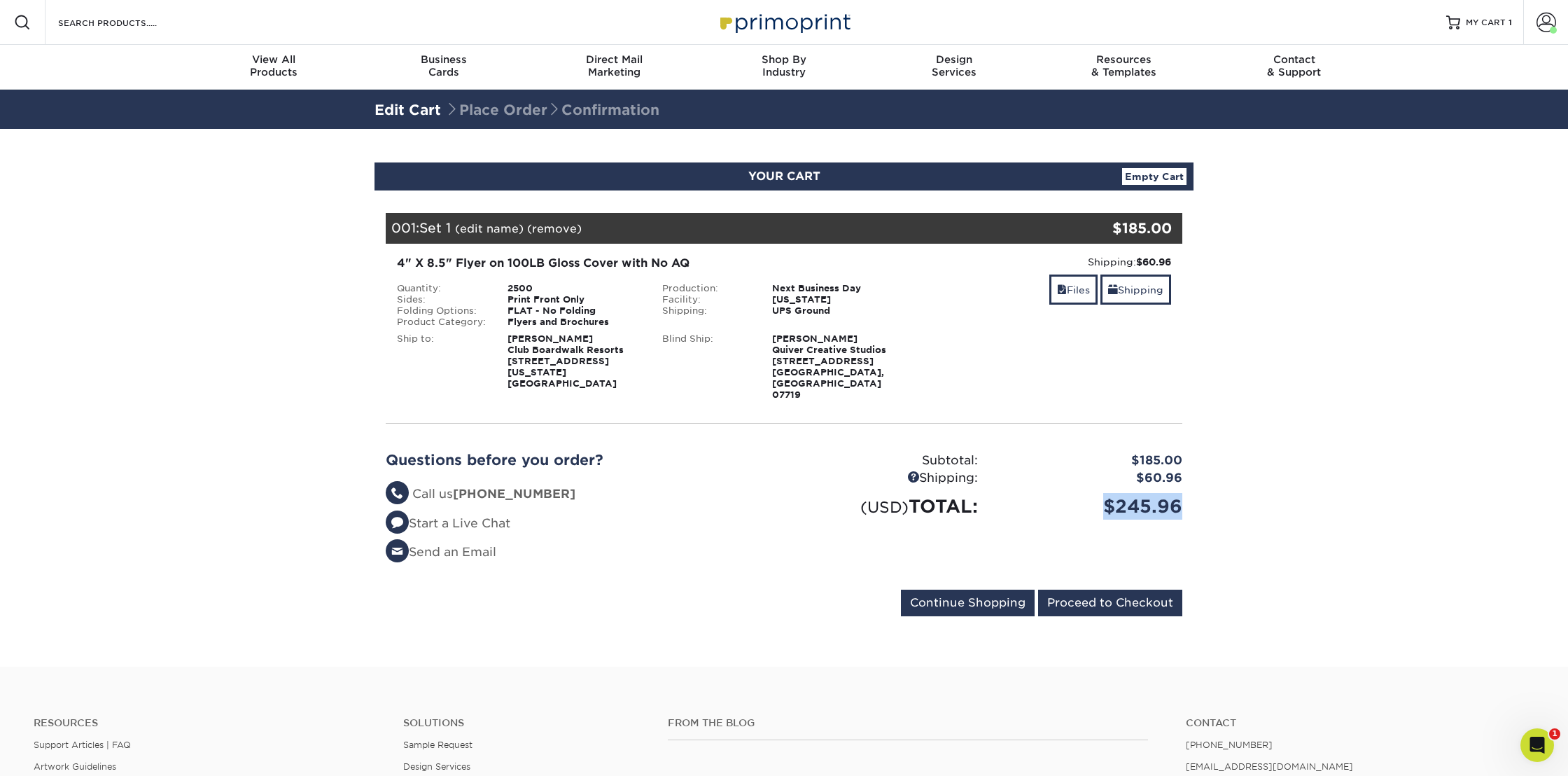
drag, startPoint x: 1107, startPoint y: 481, endPoint x: 1252, endPoint y: 483, distance: 145.0
click at [1248, 489] on section "YOUR CART Empty Cart Your Cart is Empty View Account Active Orders Order Histor…" at bounding box center [784, 397] width 1568 height 538
copy div "$245.96"
click at [1134, 176] on link "Empty Cart" at bounding box center [1154, 176] width 65 height 17
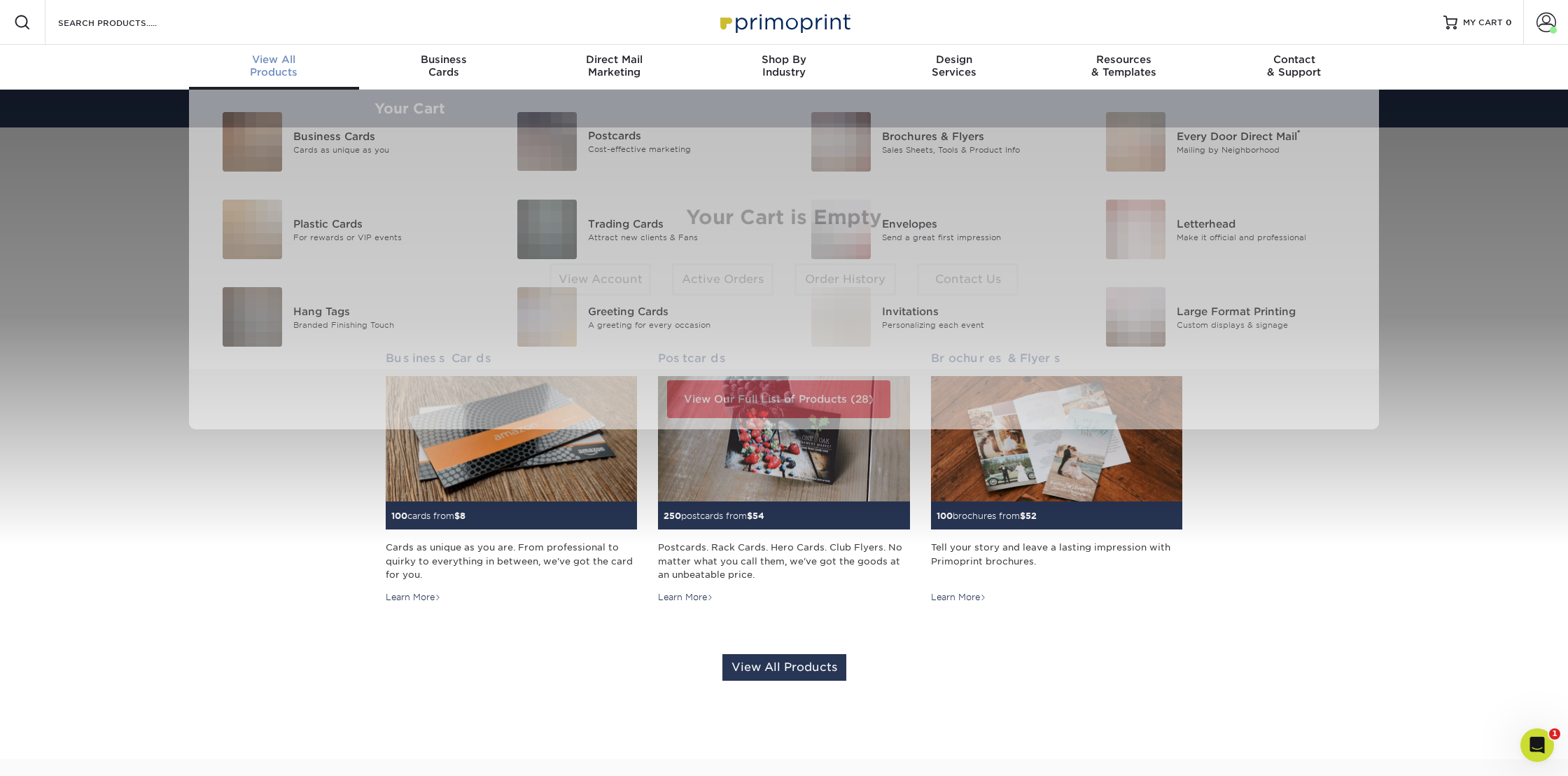
click at [263, 65] on span "View All" at bounding box center [274, 59] width 170 height 13
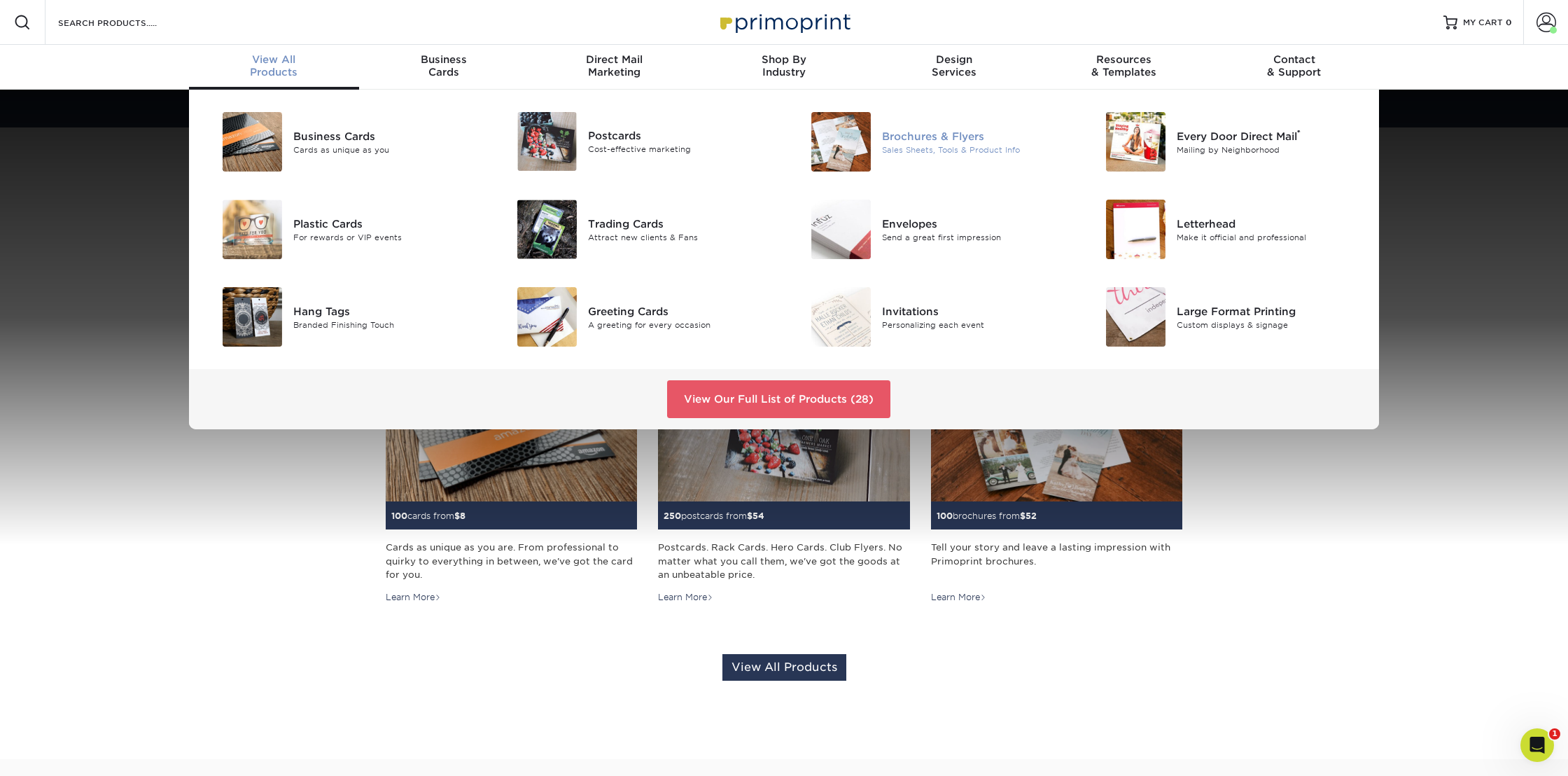
click at [904, 146] on div "Sales Sheets, Tools & Product Info" at bounding box center [975, 149] width 186 height 12
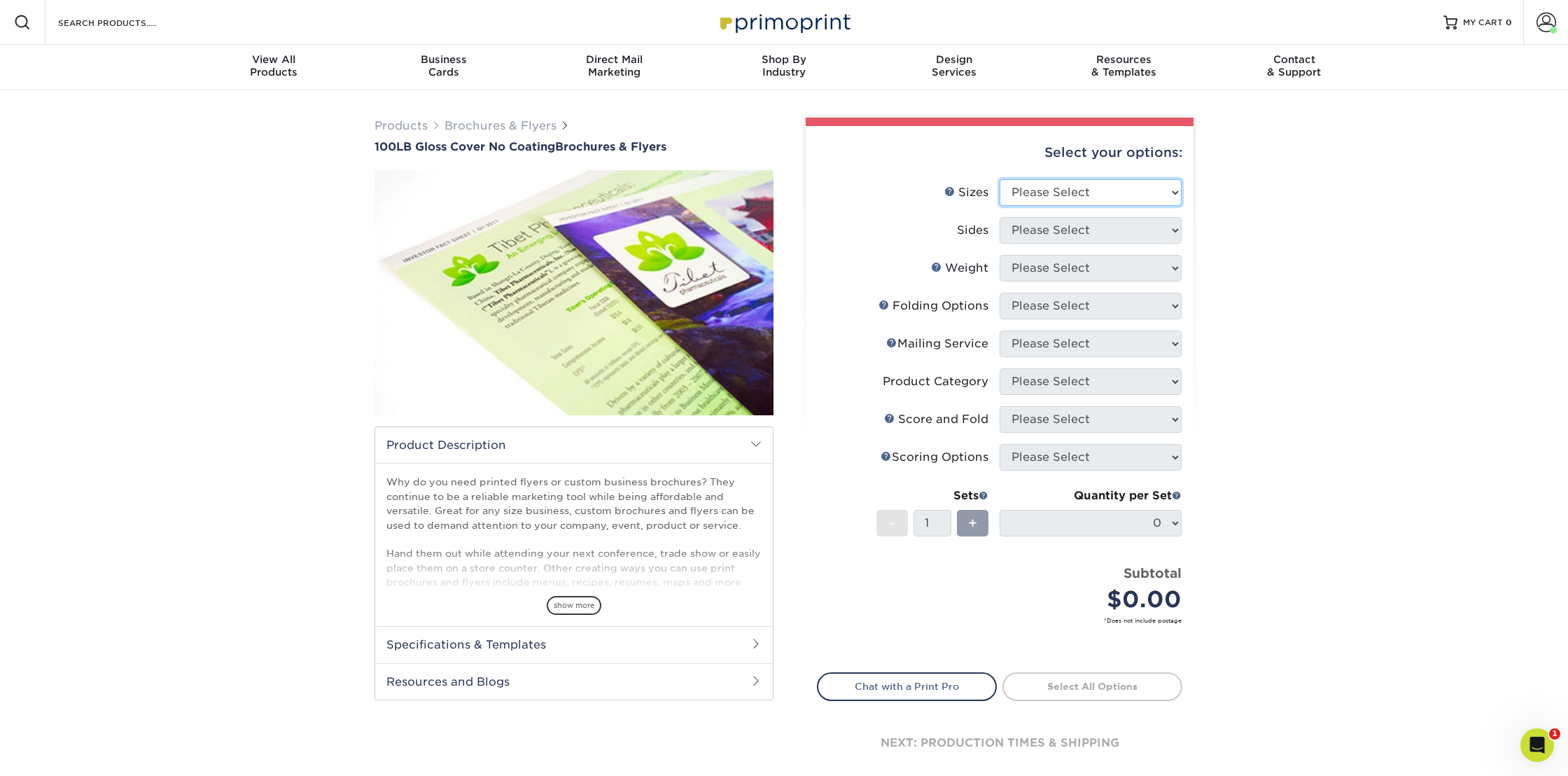
click at [1123, 191] on select "Please Select 3.67" x 8.5" 4" x 8.5" 4" x 8.5" 4" x 11" 4" x 12" 4.25" x 11" 4.…" at bounding box center [1090, 192] width 182 height 27
select select "4.00x8.50"
click at [999, 179] on select "Please Select 3.67" x 8.5" 4" x 8.5" 4" x 8.5" 4" x 11" 4" x 12" 4.25" x 11" 4.…" at bounding box center [1090, 192] width 182 height 27
click at [1079, 235] on select "Please Select Print Both Sides Print Front Only" at bounding box center [1090, 230] width 182 height 27
select select "13abbda7-1d64-4f25-8bb2-c179b224825d"
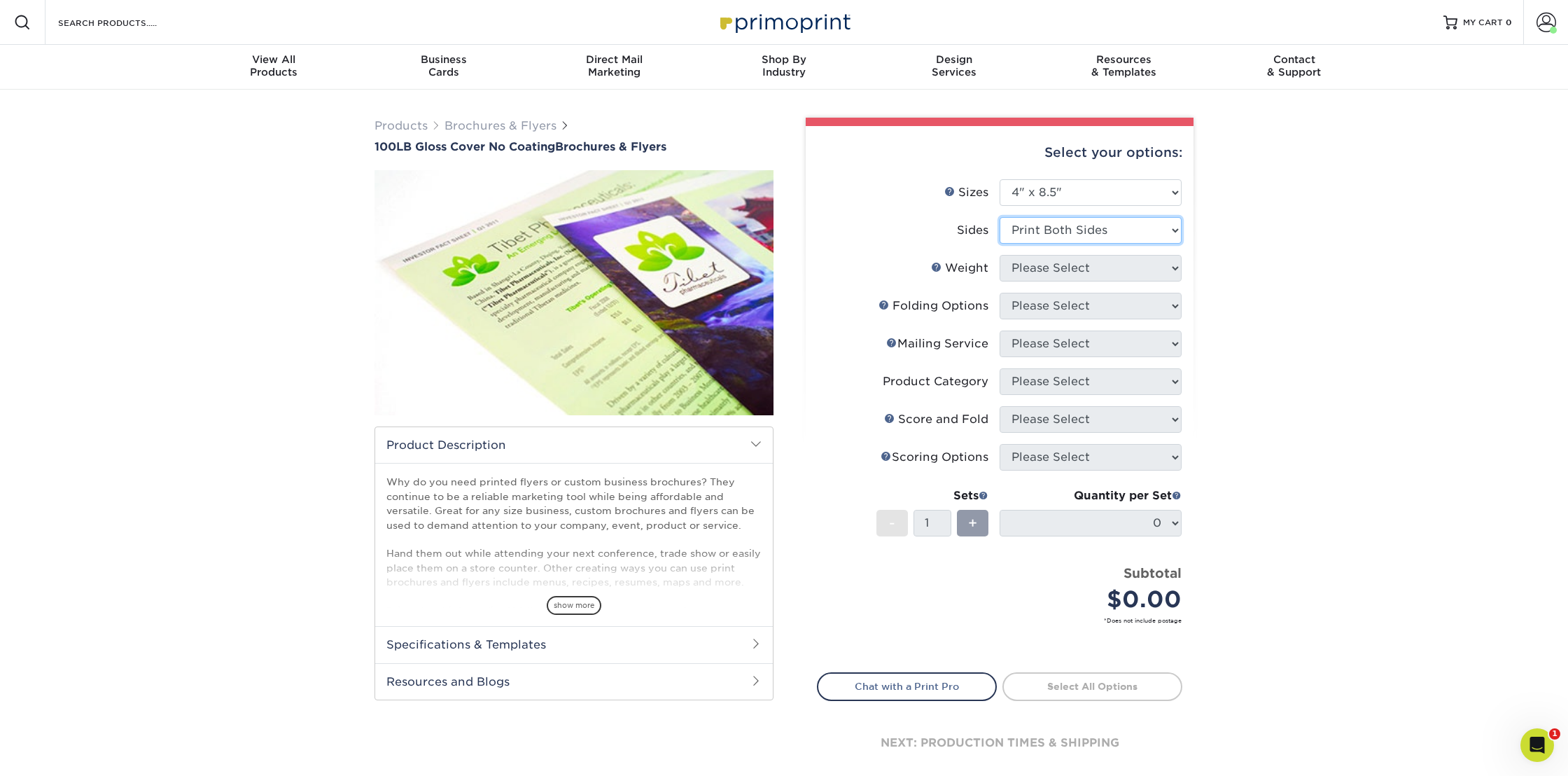
click at [999, 217] on select "Please Select Print Both Sides Print Front Only" at bounding box center [1090, 230] width 182 height 27
click at [1080, 266] on select "Please Select 100LB" at bounding box center [1090, 268] width 182 height 27
select select "100LB"
click at [999, 255] on select "Please Select 100LB" at bounding box center [1090, 268] width 182 height 27
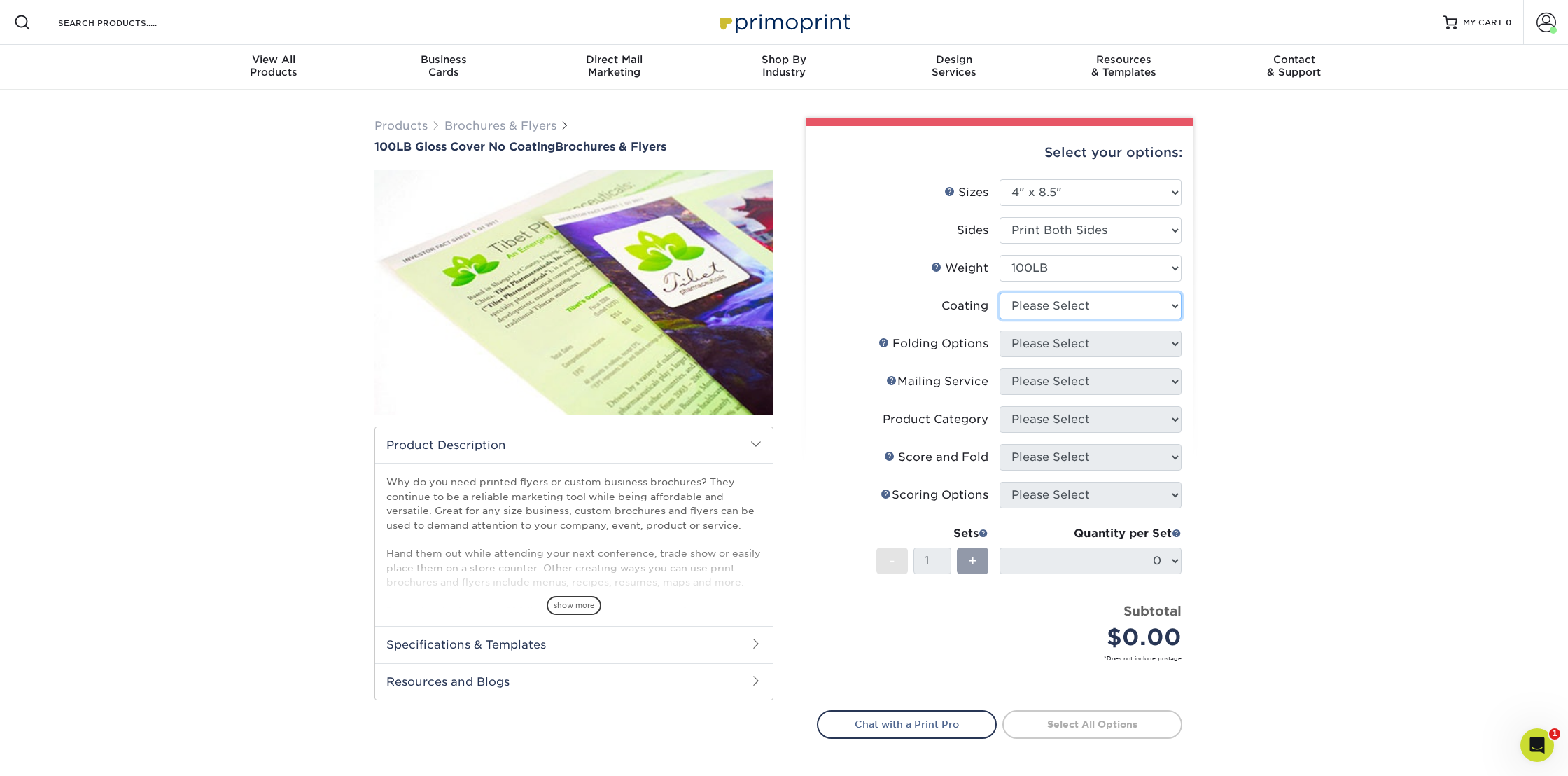
click at [1062, 305] on select at bounding box center [1090, 306] width 182 height 27
select select "3e7618de-abca-4bda-9f97-8b9129e913d8"
click at [999, 293] on select at bounding box center [1090, 306] width 182 height 27
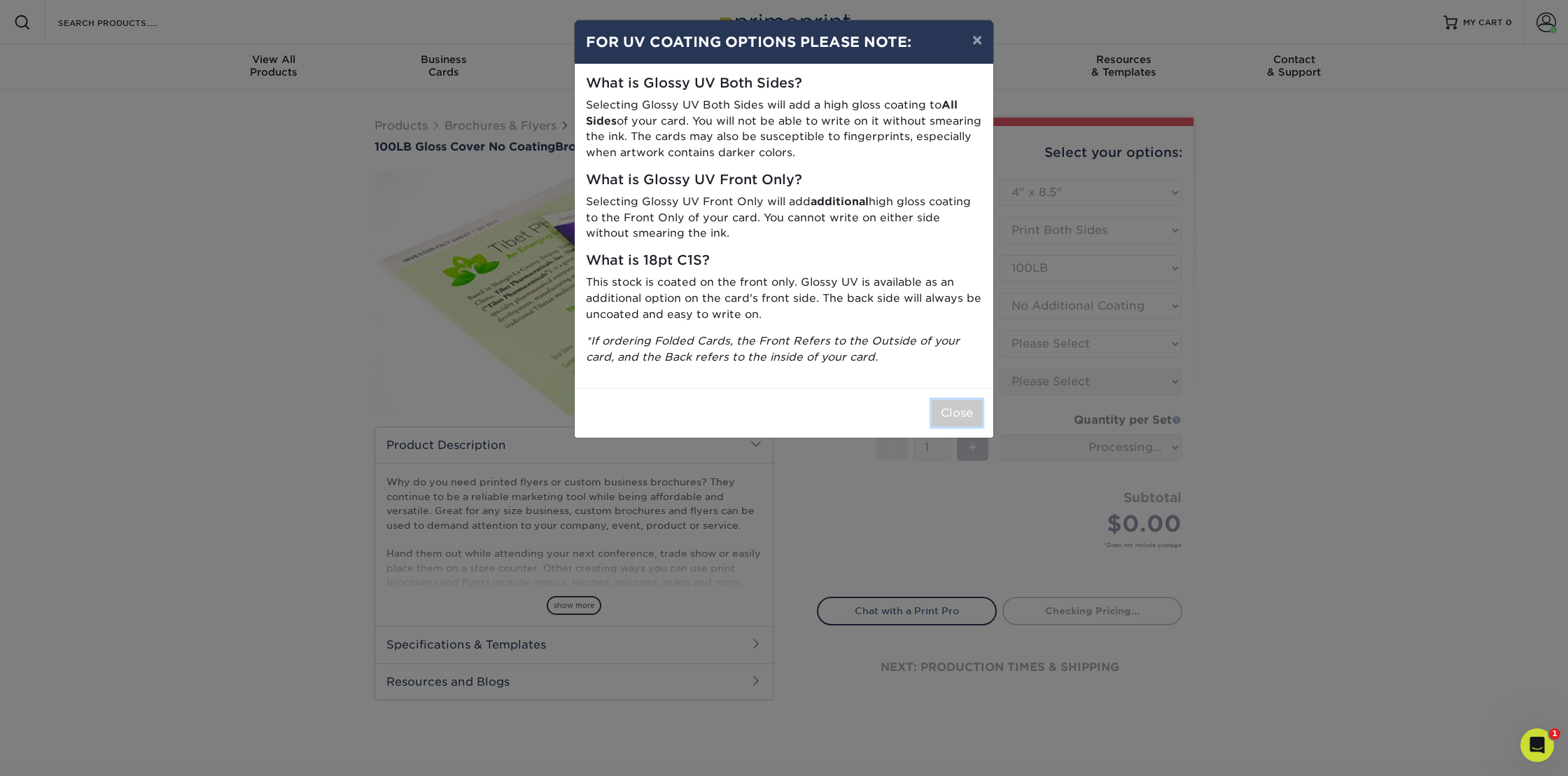
drag, startPoint x: 971, startPoint y: 407, endPoint x: 962, endPoint y: 403, distance: 9.8
click at [971, 407] on button "Close" at bounding box center [957, 413] width 50 height 27
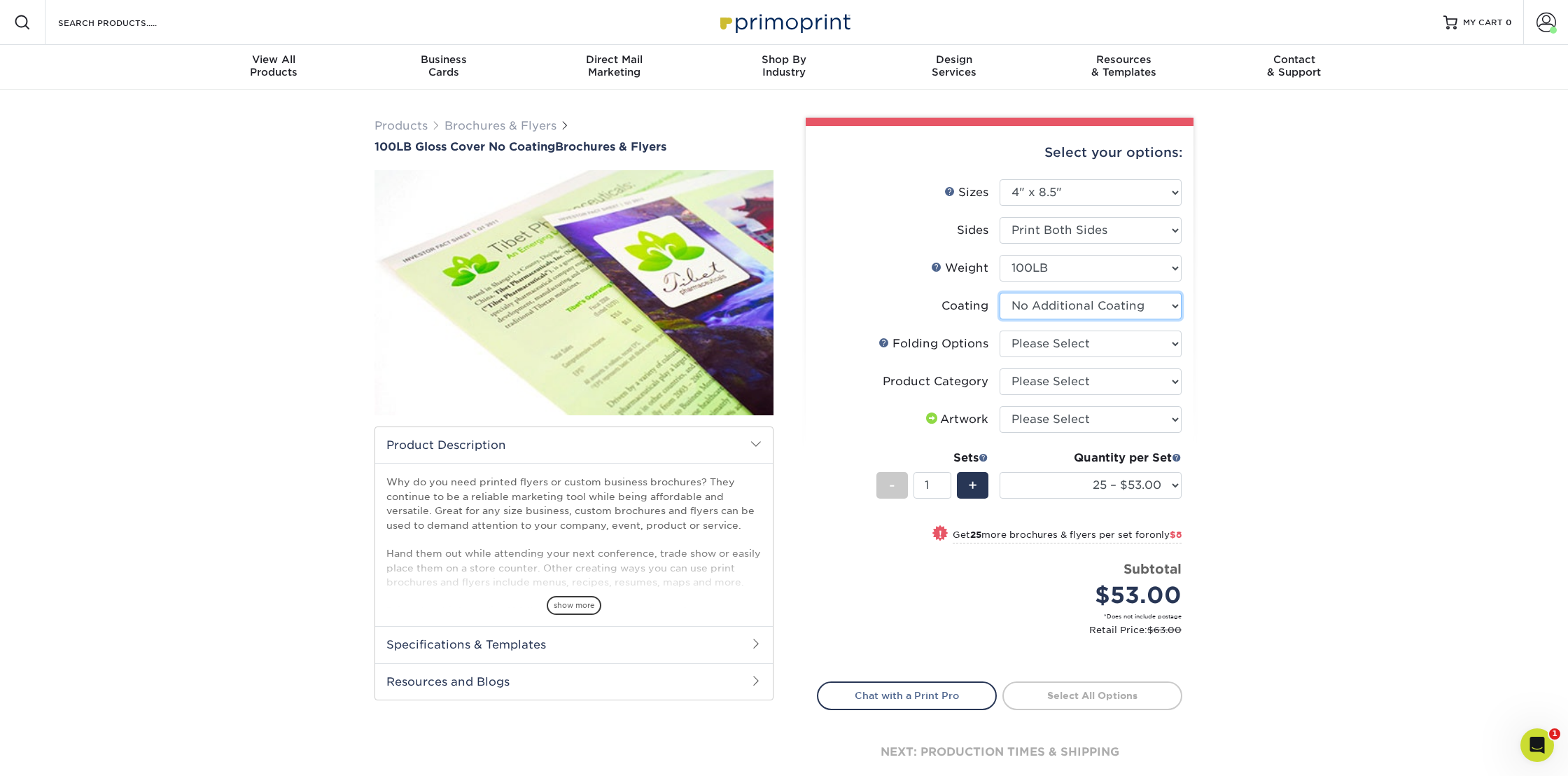
click at [1092, 300] on select at bounding box center [1090, 306] width 182 height 27
click at [999, 293] on select at bounding box center [1090, 306] width 182 height 27
click at [1075, 342] on select "Please Select FLAT - No Folding" at bounding box center [1090, 344] width 182 height 27
select select "9b1d5825-34d1-4721-9874-ed79abb003d7"
click at [999, 330] on select "Please Select FLAT - No Folding" at bounding box center [1090, 344] width 182 height 27
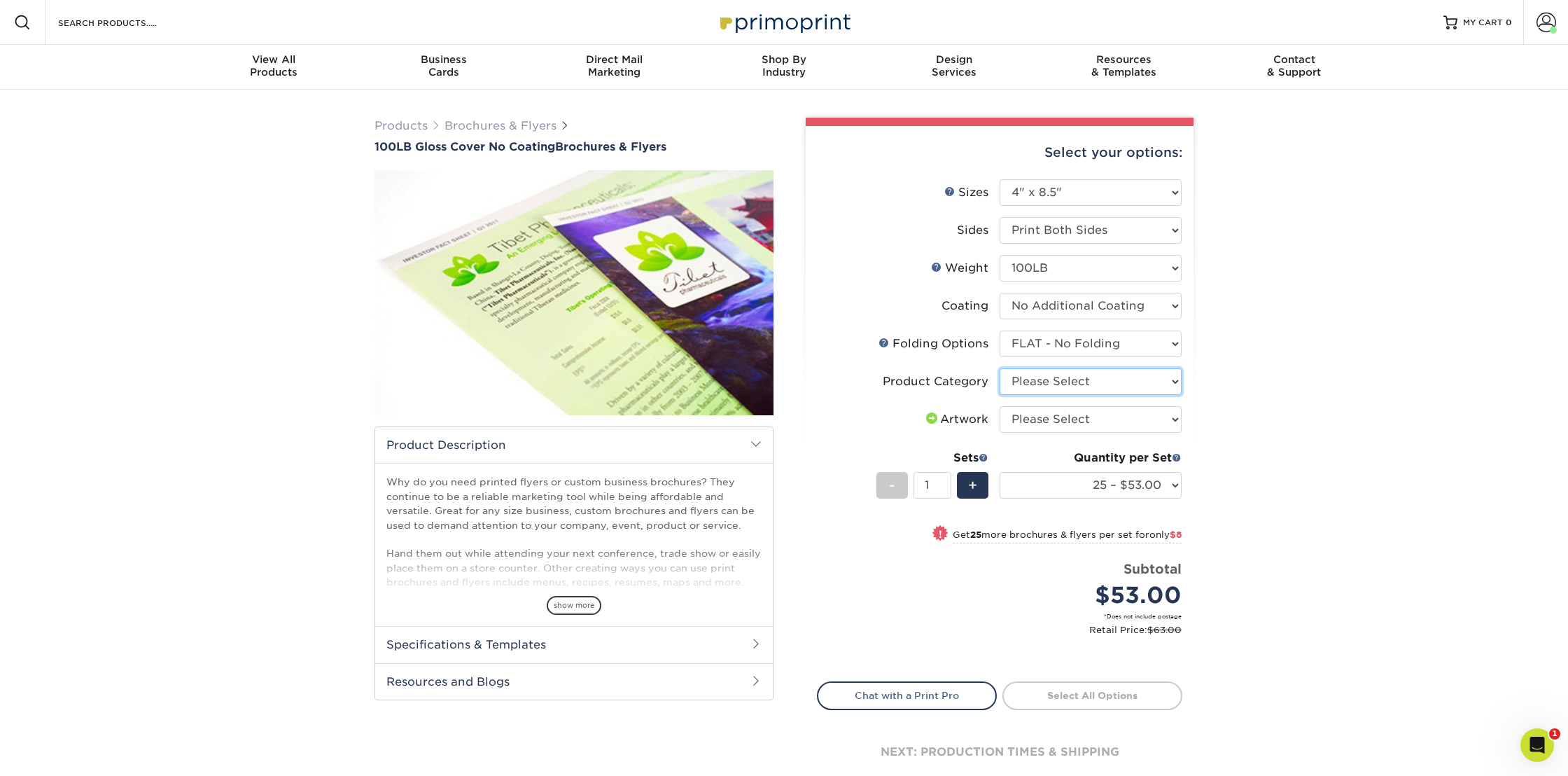
click at [1081, 391] on select "Please Select Flyers and Brochures" at bounding box center [1090, 382] width 182 height 27
select select "1a668080-6b7c-4174-b399-2c3833b27ef4"
click at [999, 368] on select "Please Select Flyers and Brochures" at bounding box center [1090, 382] width 182 height 27
click at [1068, 423] on select "Please Select I will upload files I need a design - $175" at bounding box center [1090, 420] width 182 height 27
select select "upload"
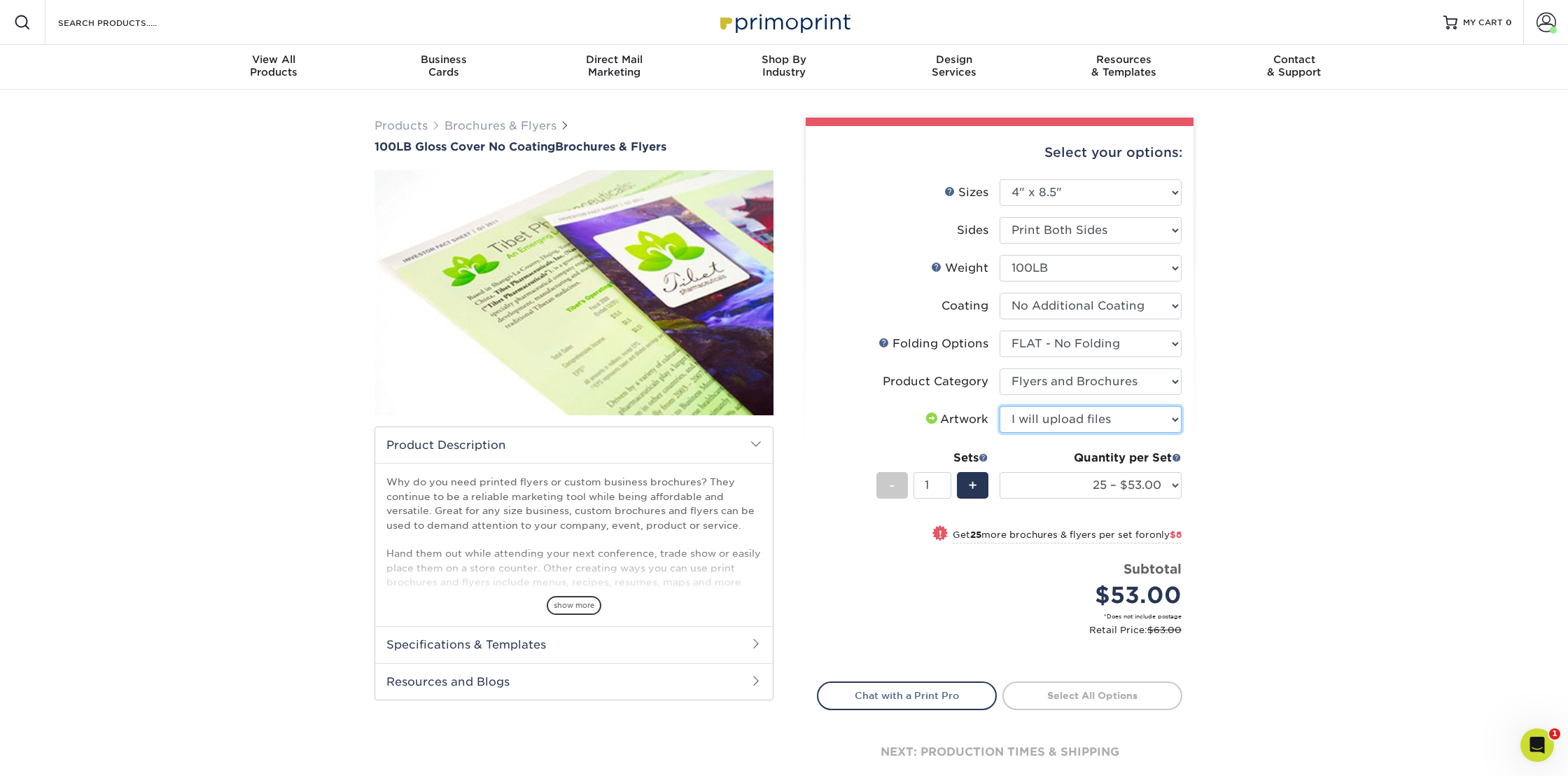
click at [999, 406] on select "Please Select I will upload files I need a design - $175" at bounding box center [1090, 420] width 182 height 27
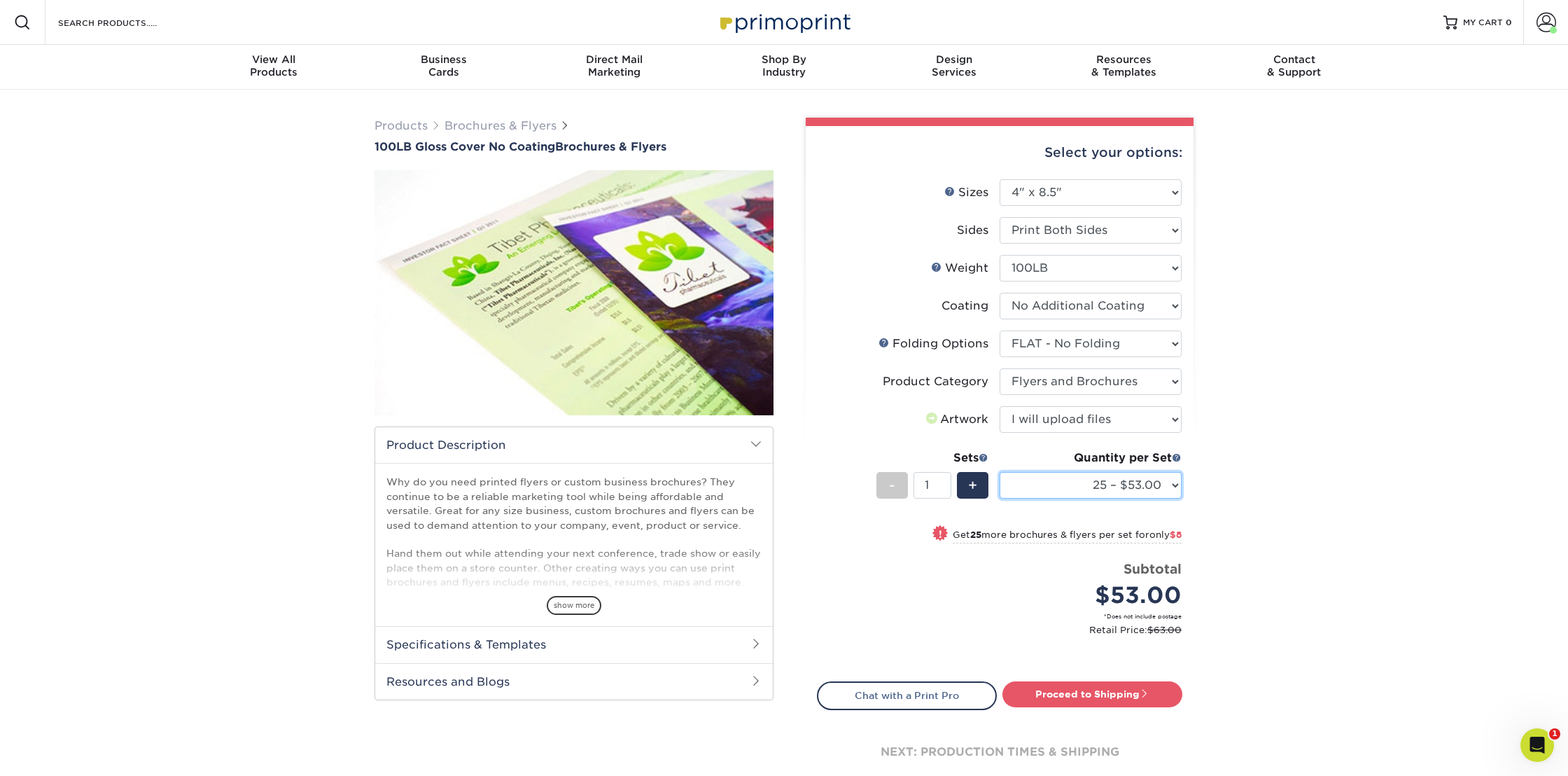
click at [1118, 494] on select "25 – $53.00 50 – $61.00 75 – $68.00 100 – $77.00 250 – $103.00 500 – $115.00 10…" at bounding box center [1090, 486] width 182 height 27
select select "2500 – $203.00"
click at [999, 472] on select "25 – $53.00 50 – $61.00 75 – $68.00 100 – $77.00 250 – $103.00 500 – $115.00 10…" at bounding box center [1090, 486] width 182 height 27
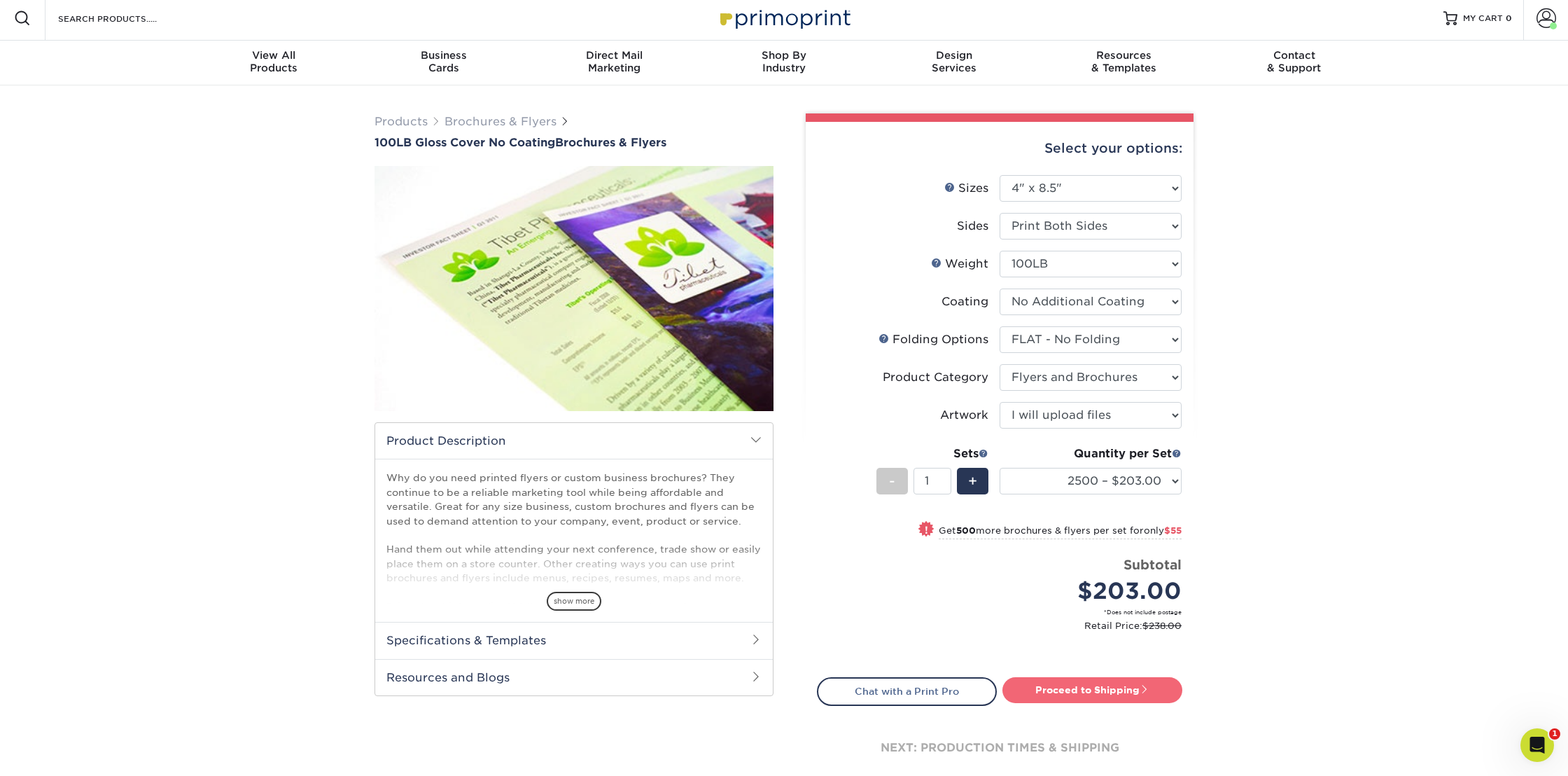
click at [1076, 691] on link "Proceed to Shipping" at bounding box center [1092, 690] width 180 height 25
type input "Set 1"
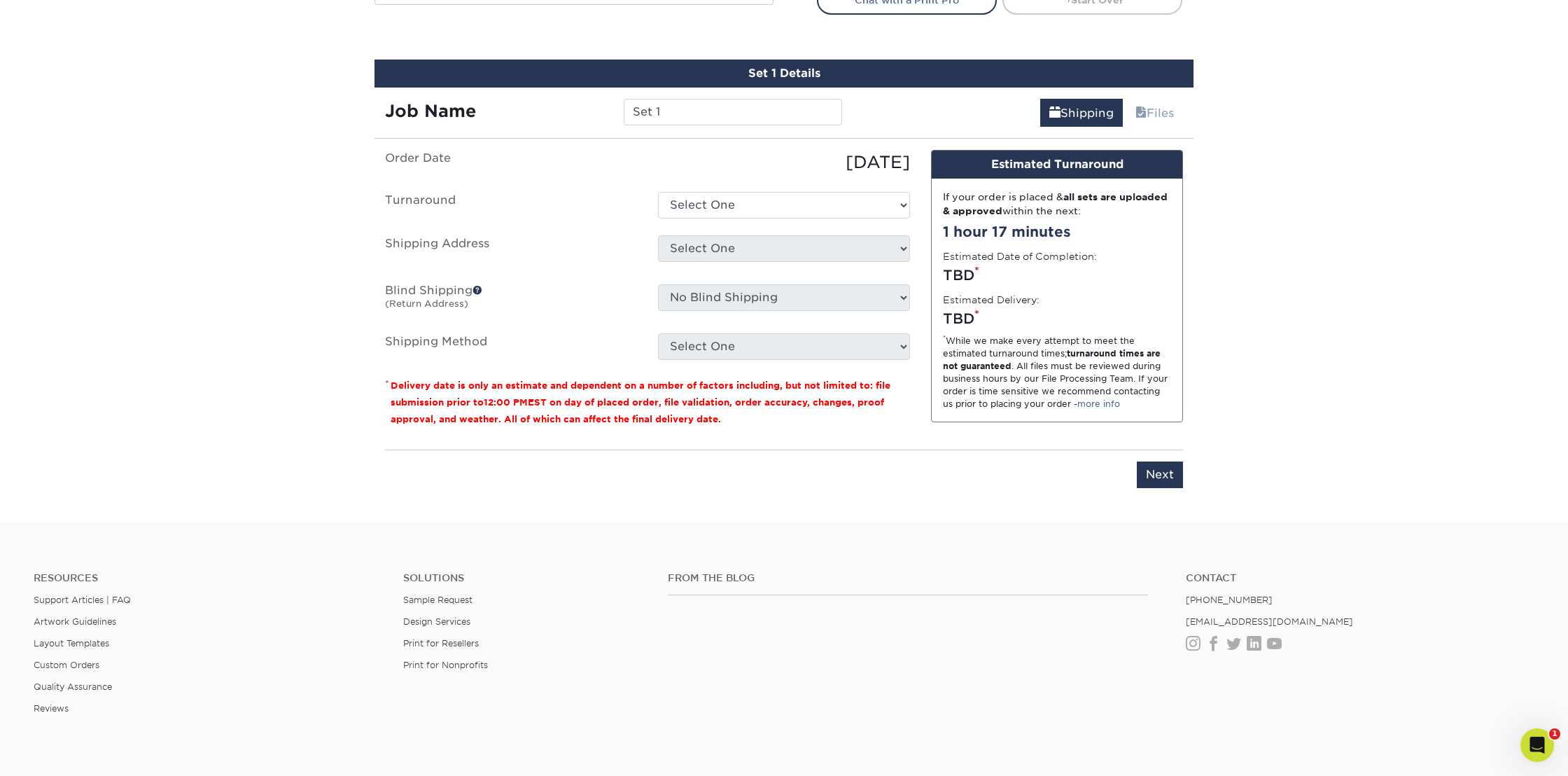
scroll to position [723, 0]
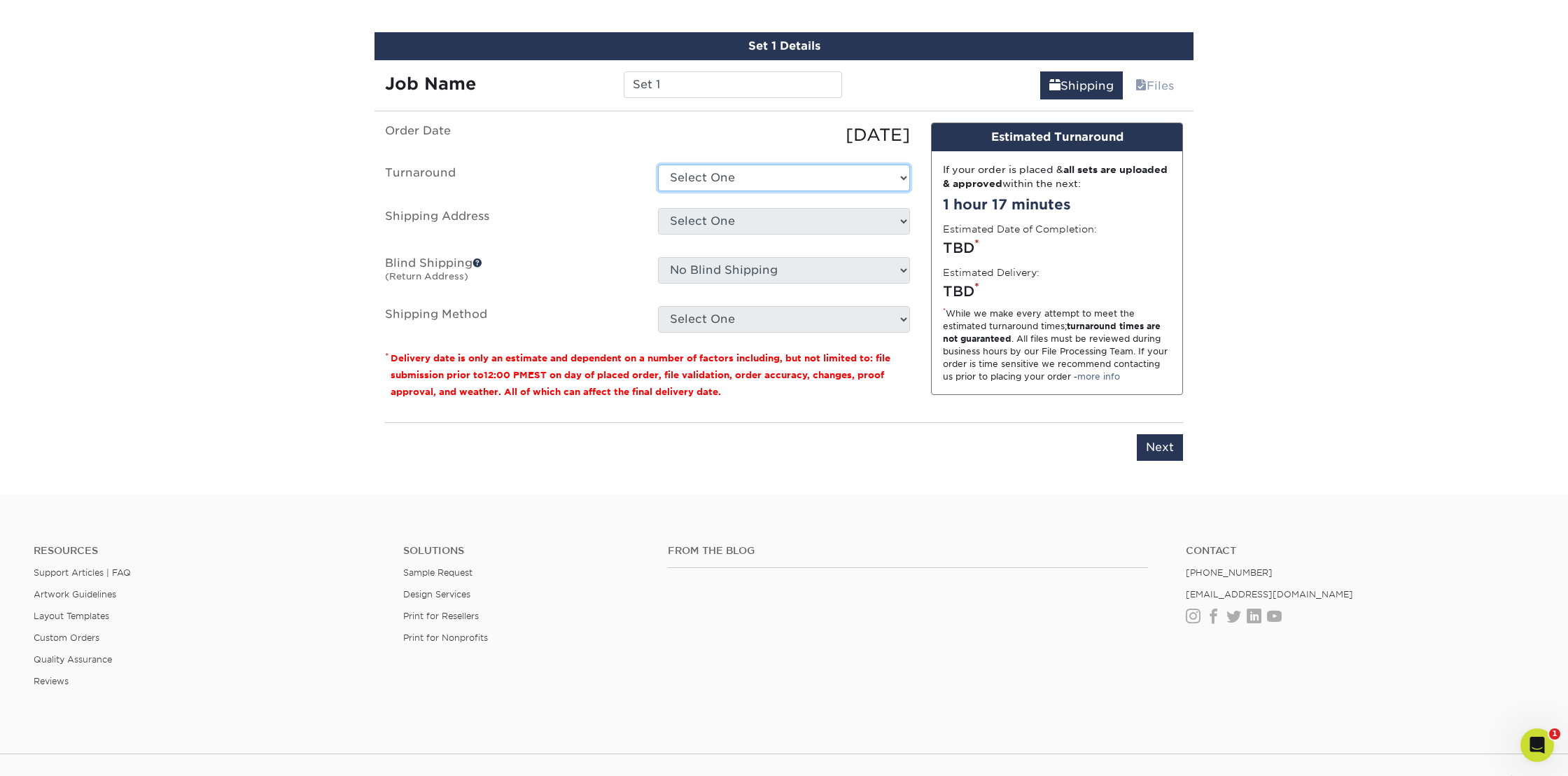
click at [756, 183] on select "Select One 2-4 Business Days 2 Day Next Business Day" at bounding box center [783, 178] width 252 height 27
select select "37de4bec-9079-428b-8a3f-1ab4aca3c867"
click at [658, 165] on select "Select One 2-4 Business Days 2 Day Next Business Day" at bounding box center [783, 178] width 252 height 27
click at [762, 223] on select "Select One Aqua Spa Atlantic Palace Eastern Lines Flagship Resort Home Jason's …" at bounding box center [783, 221] width 252 height 27
select select "161079"
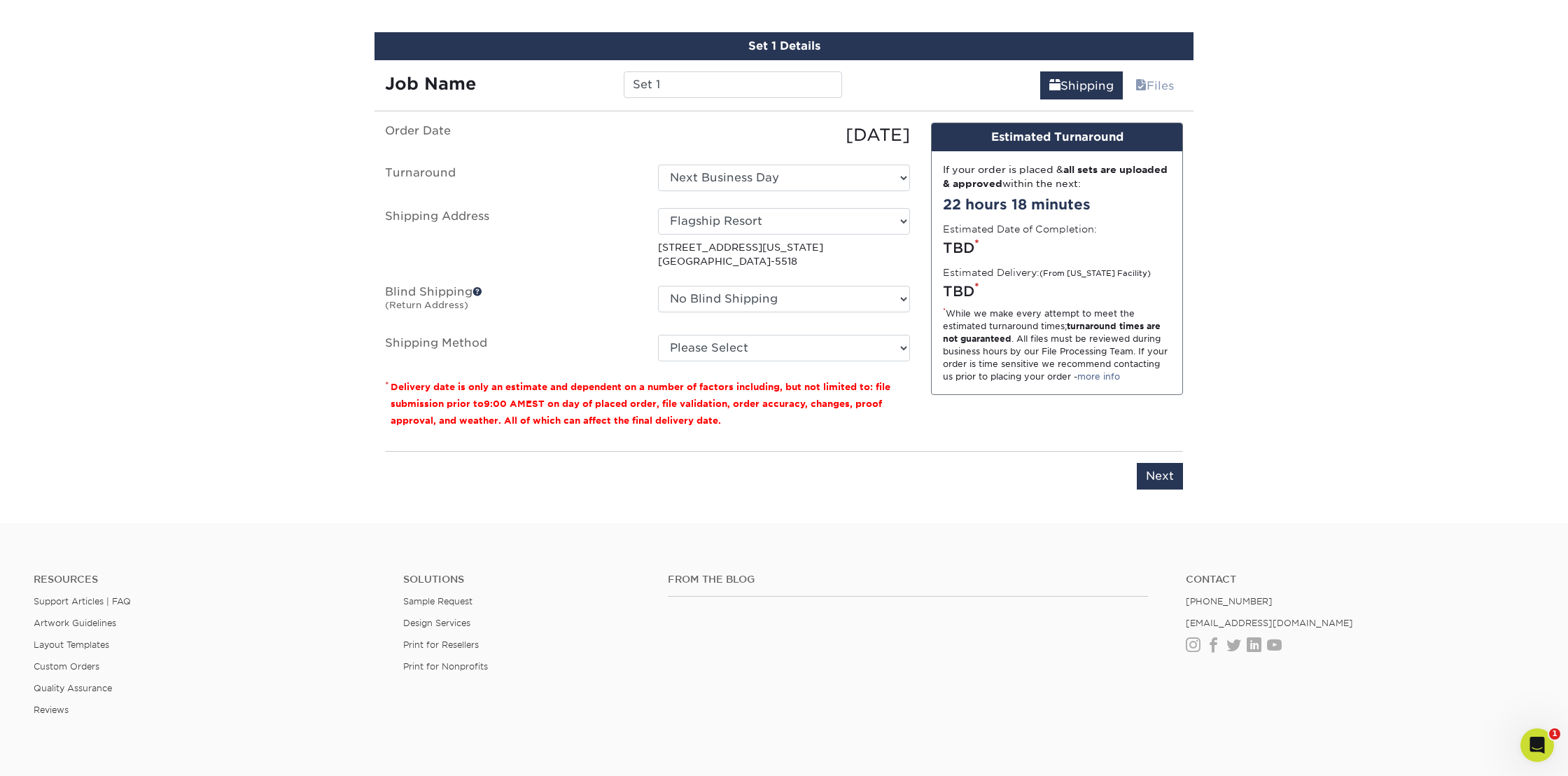
scroll to position [725, 0]
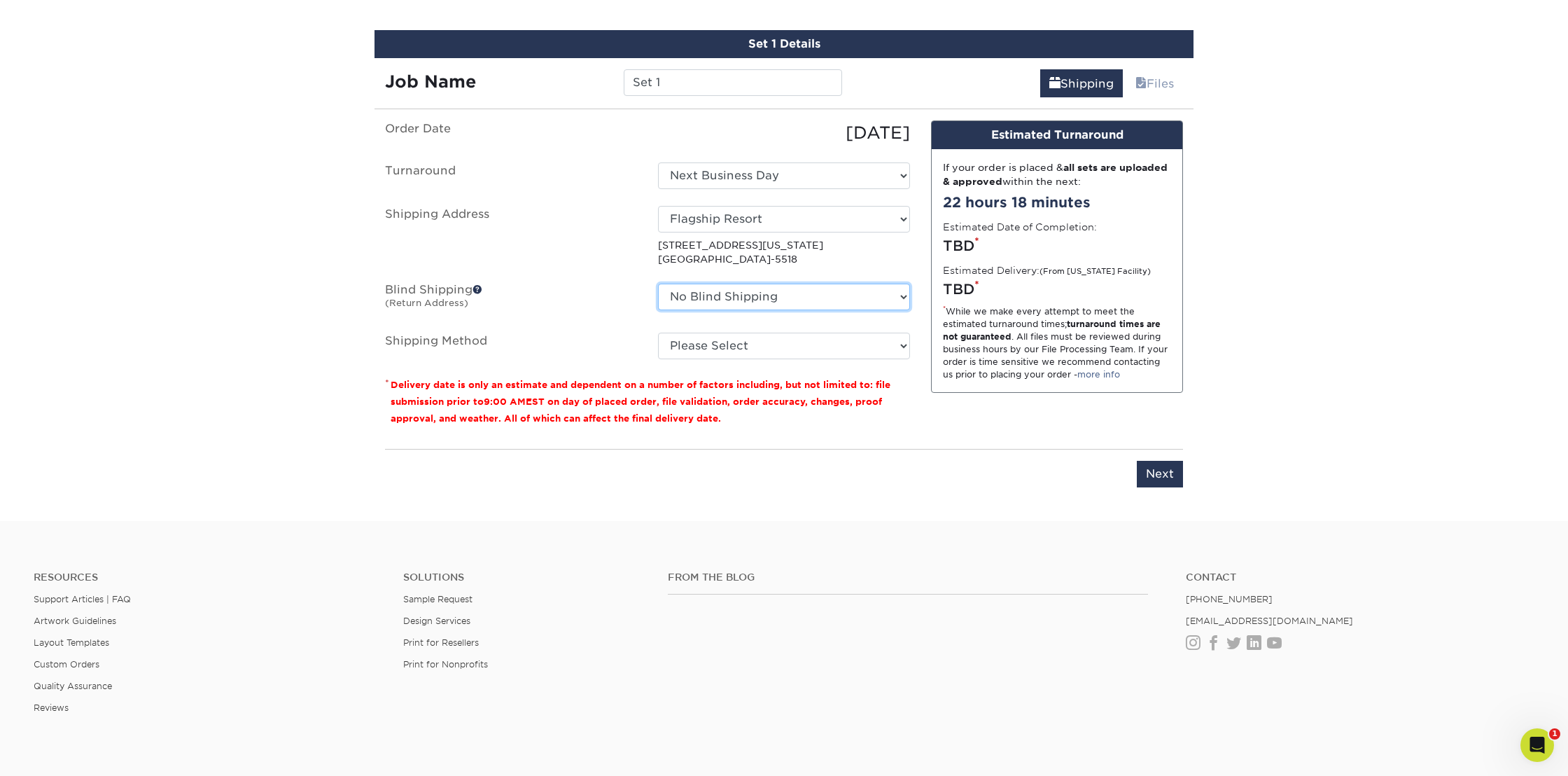
click at [748, 297] on select "No Blind Shipping Aqua Spa Atlantic Palace Eastern Lines Flagship Resort Home J…" at bounding box center [783, 297] width 252 height 27
select select "65499"
click at [658, 284] on select "No Blind Shipping Aqua Spa Atlantic Palace Eastern Lines Flagship Resort Home J…" at bounding box center [783, 297] width 252 height 27
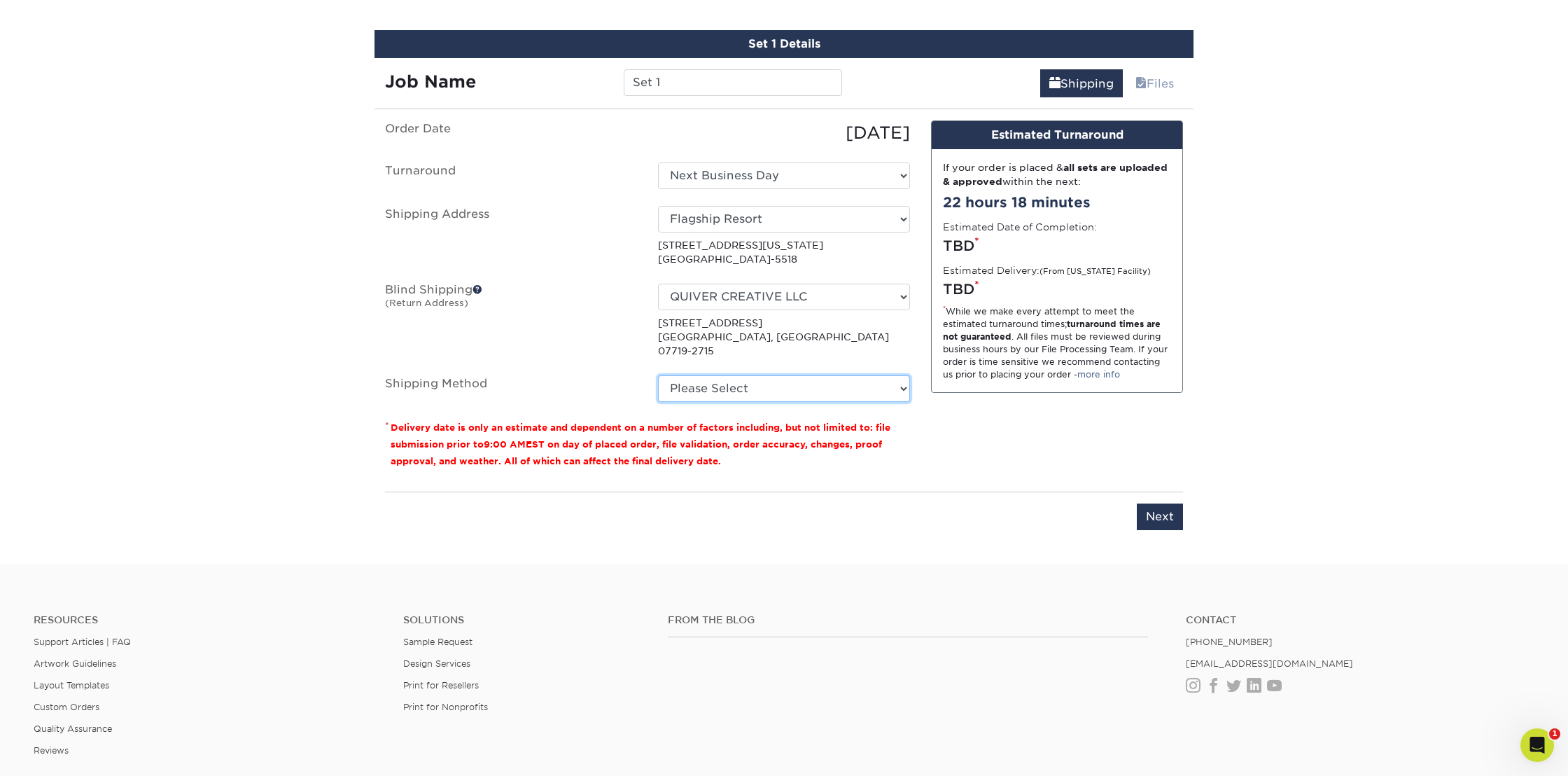
click at [717, 375] on select "Please Select Ground Shipping (+$60.96) 3 Day Shipping Service (+$143.60) 2 Day…" at bounding box center [783, 388] width 252 height 27
select select "03"
click at [658, 375] on select "Please Select Ground Shipping (+$60.96) 3 Day Shipping Service (+$143.60) 2 Day…" at bounding box center [783, 388] width 252 height 27
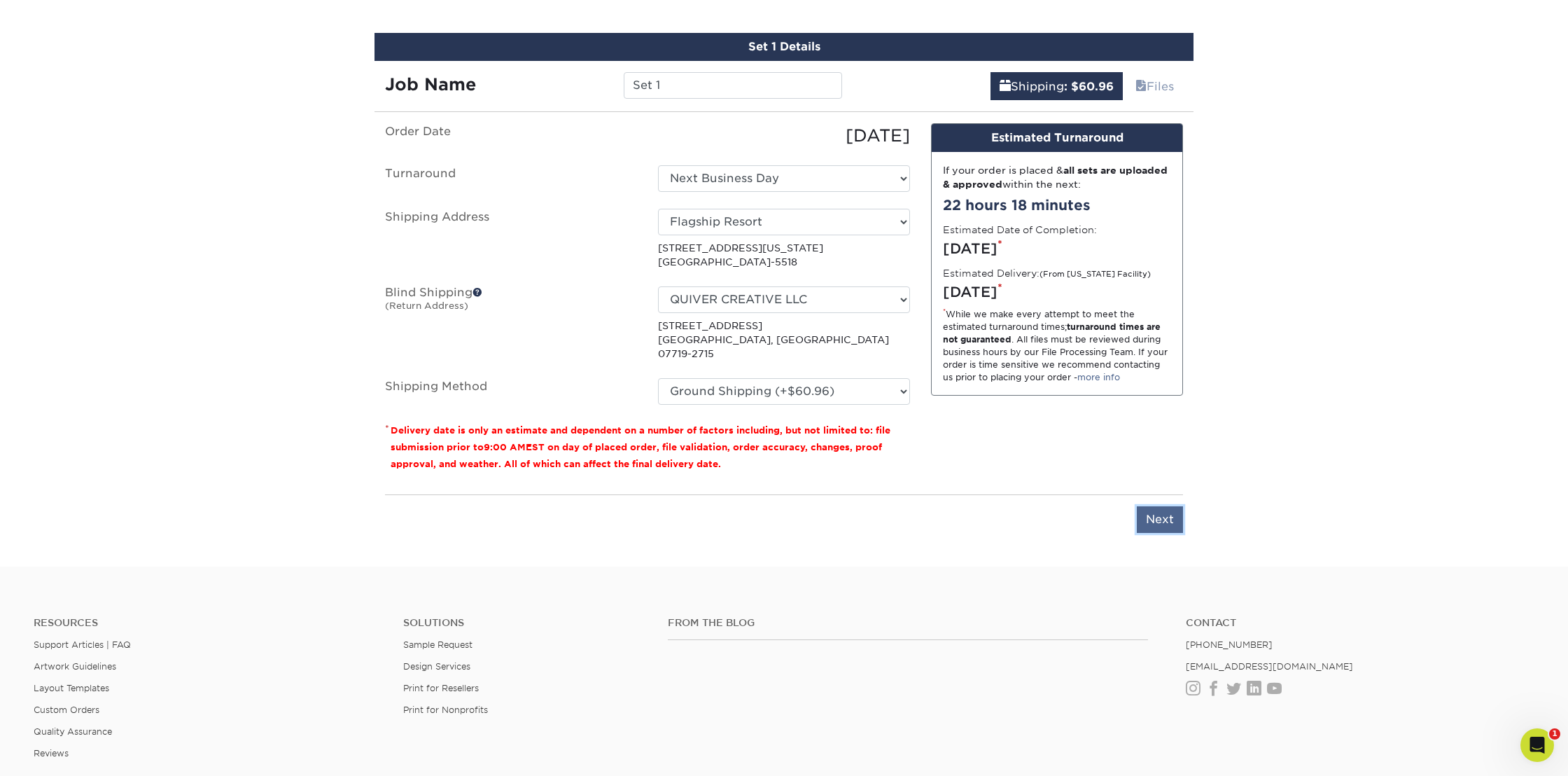
click at [1157, 506] on input "Next" at bounding box center [1160, 520] width 46 height 27
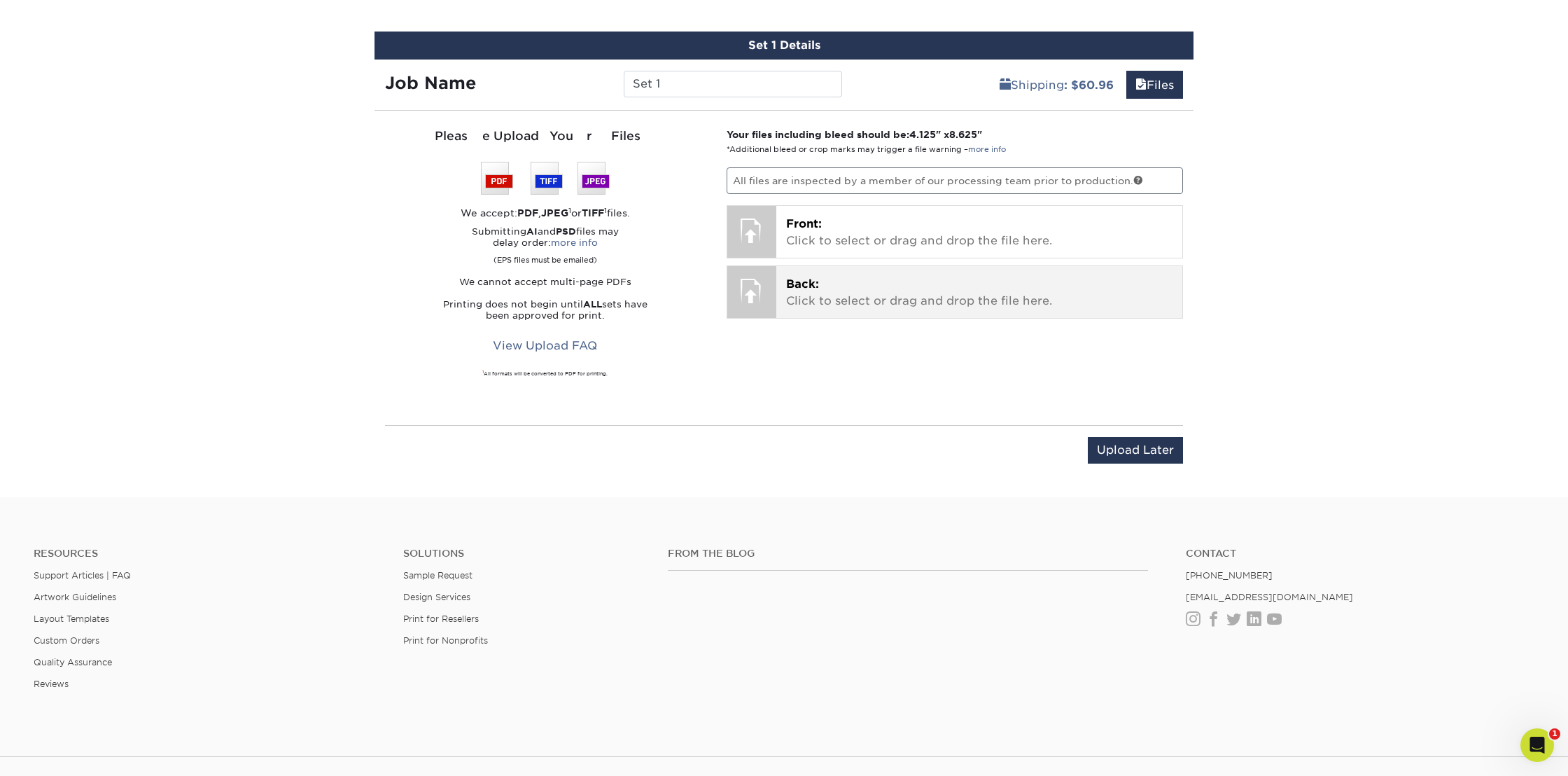
scroll to position [726, 0]
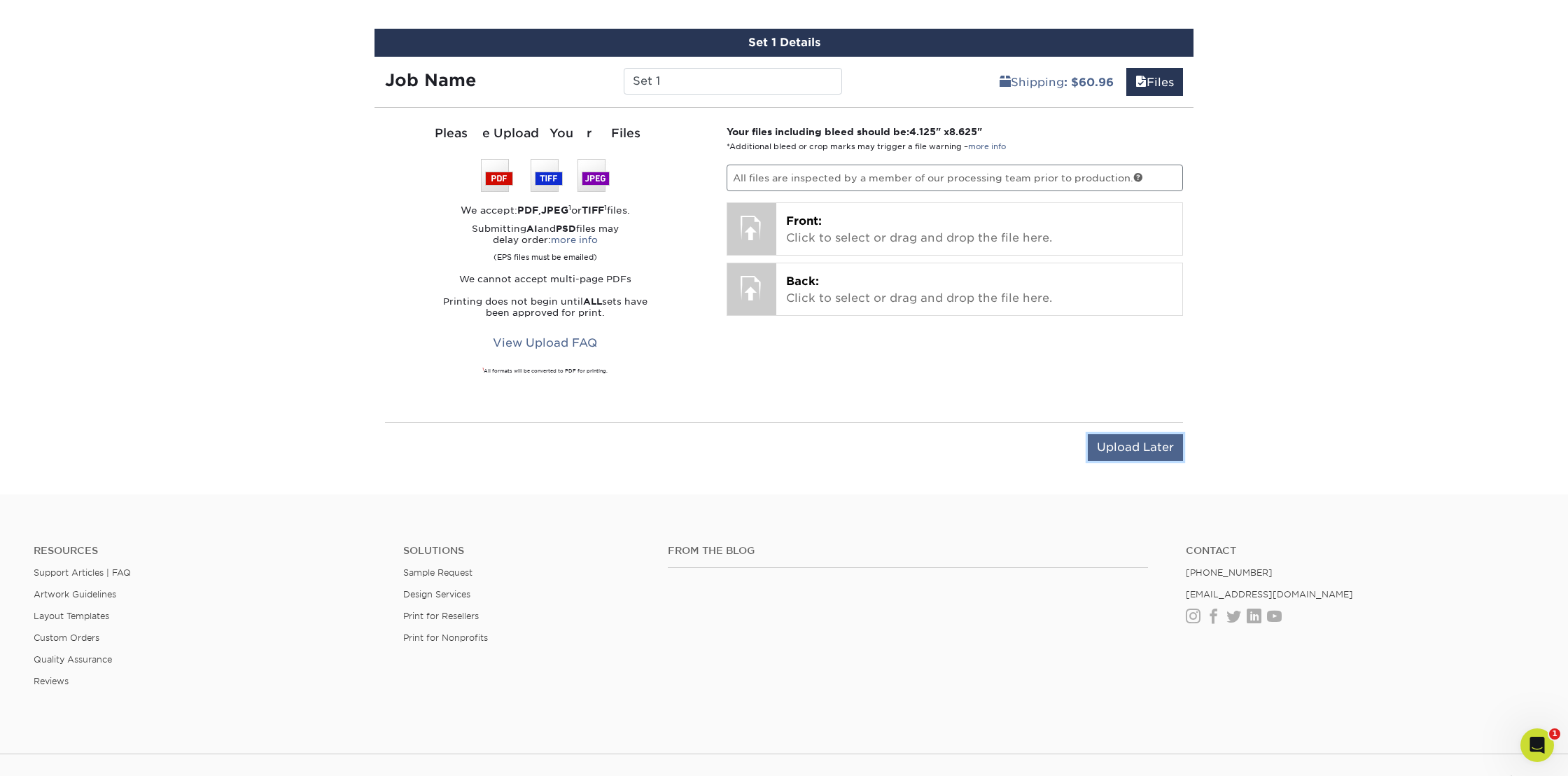
click at [1134, 454] on input "Upload Later" at bounding box center [1135, 448] width 95 height 27
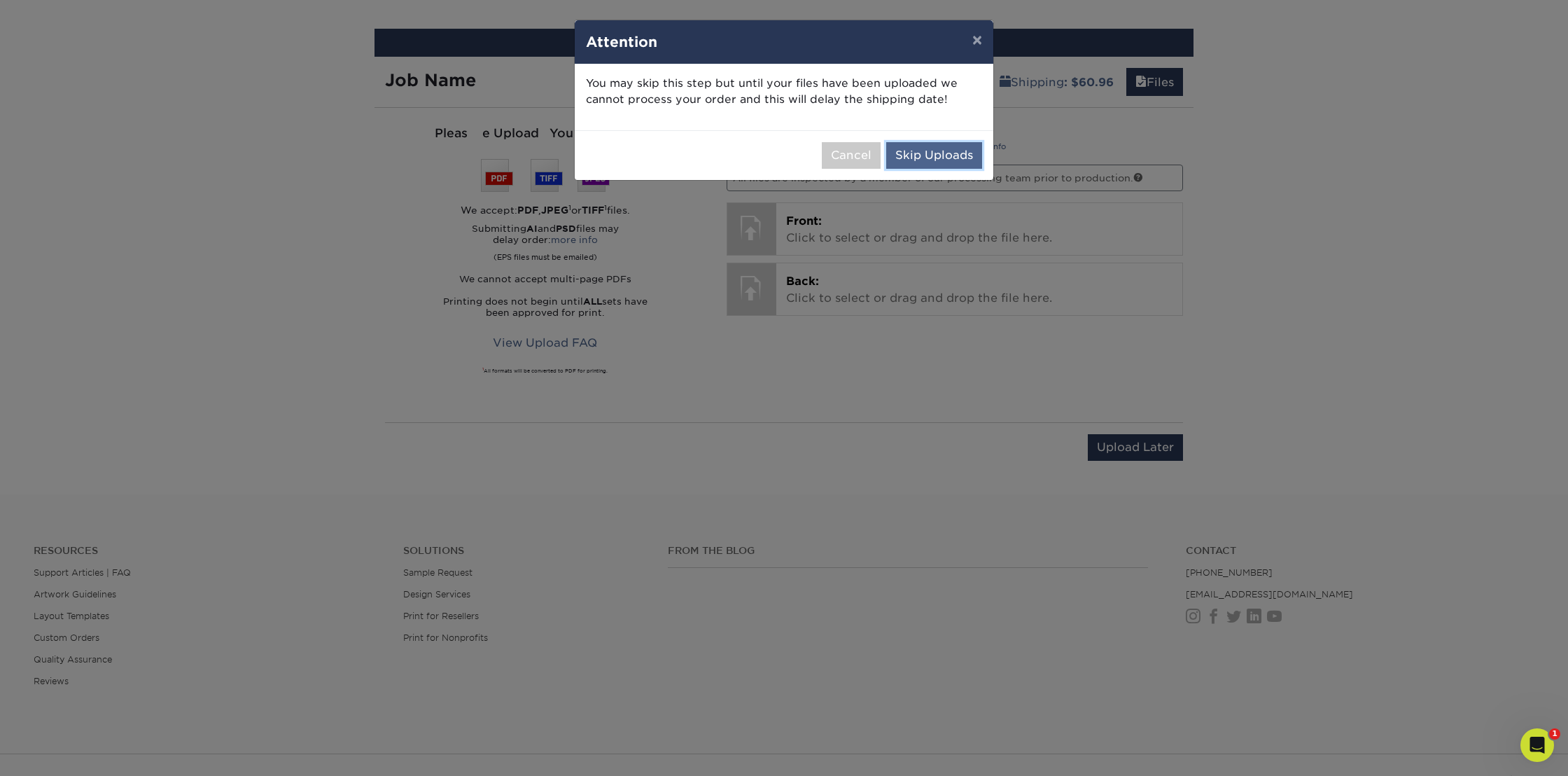
click at [932, 147] on button "Skip Uploads" at bounding box center [934, 155] width 96 height 27
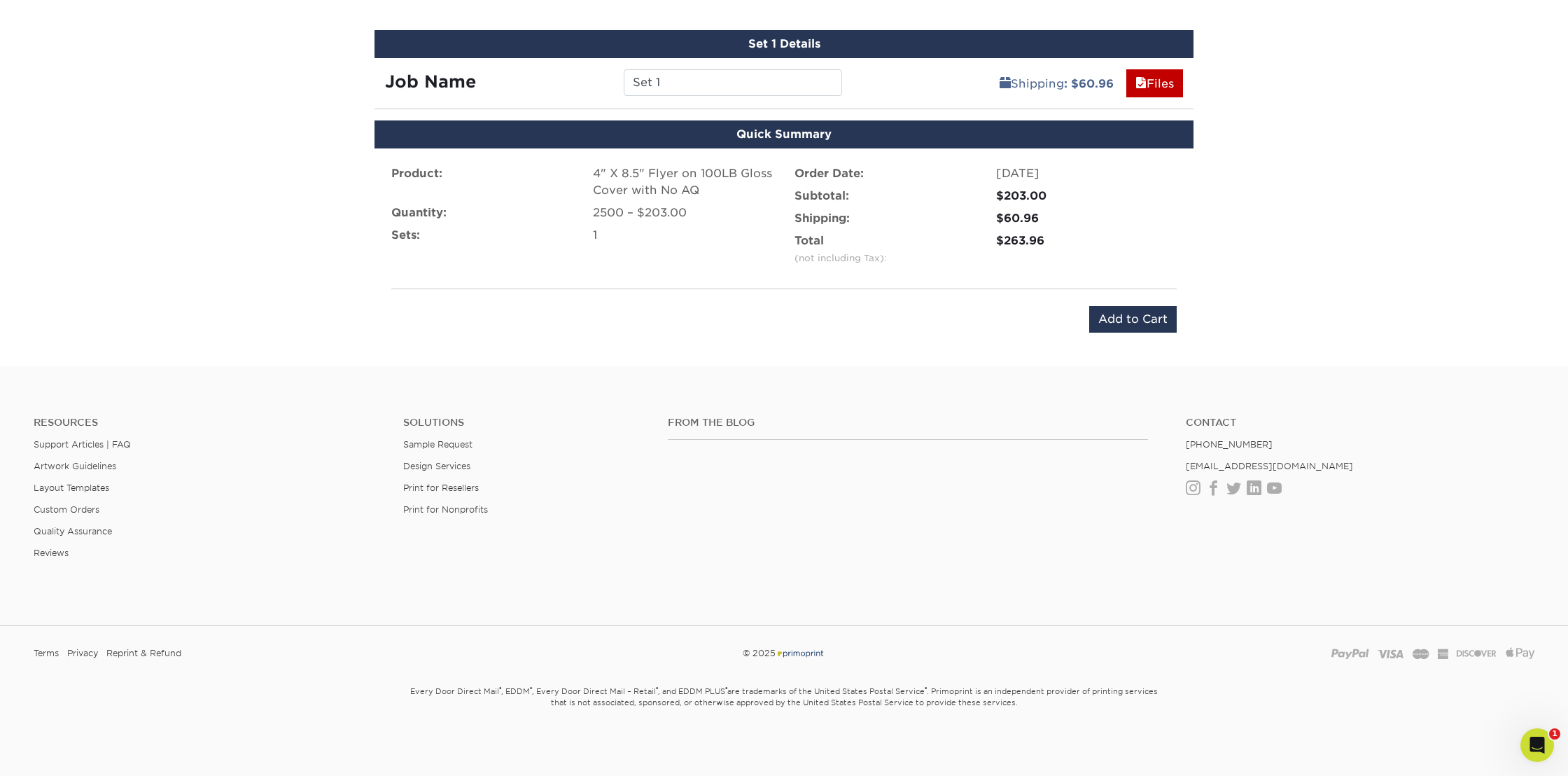
scroll to position [724, 0]
click at [1105, 320] on input "Add to Cart" at bounding box center [1133, 320] width 88 height 27
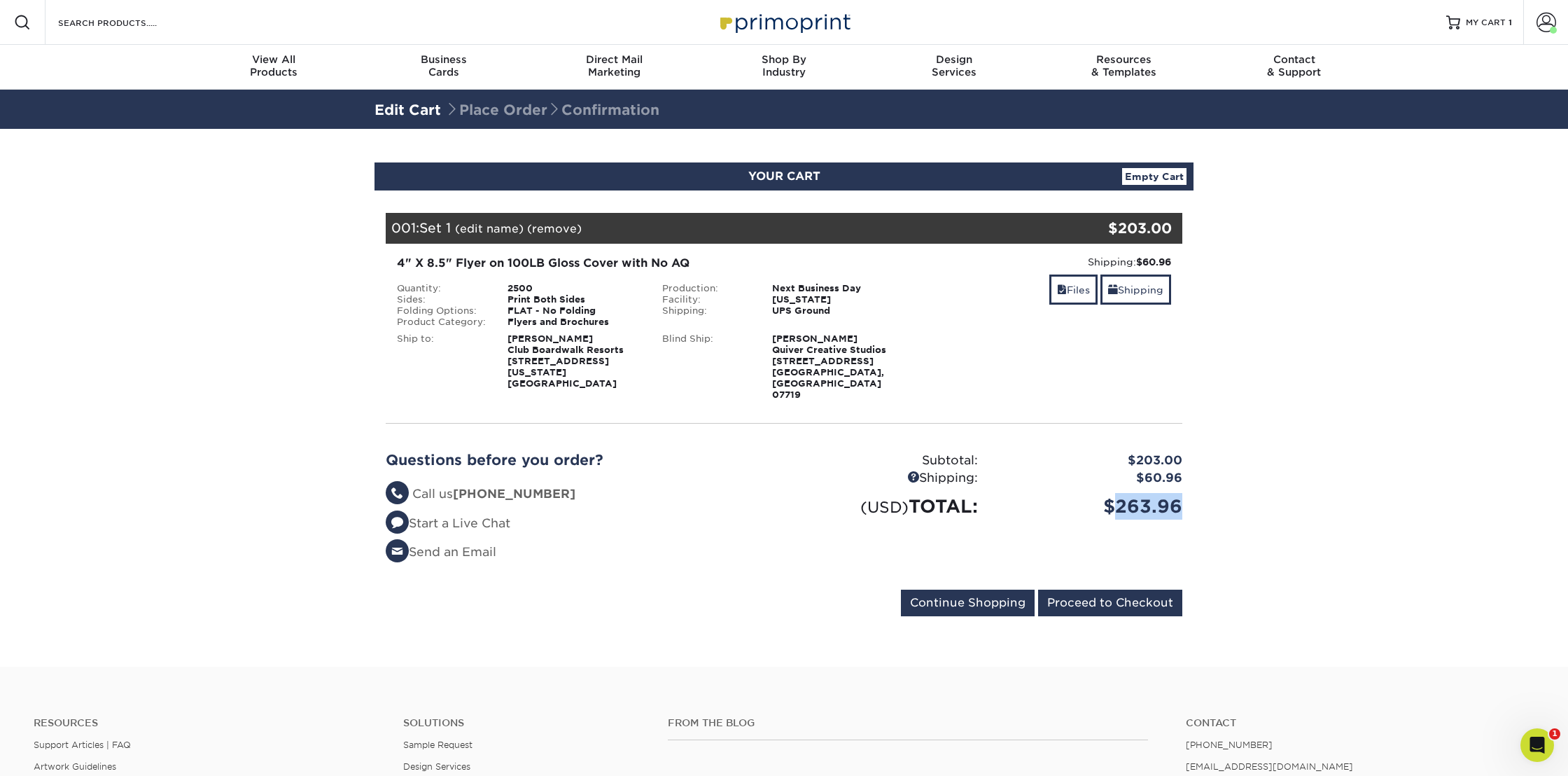
drag, startPoint x: 1120, startPoint y: 484, endPoint x: 1207, endPoint y: 480, distance: 87.1
click at [1207, 480] on section "YOUR CART Empty Cart Your Cart is Empty View Account Active Orders Order Histor…" at bounding box center [784, 397] width 1568 height 538
copy div "263.96"
